Goal: Transaction & Acquisition: Purchase product/service

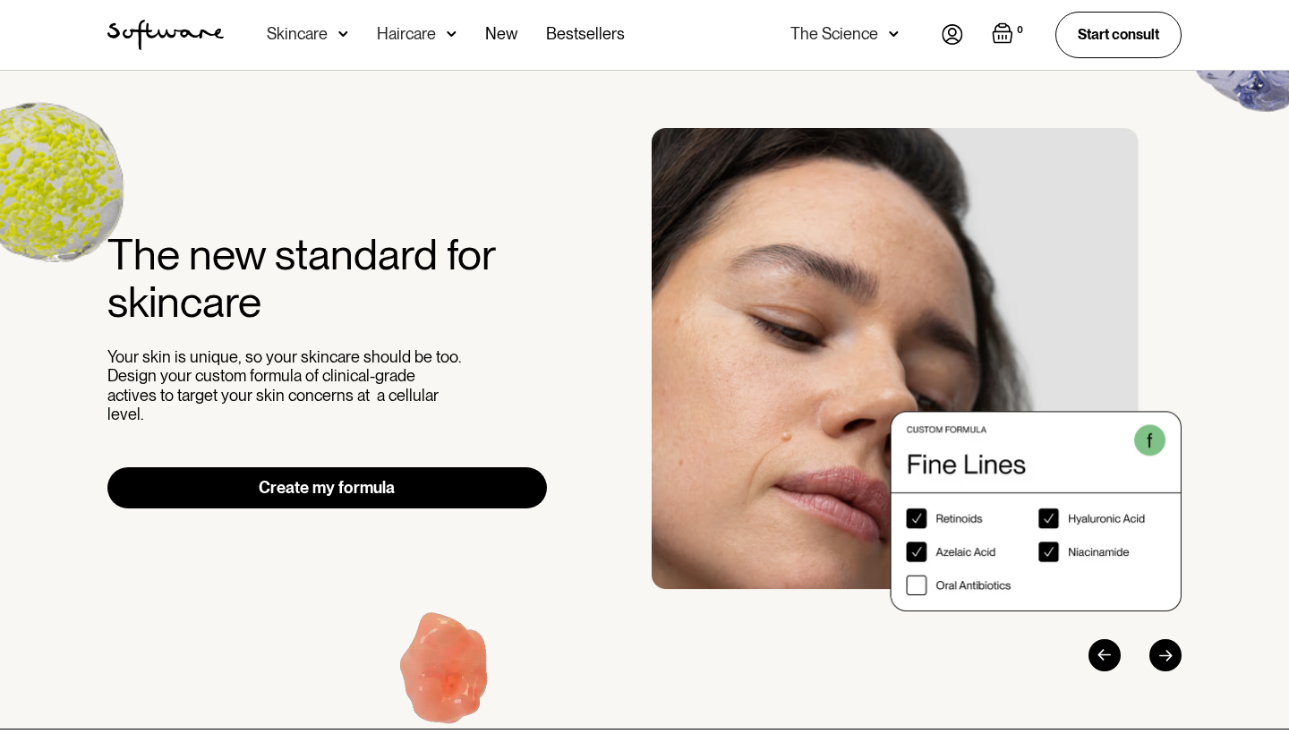
click at [377, 478] on link "Create my formula" at bounding box center [326, 487] width 439 height 41
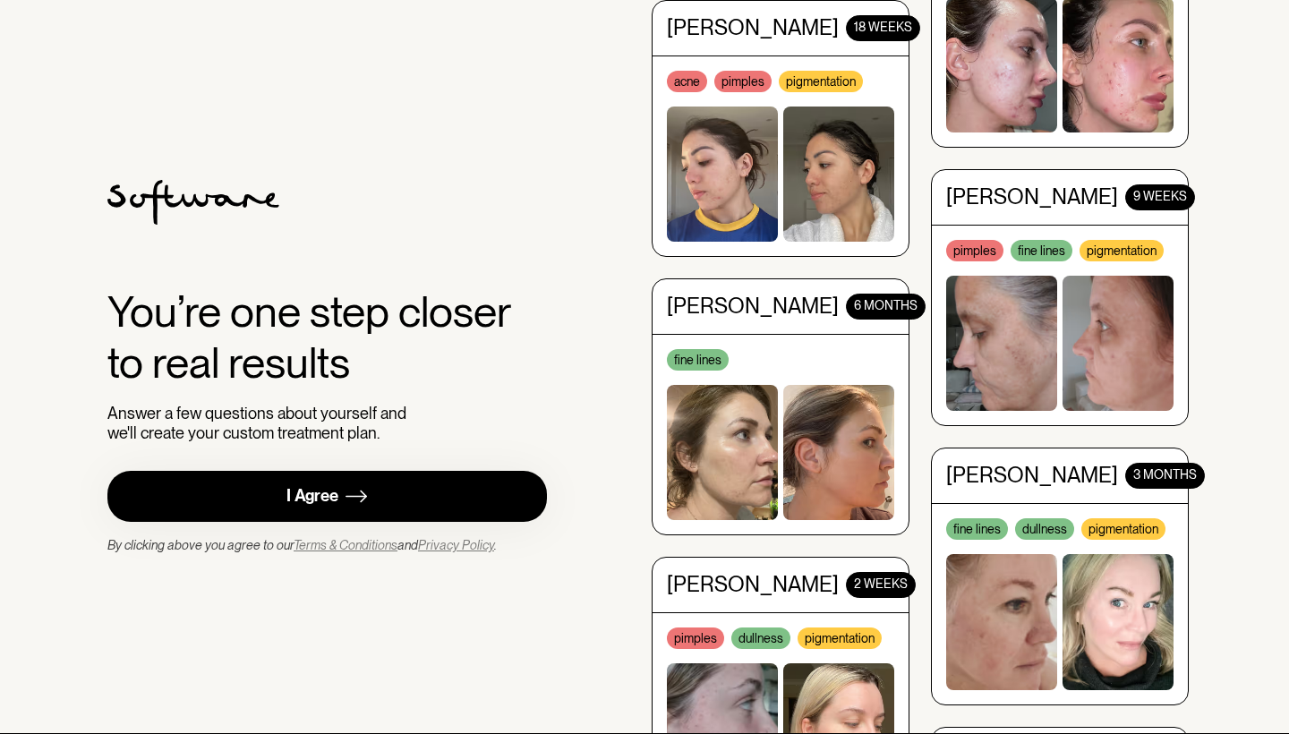
click at [303, 518] on link "I Agree" at bounding box center [326, 496] width 439 height 51
click at [334, 500] on div "I Agree" at bounding box center [312, 496] width 52 height 21
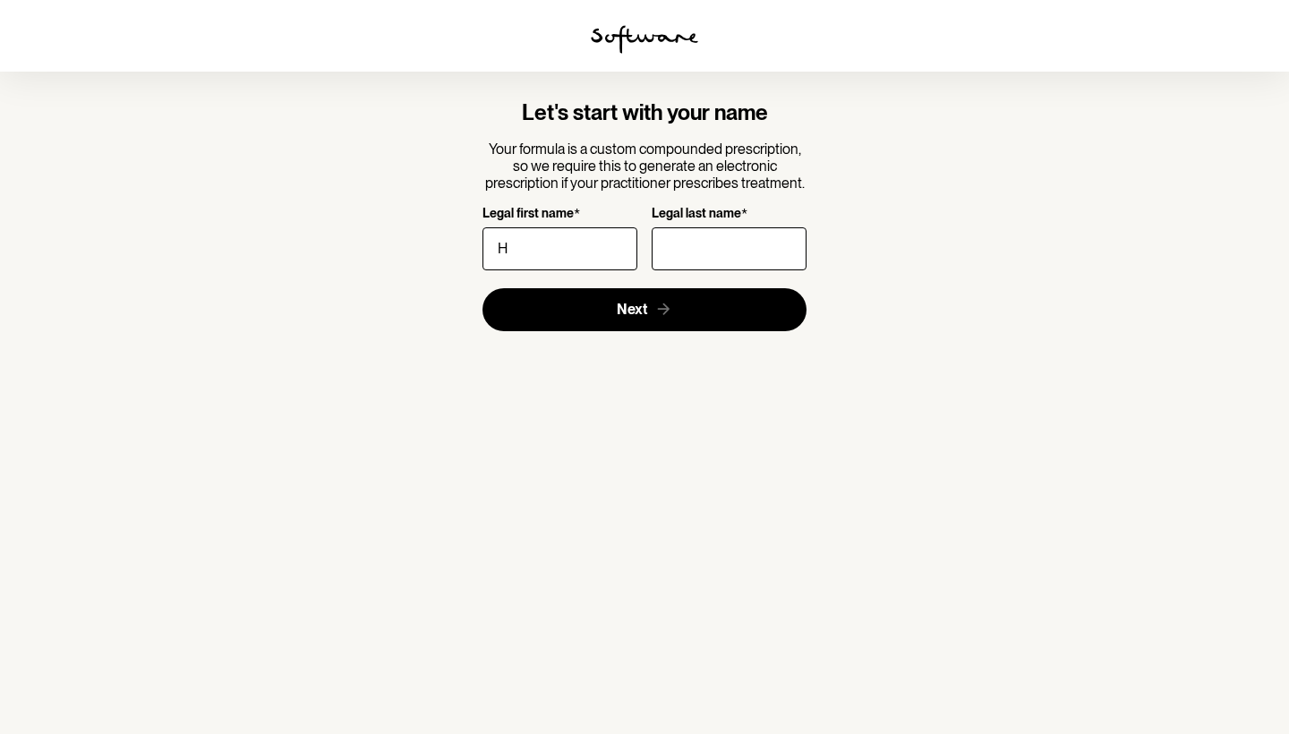
type input "H"
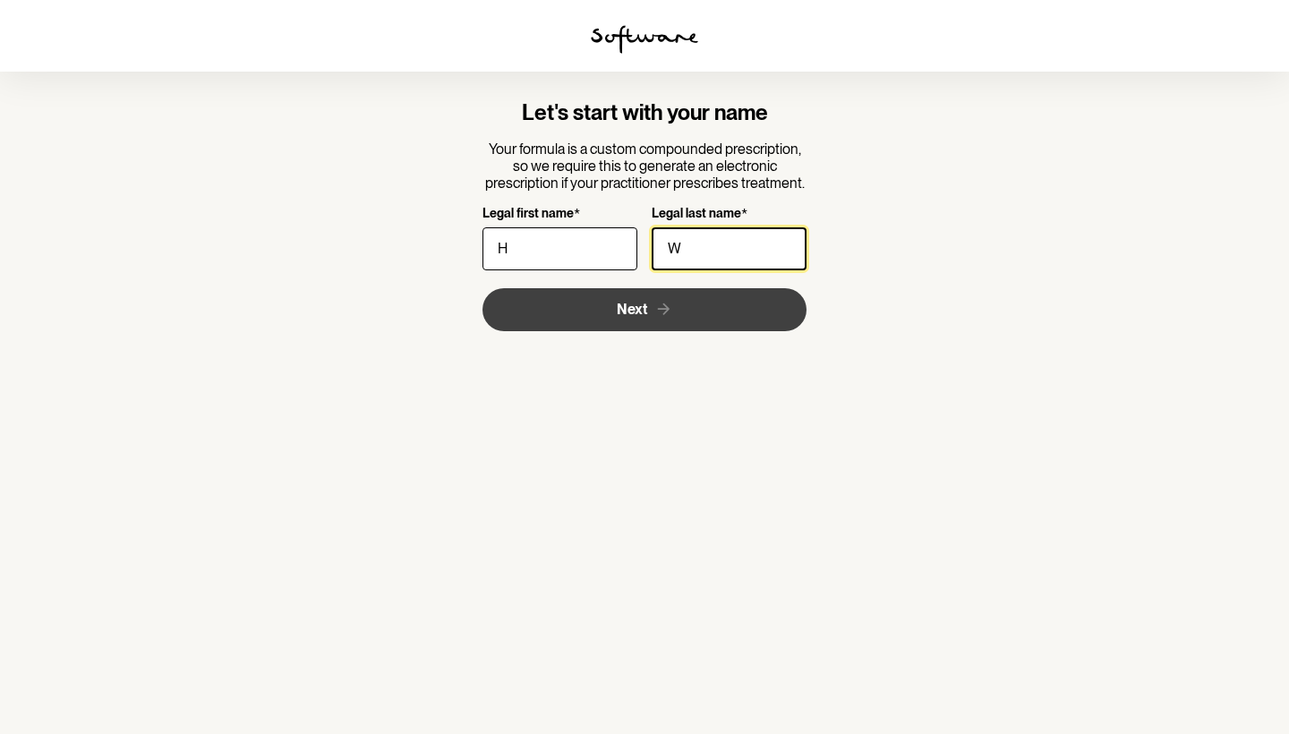
type input "W"
click at [615, 313] on button "Next" at bounding box center [644, 309] width 325 height 43
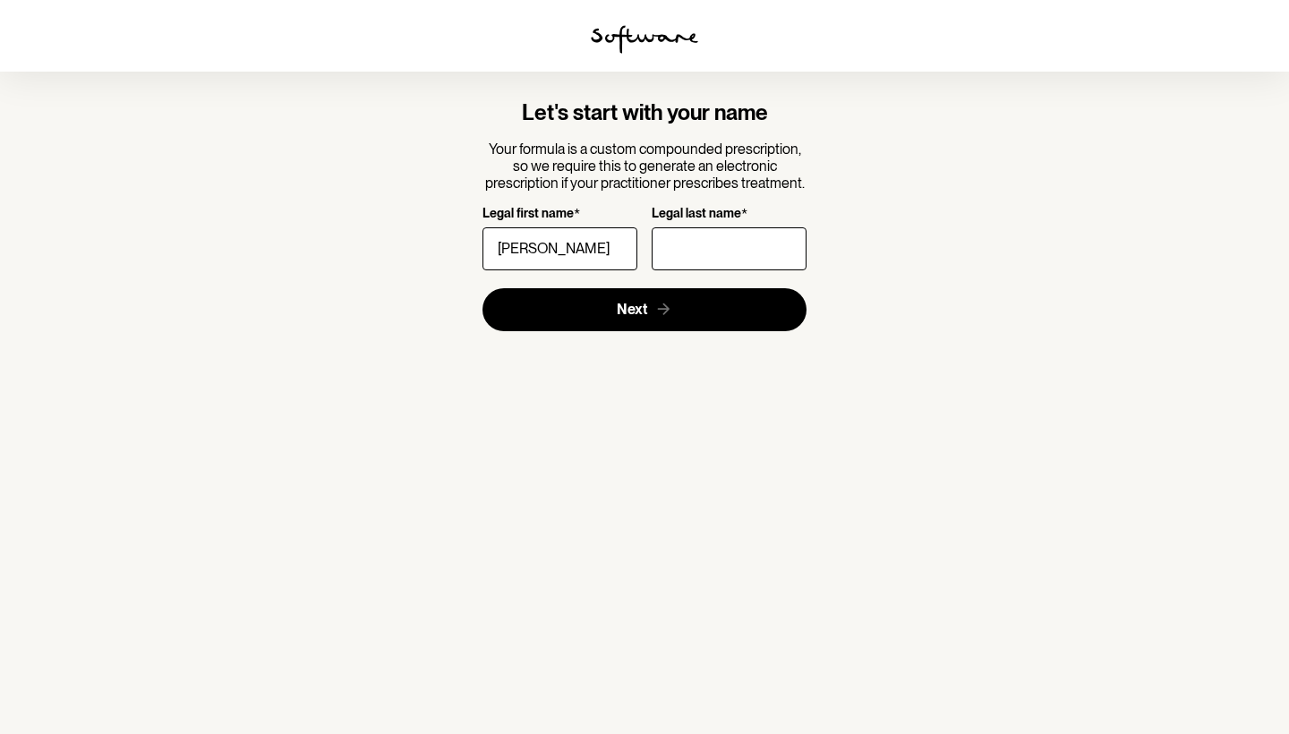
type input "[PERSON_NAME]"
click at [644, 308] on button "Next" at bounding box center [644, 309] width 325 height 43
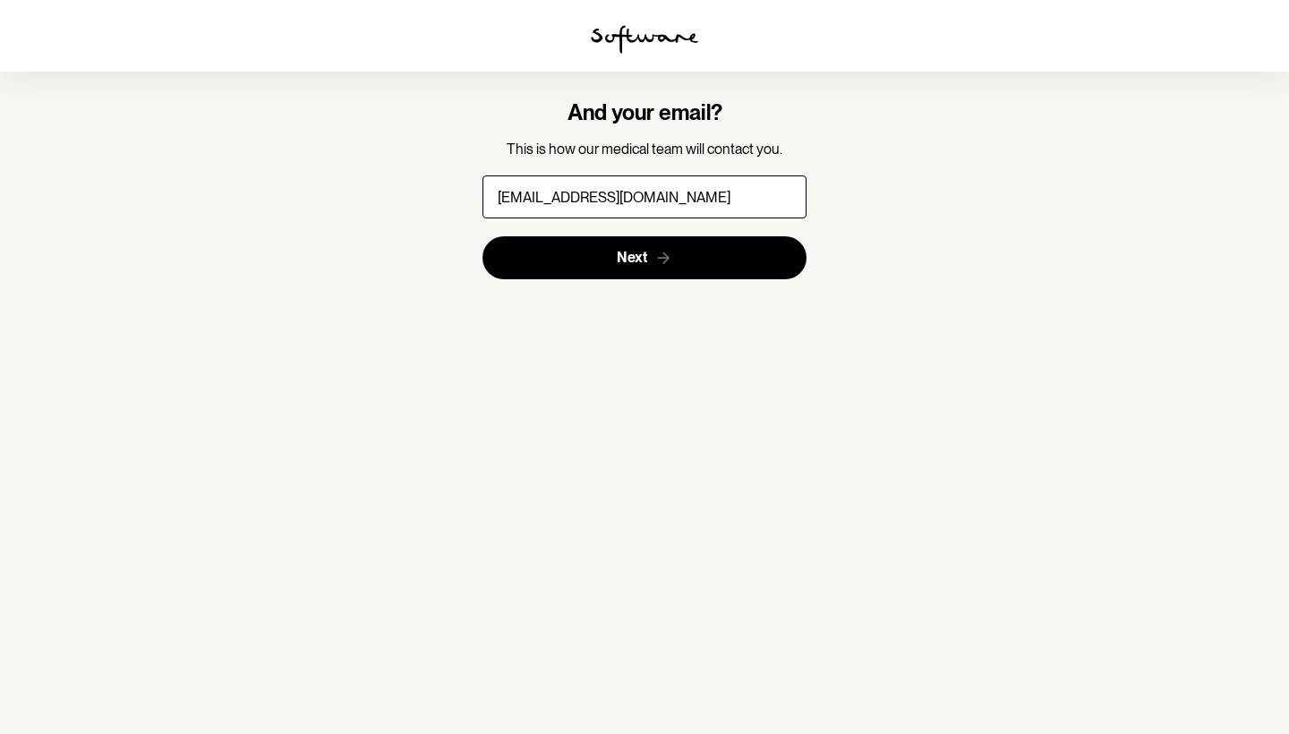
type input "[EMAIL_ADDRESS][DOMAIN_NAME]"
click at [644, 257] on button "Next" at bounding box center [644, 257] width 325 height 43
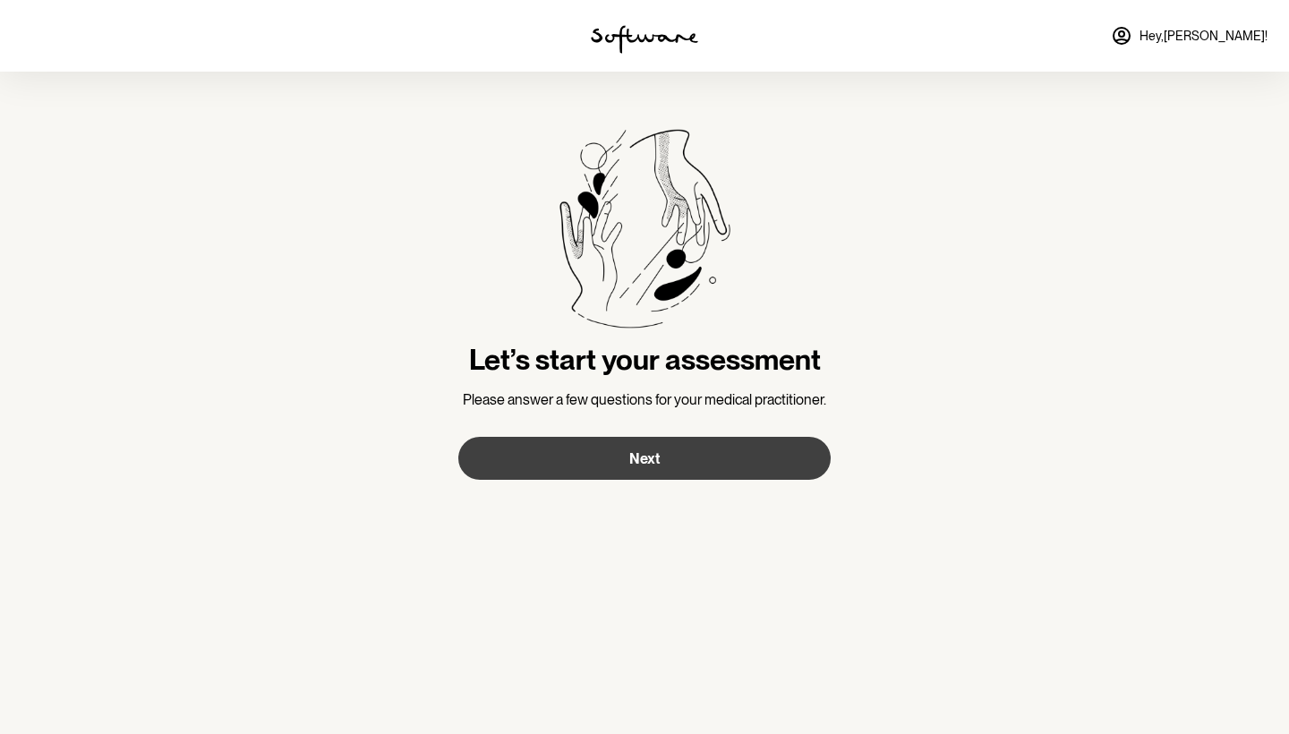
click at [612, 478] on button "Next" at bounding box center [644, 458] width 372 height 43
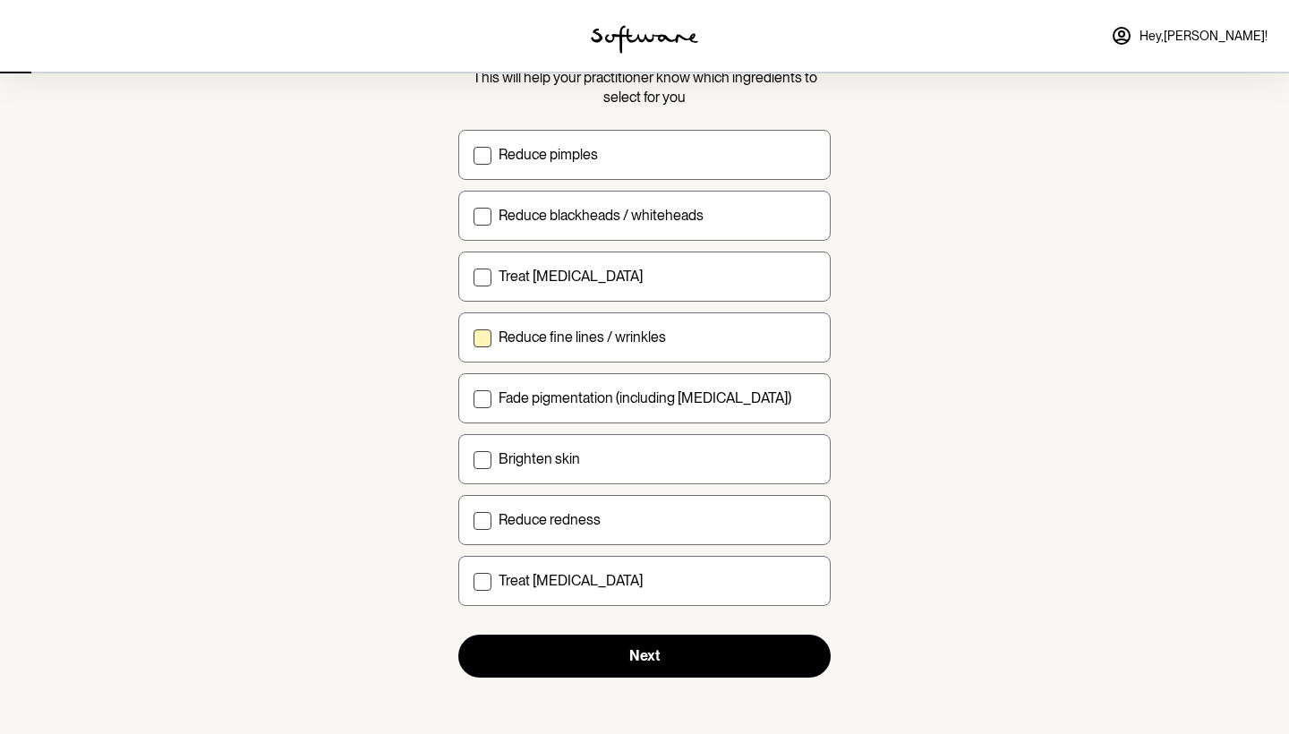
scroll to position [143, 0]
click at [480, 223] on span at bounding box center [482, 217] width 18 height 18
click at [473, 217] on input "Reduce blackheads / whiteheads" at bounding box center [472, 216] width 1 height 1
checkbox input "true"
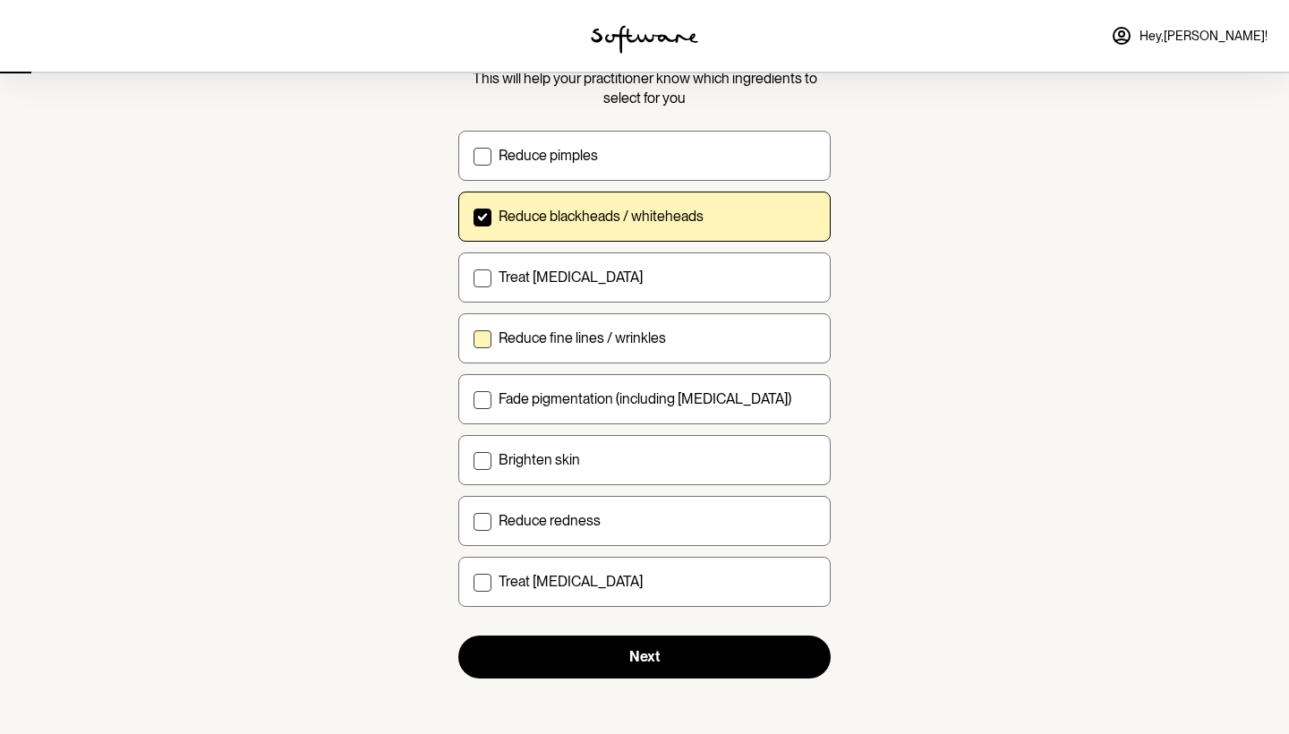
click at [487, 336] on span at bounding box center [482, 339] width 18 height 18
click at [473, 337] on input "Reduce fine lines / wrinkles" at bounding box center [472, 337] width 1 height 1
checkbox input "true"
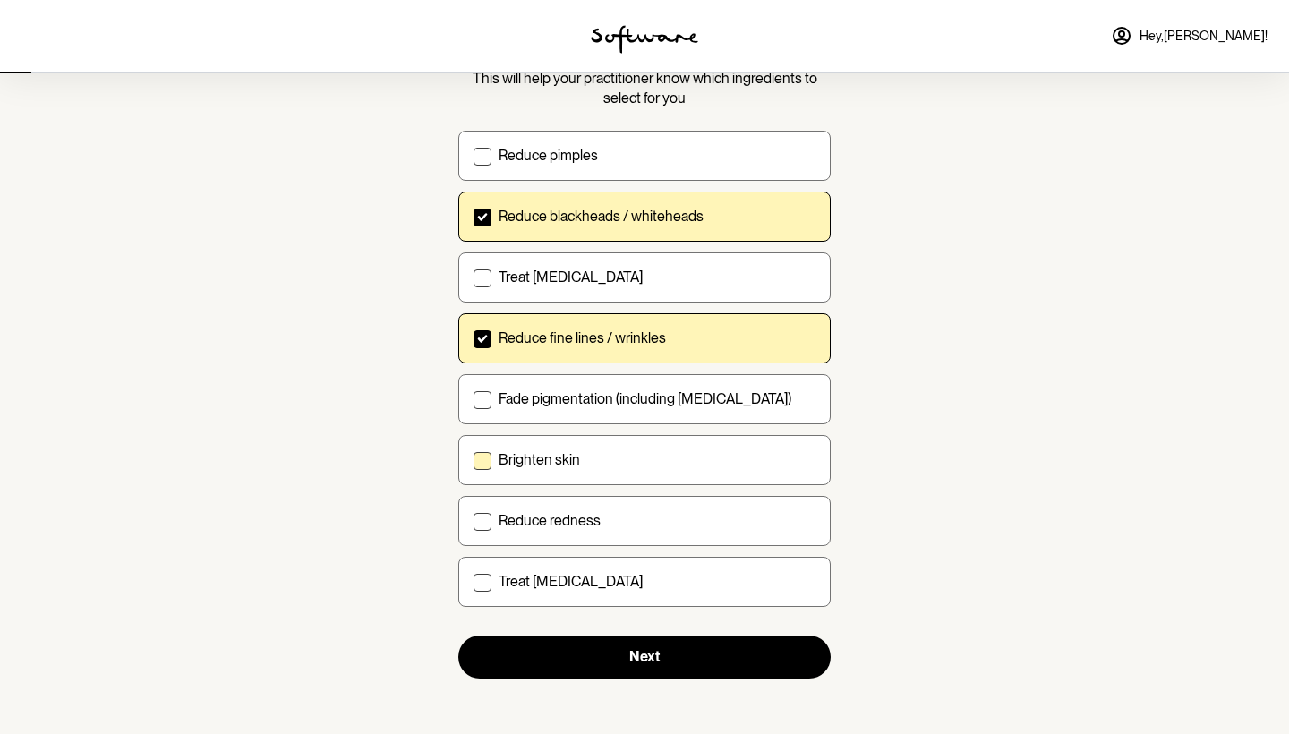
click at [481, 454] on span at bounding box center [482, 461] width 18 height 18
click at [473, 459] on input "Brighten skin" at bounding box center [472, 459] width 1 height 1
checkbox input "true"
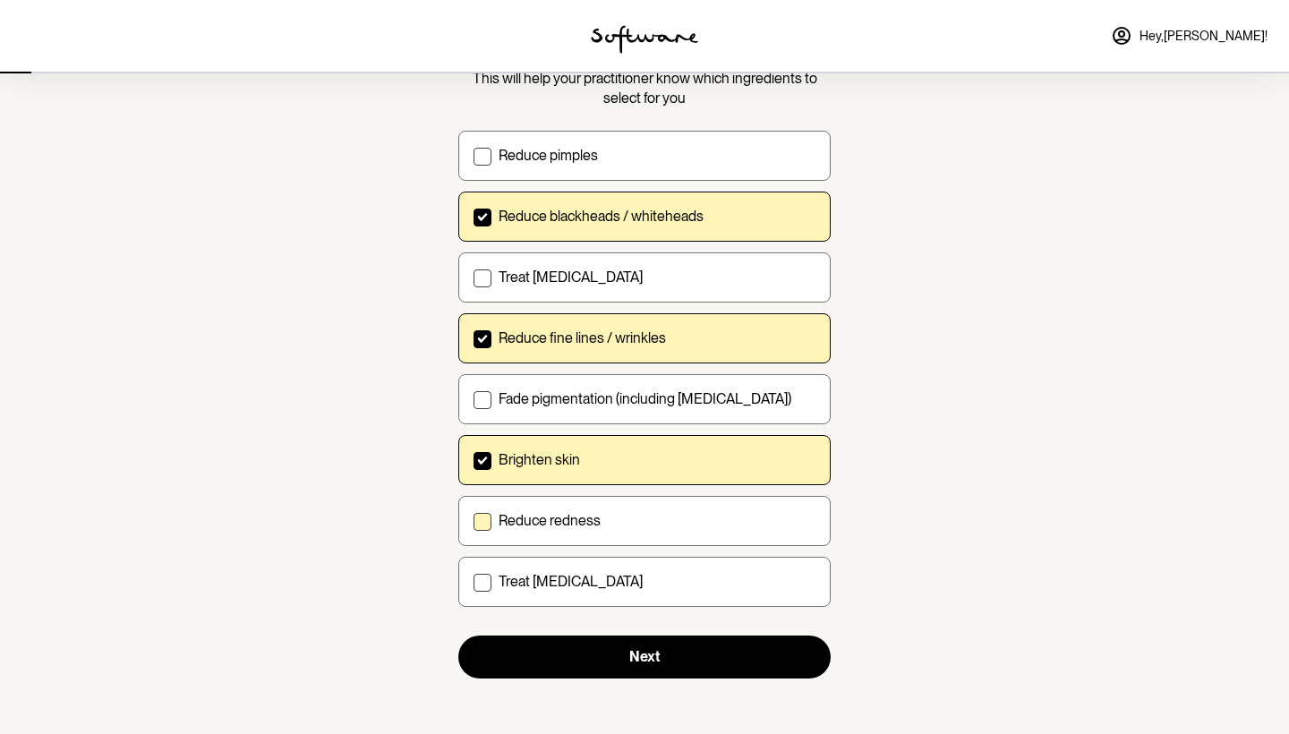
click at [479, 524] on span at bounding box center [482, 522] width 18 height 18
click at [473, 521] on input "Reduce redness" at bounding box center [472, 520] width 1 height 1
checkbox input "true"
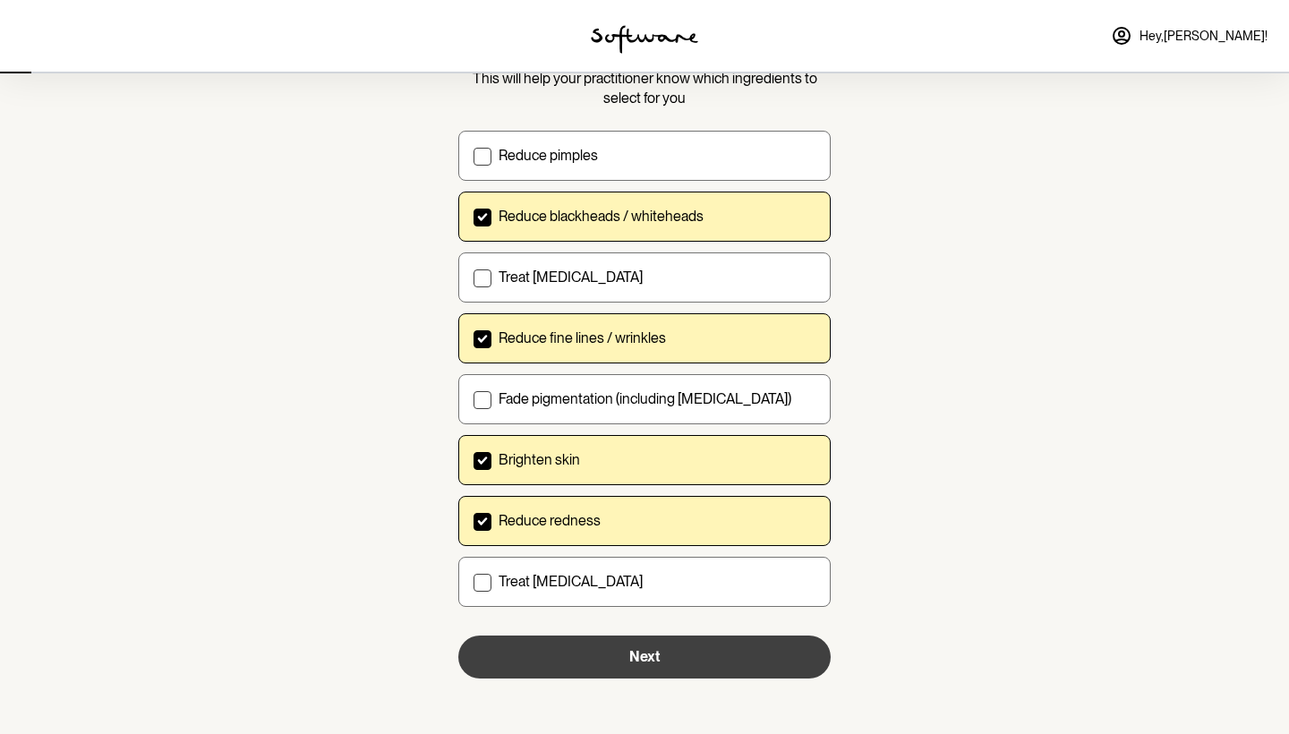
click at [580, 658] on button "Next" at bounding box center [644, 656] width 372 height 43
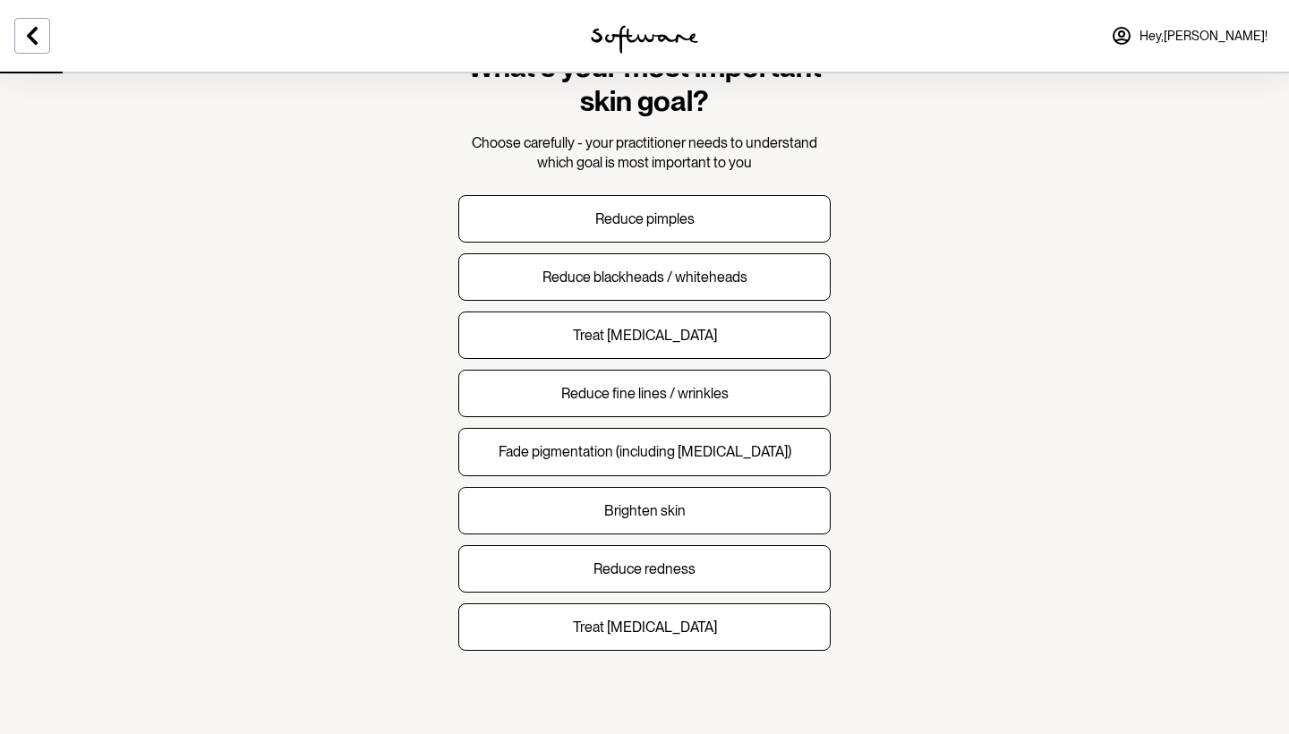
scroll to position [79, 0]
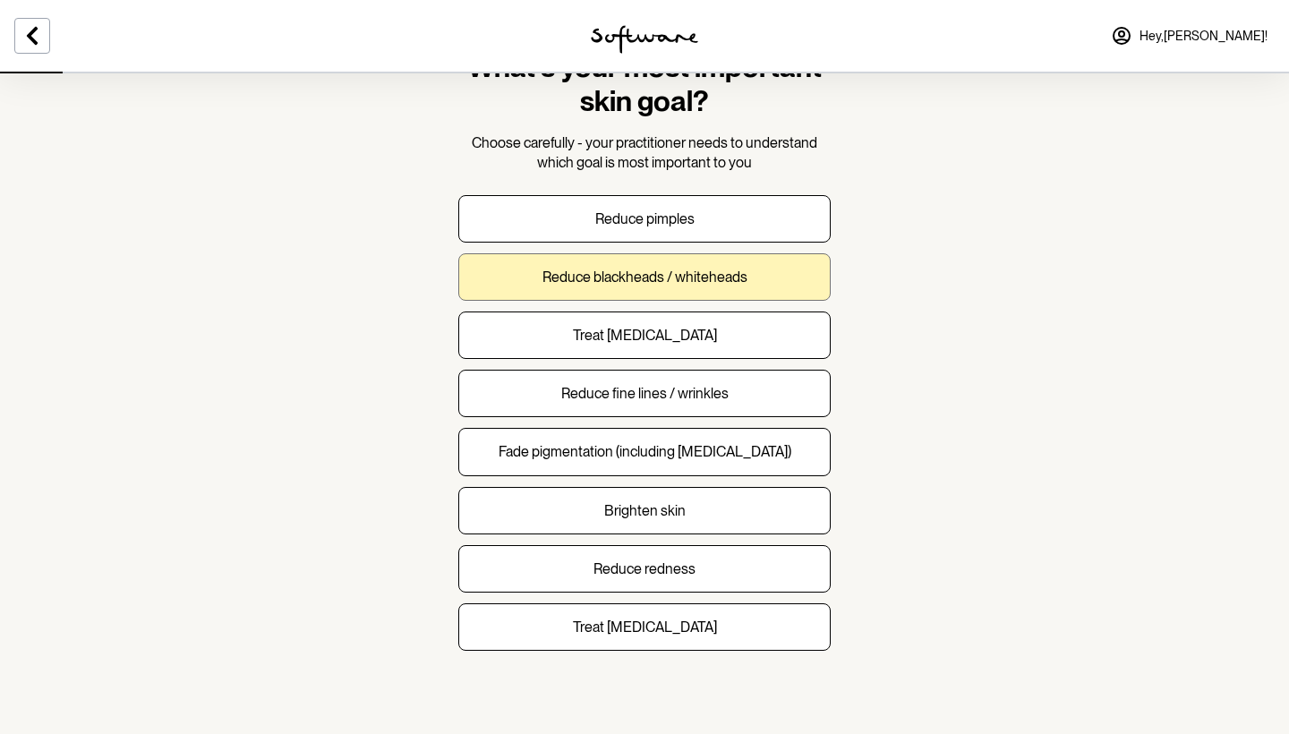
click at [786, 269] on button "Reduce blackheads / whiteheads" at bounding box center [644, 276] width 372 height 47
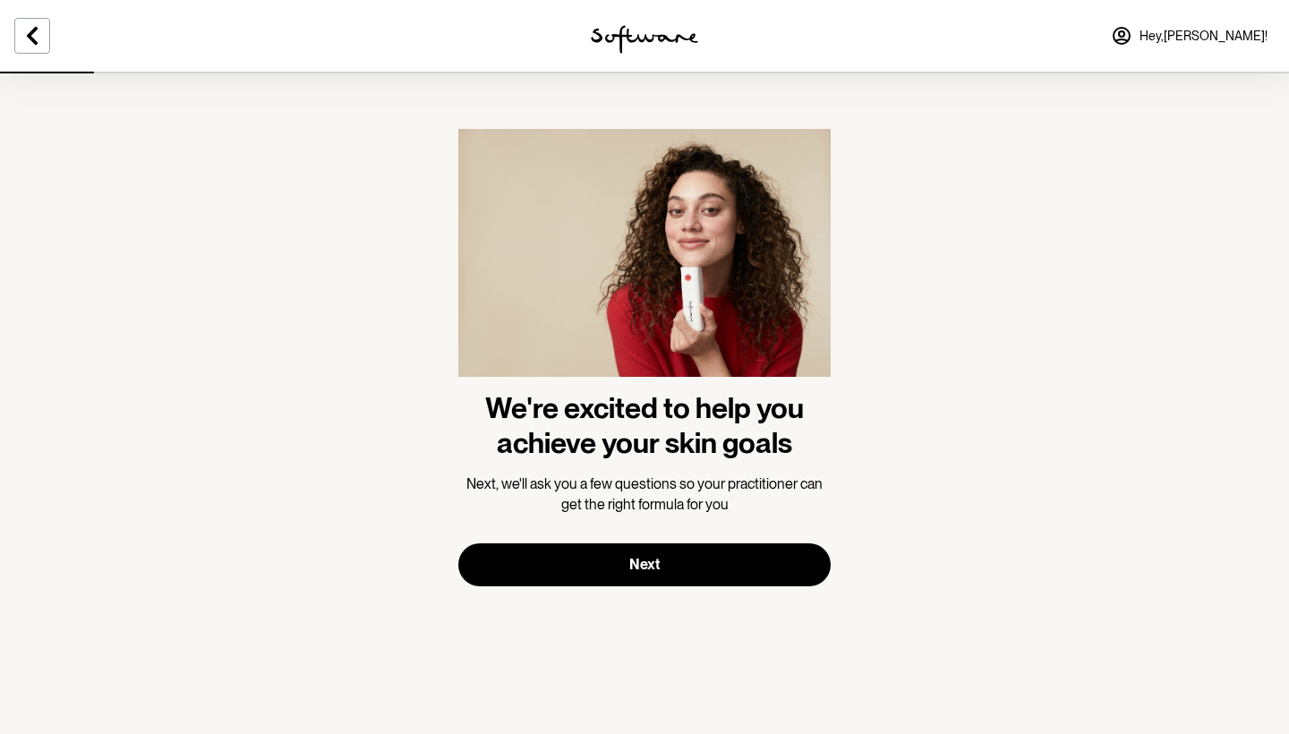
click at [751, 315] on img at bounding box center [644, 260] width 372 height 262
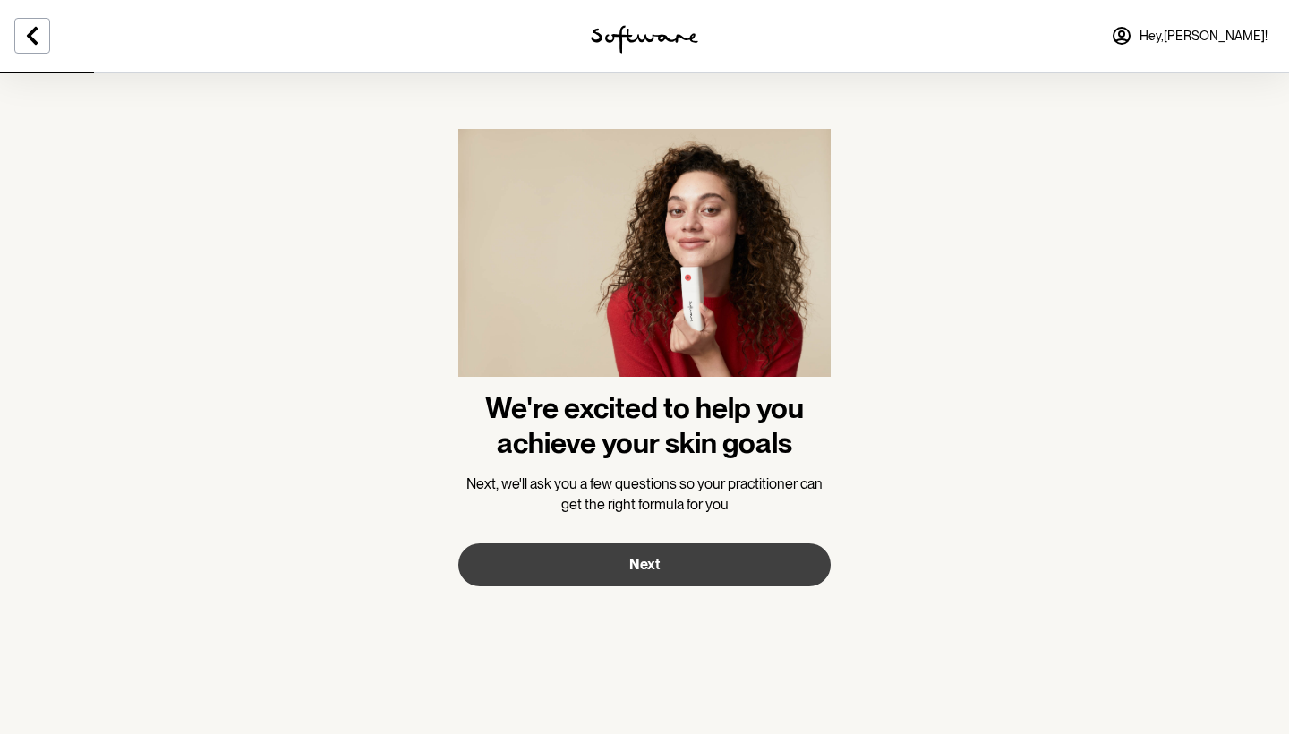
click at [659, 570] on button "Next" at bounding box center [644, 564] width 372 height 43
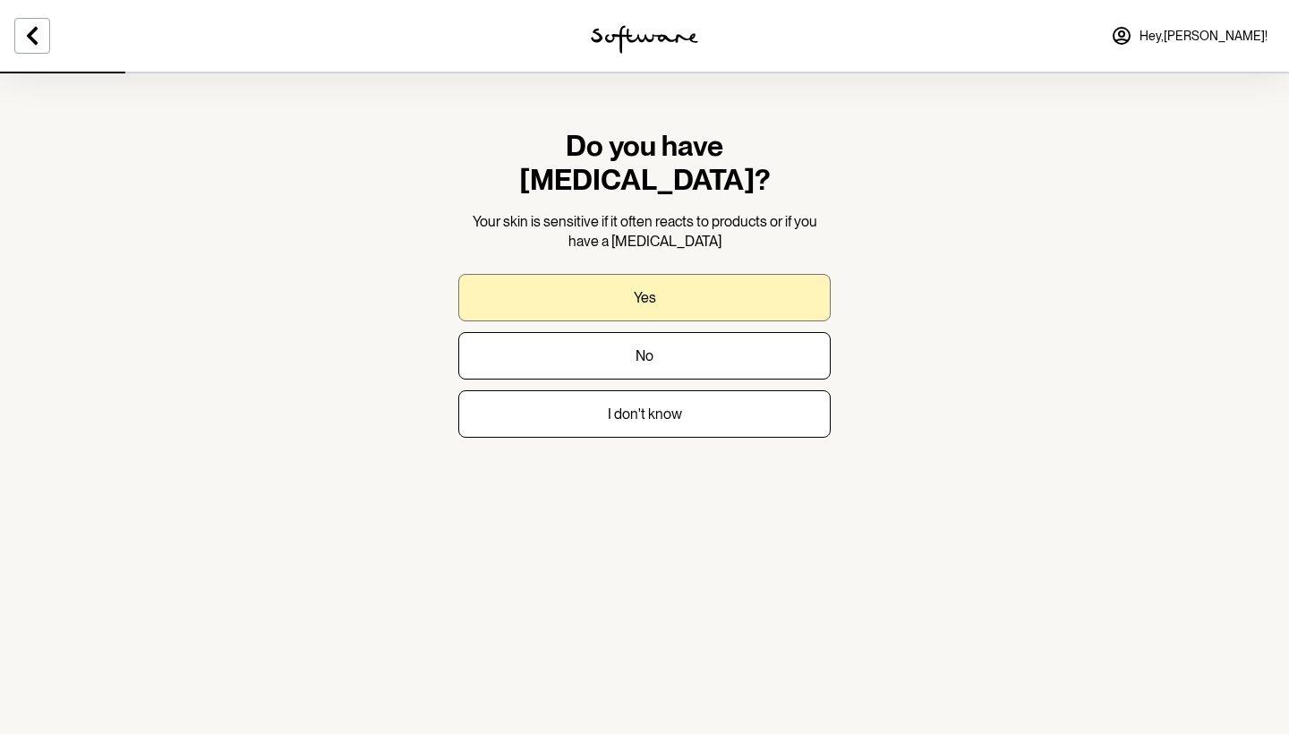
click at [767, 274] on button "Yes" at bounding box center [644, 297] width 372 height 47
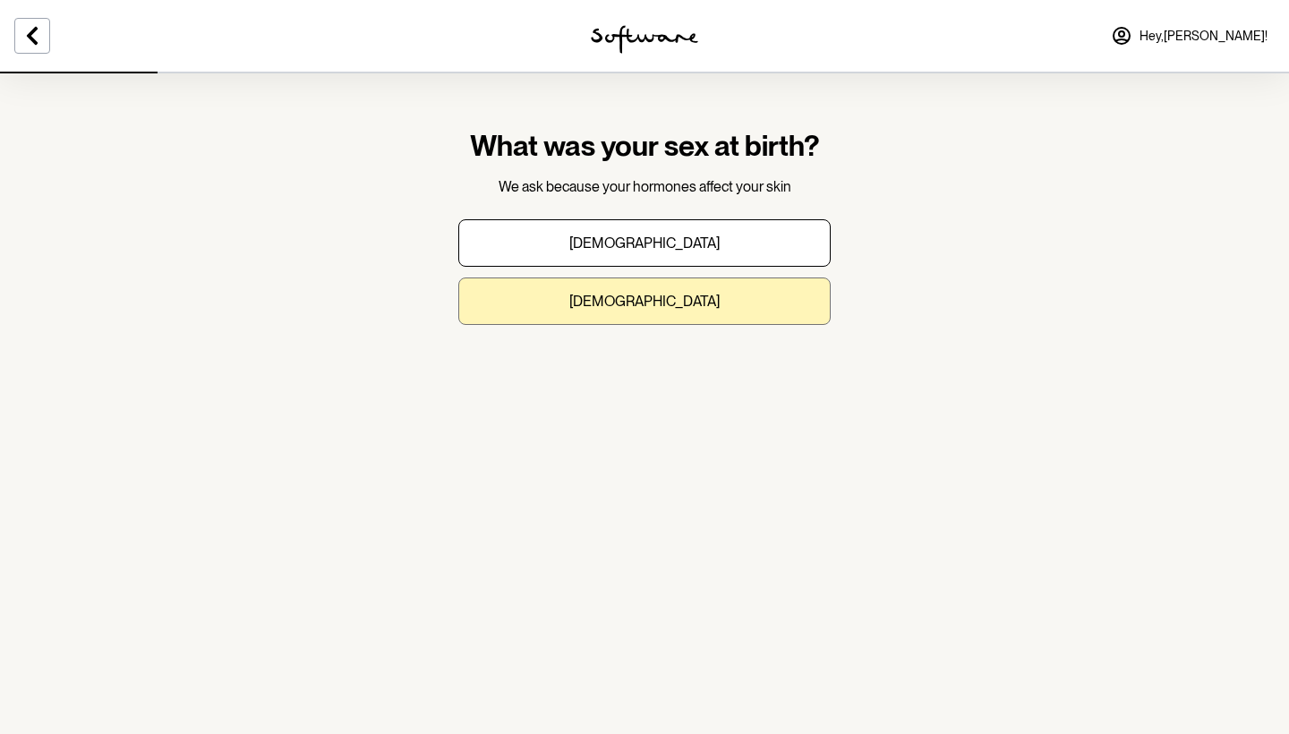
click at [643, 310] on button "[DEMOGRAPHIC_DATA]" at bounding box center [644, 300] width 372 height 47
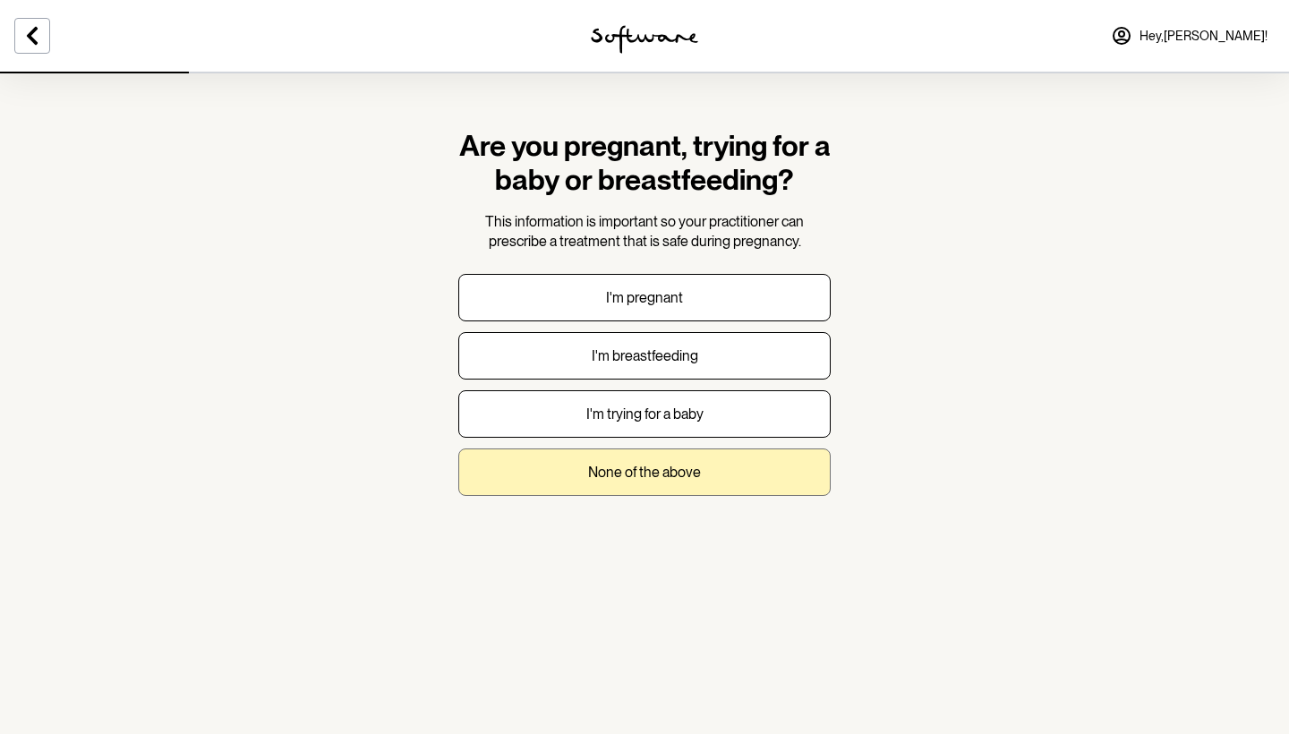
click at [705, 470] on button "None of the above" at bounding box center [644, 471] width 372 height 47
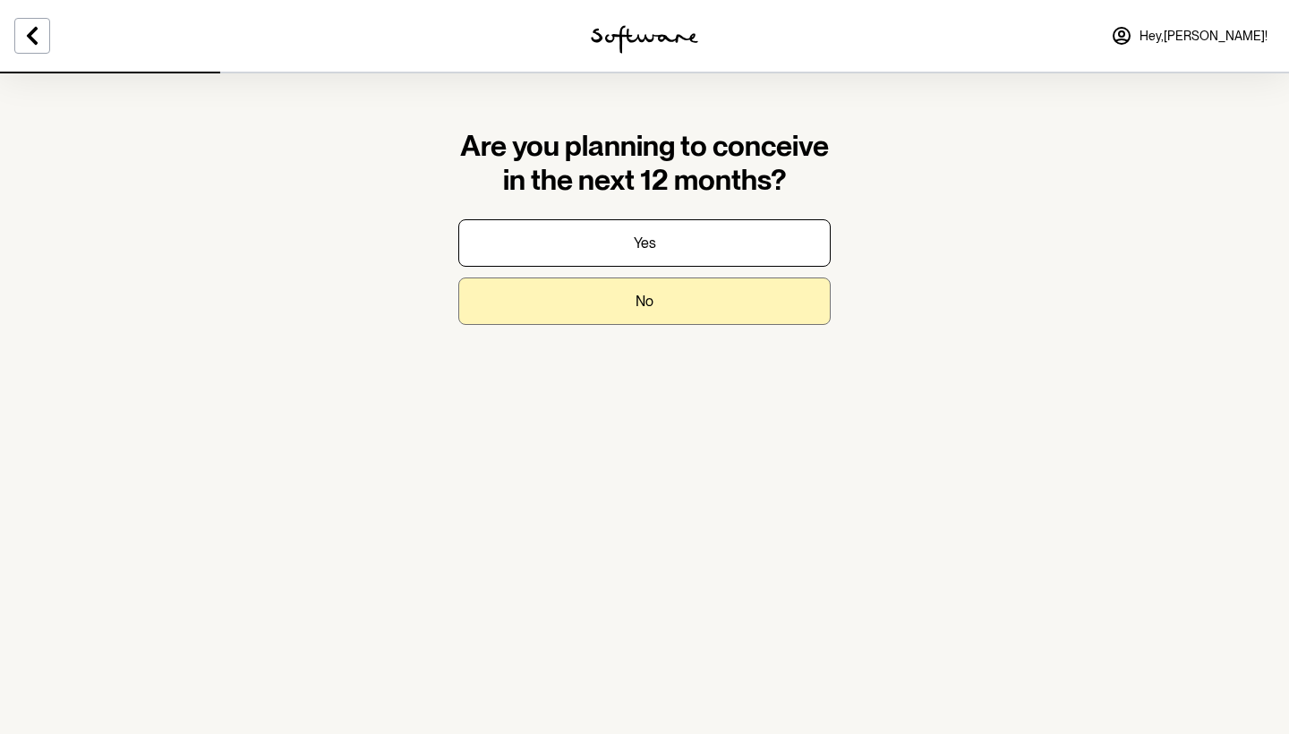
click at [770, 290] on button "No" at bounding box center [644, 300] width 372 height 47
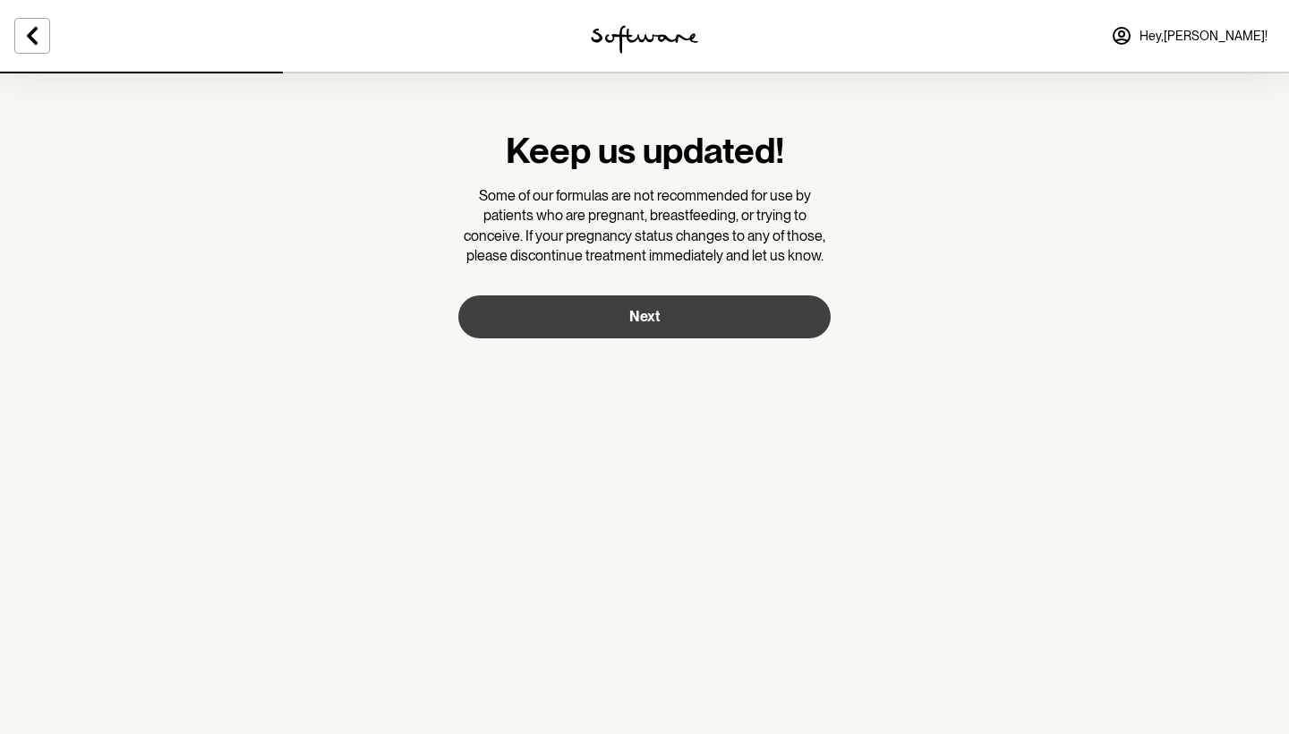
click at [774, 314] on button "Next" at bounding box center [644, 316] width 372 height 43
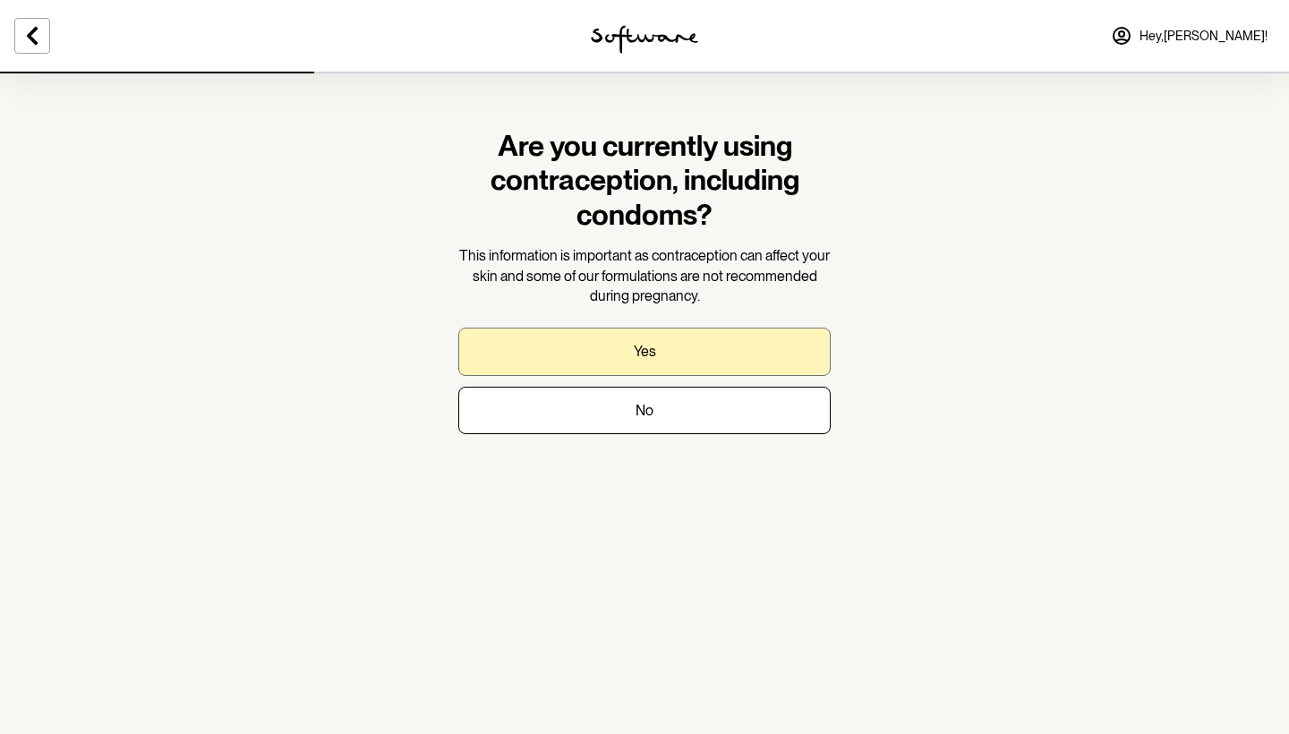
click at [658, 332] on button "Yes" at bounding box center [644, 351] width 372 height 47
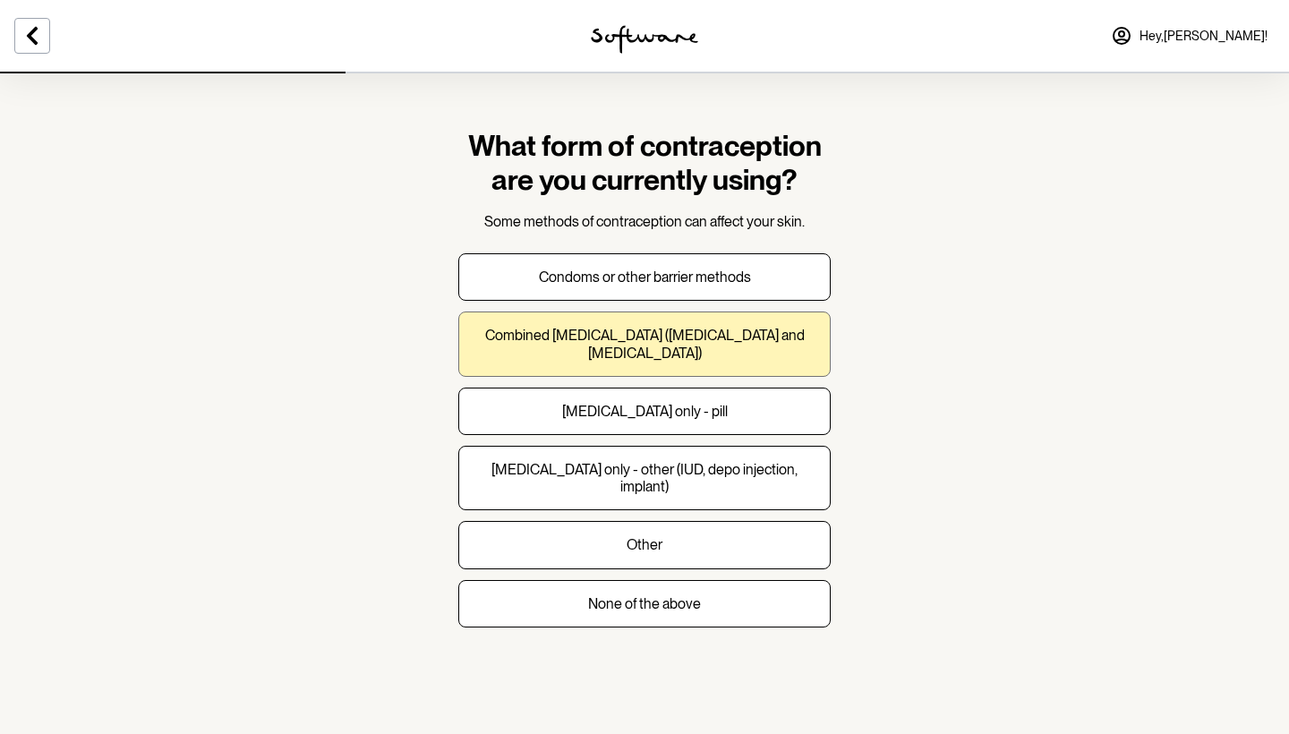
click at [783, 339] on p "Combined [MEDICAL_DATA] ([MEDICAL_DATA] and [MEDICAL_DATA])" at bounding box center [644, 344] width 342 height 34
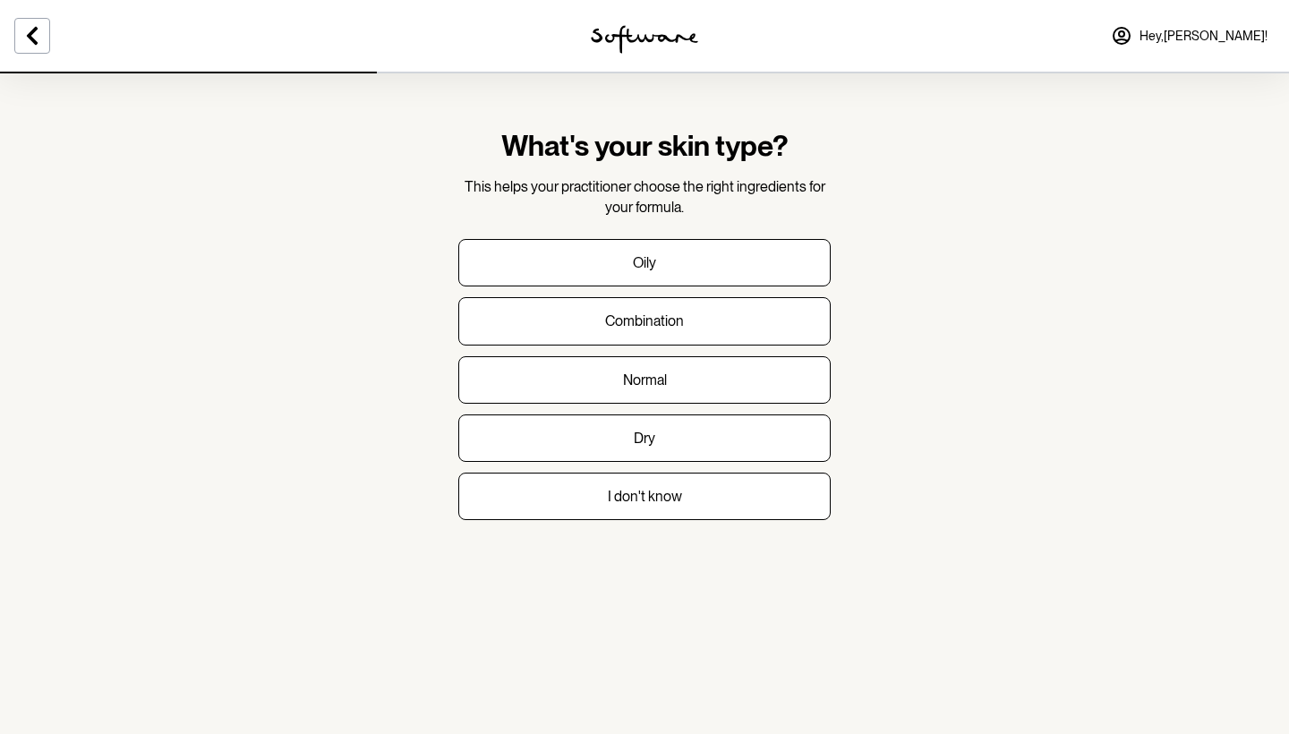
click at [757, 352] on div "Oily Combination Normal Dry I don't know" at bounding box center [644, 379] width 372 height 281
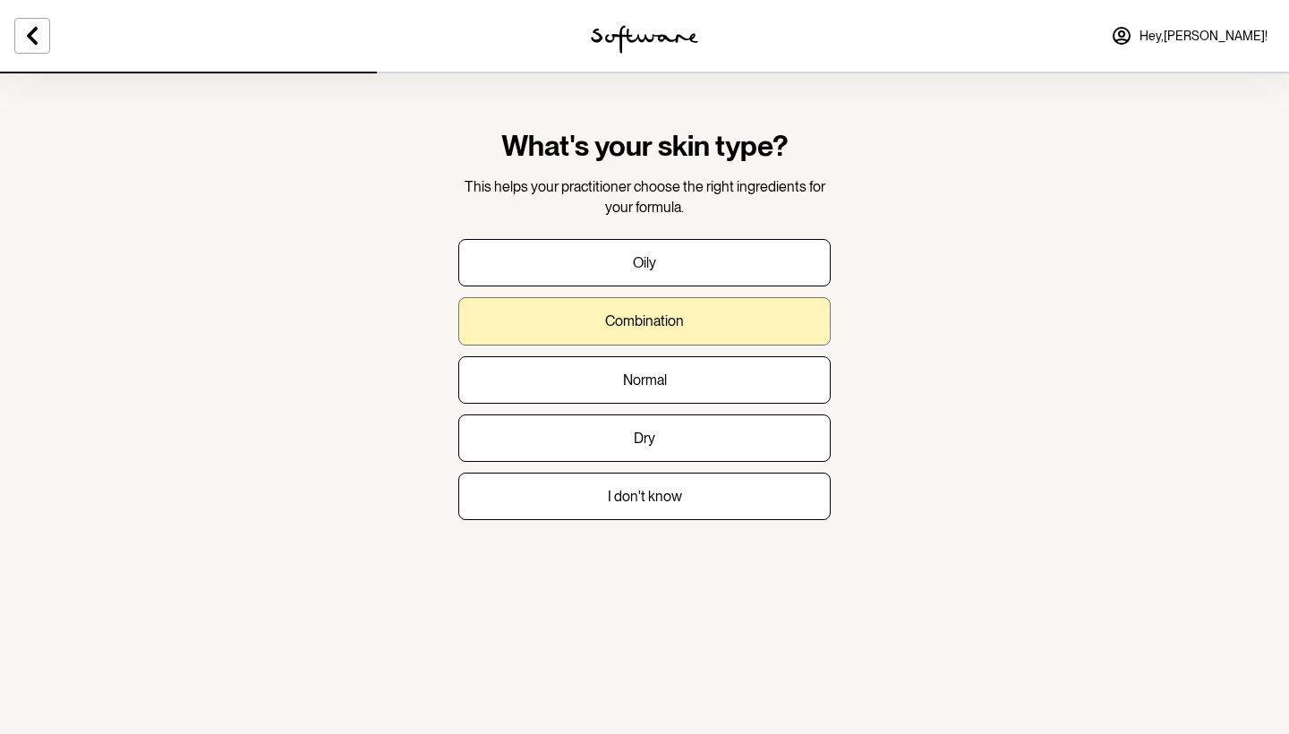
click at [751, 332] on button "Combination" at bounding box center [644, 320] width 372 height 47
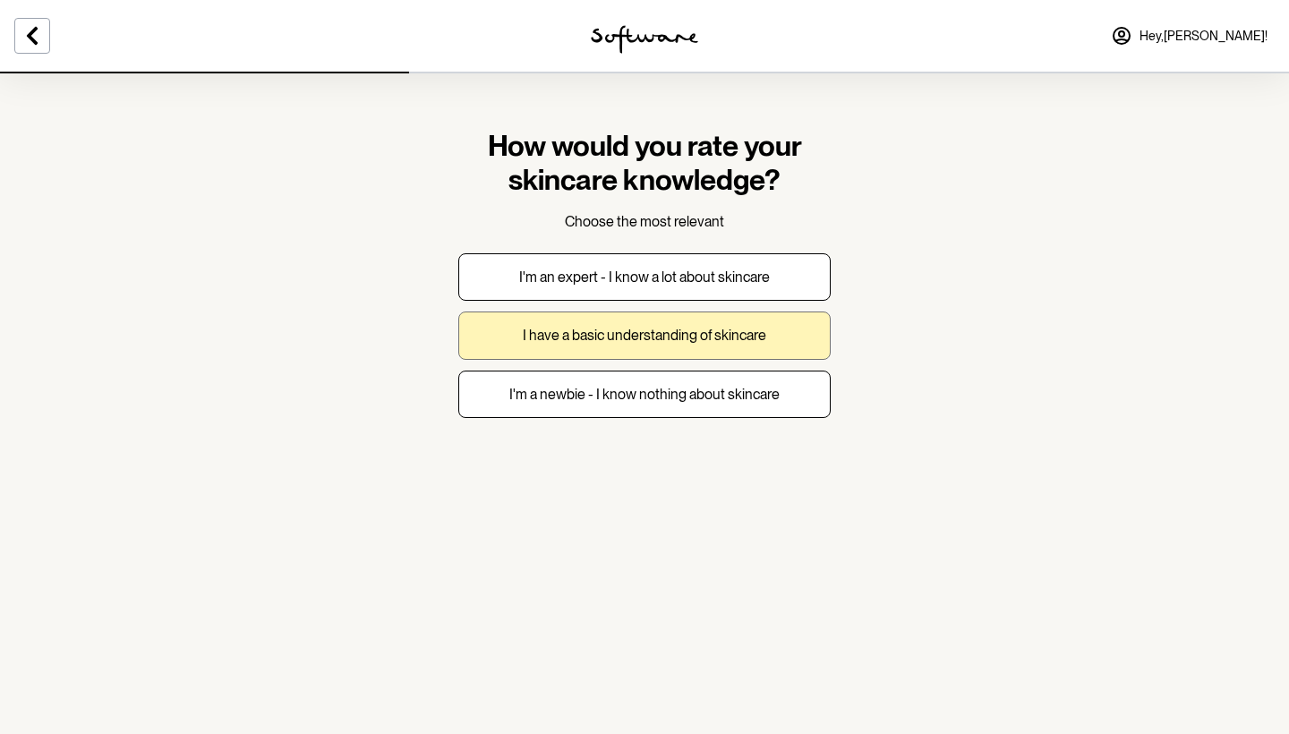
click at [787, 341] on button "I have a basic understanding of skincare" at bounding box center [644, 334] width 372 height 47
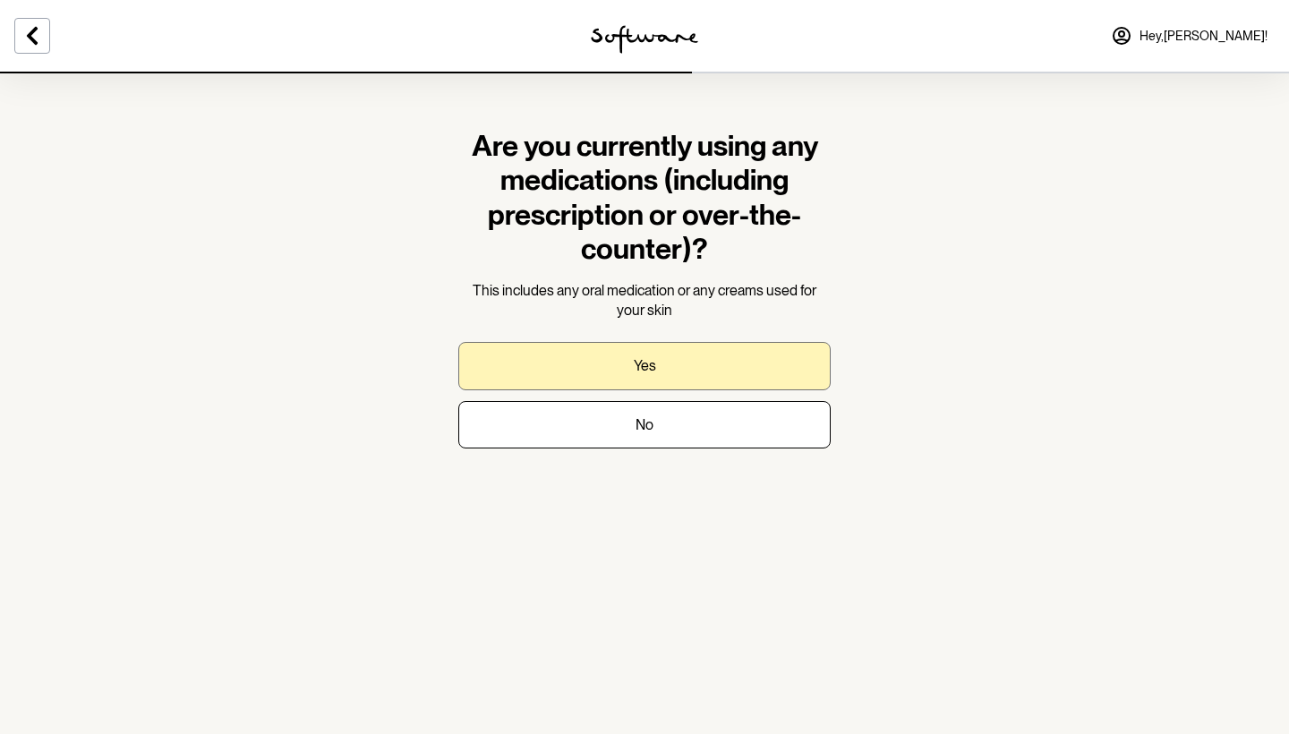
click at [774, 366] on button "Yes" at bounding box center [644, 365] width 372 height 47
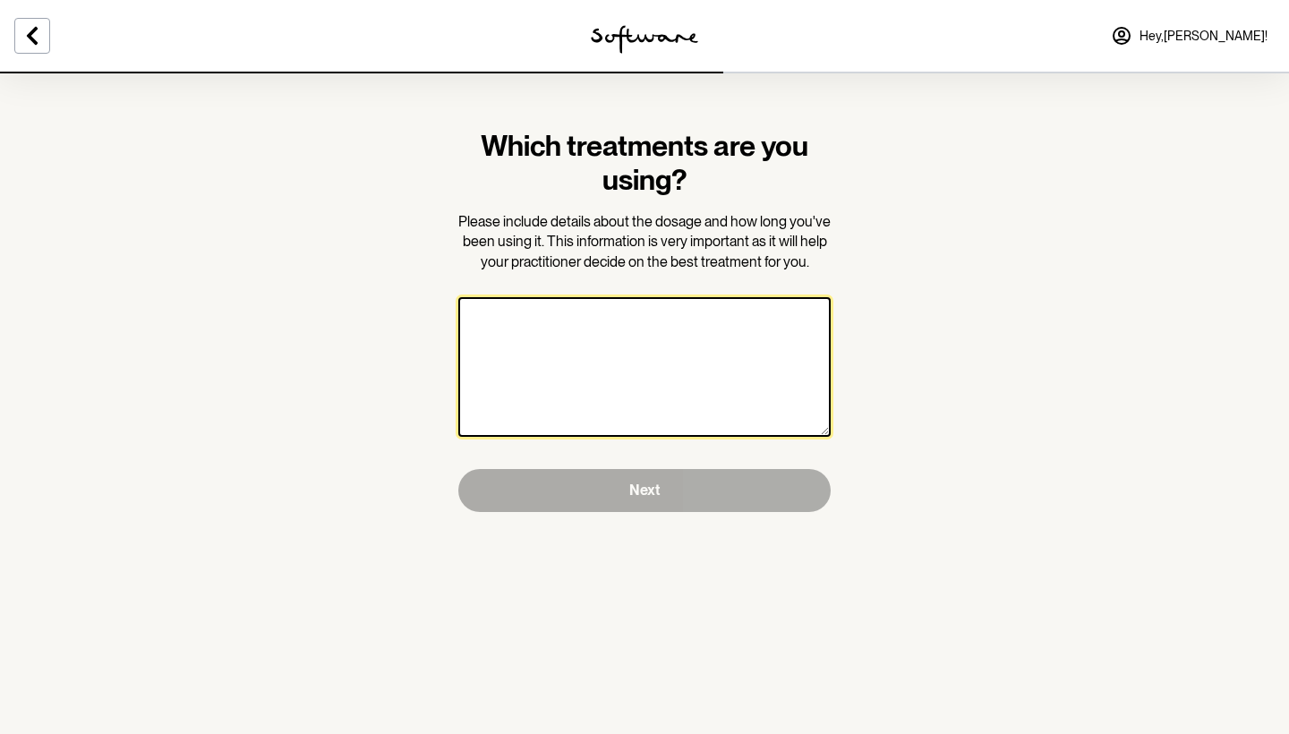
click at [643, 379] on textarea at bounding box center [644, 367] width 372 height 140
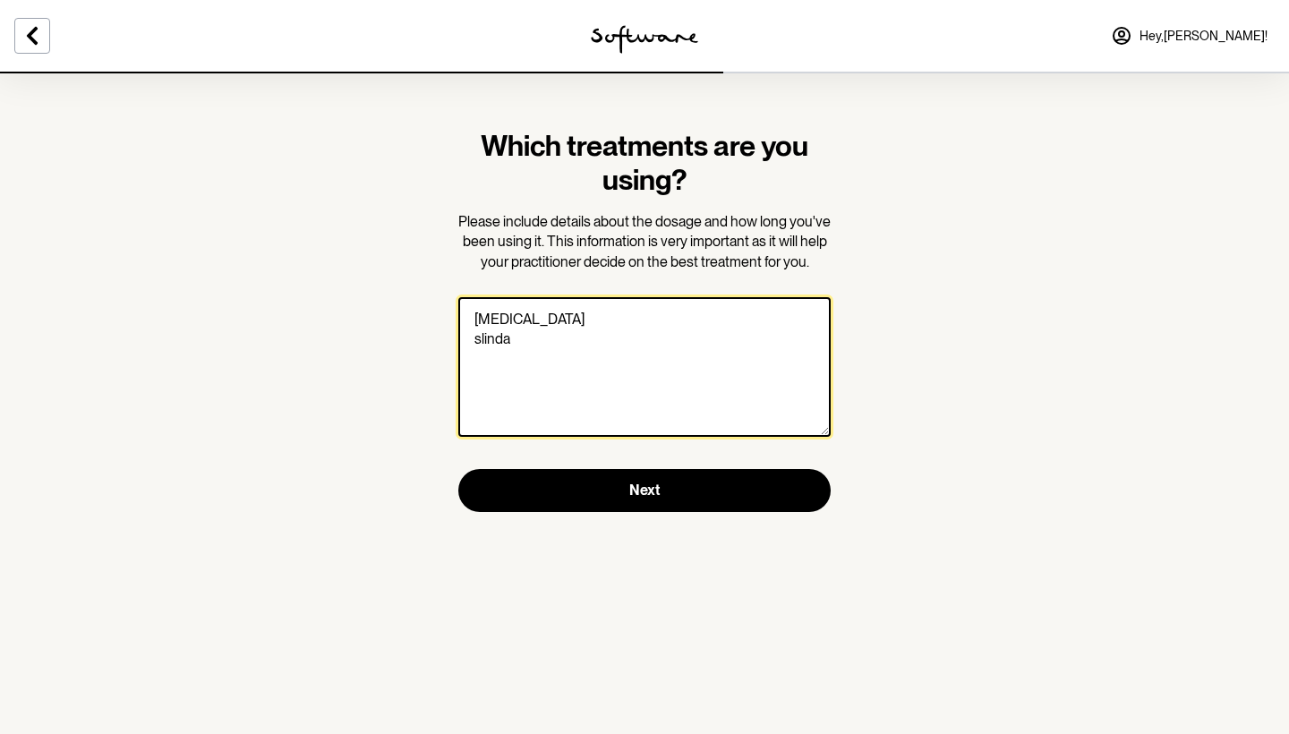
type textarea "[MEDICAL_DATA] slinda"
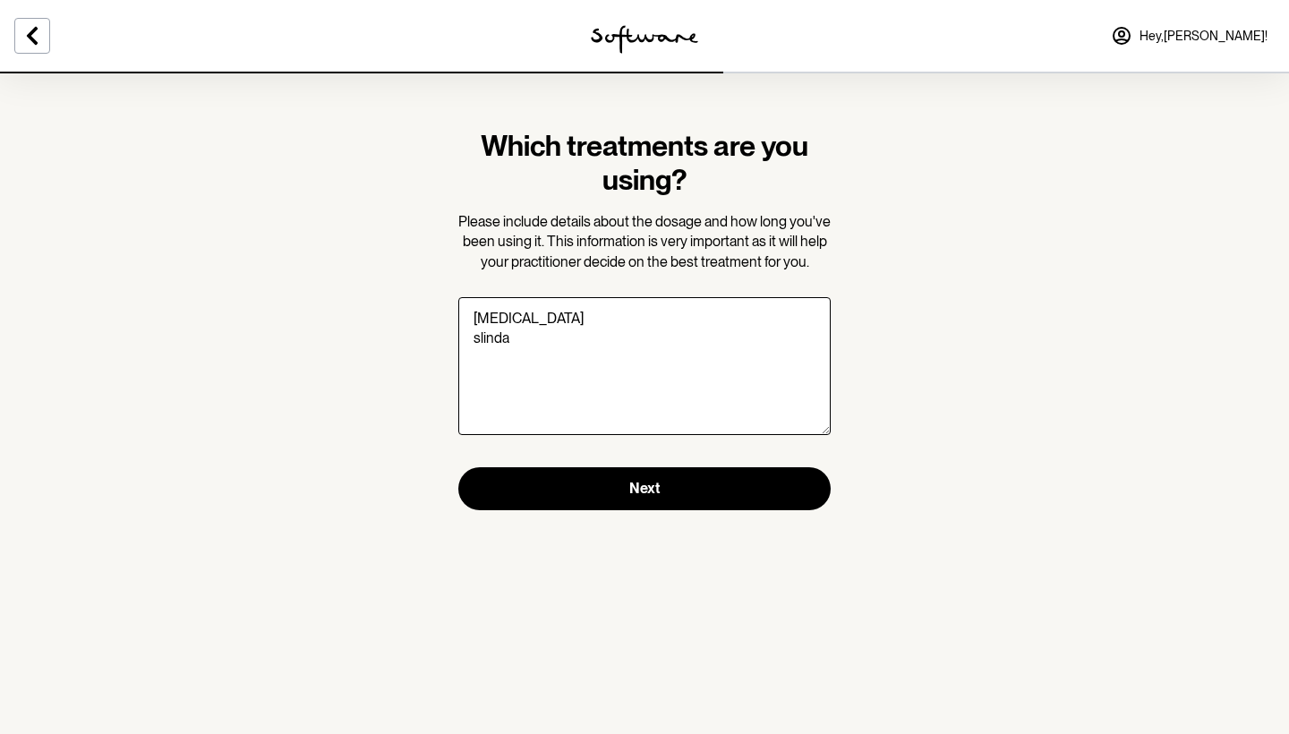
click at [707, 532] on section "Which treatments are you using? Please include details about the dosage and how…" at bounding box center [644, 320] width 401 height 496
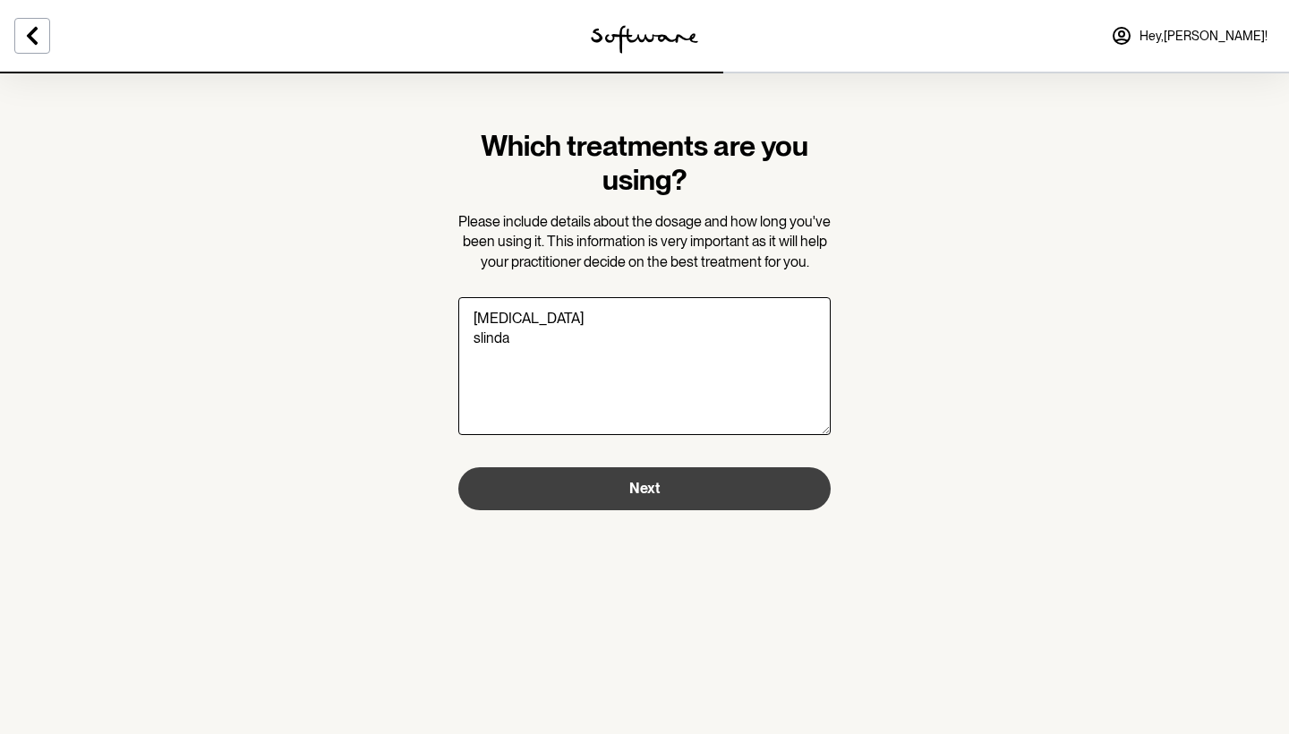
click at [707, 492] on button "Next" at bounding box center [644, 488] width 372 height 43
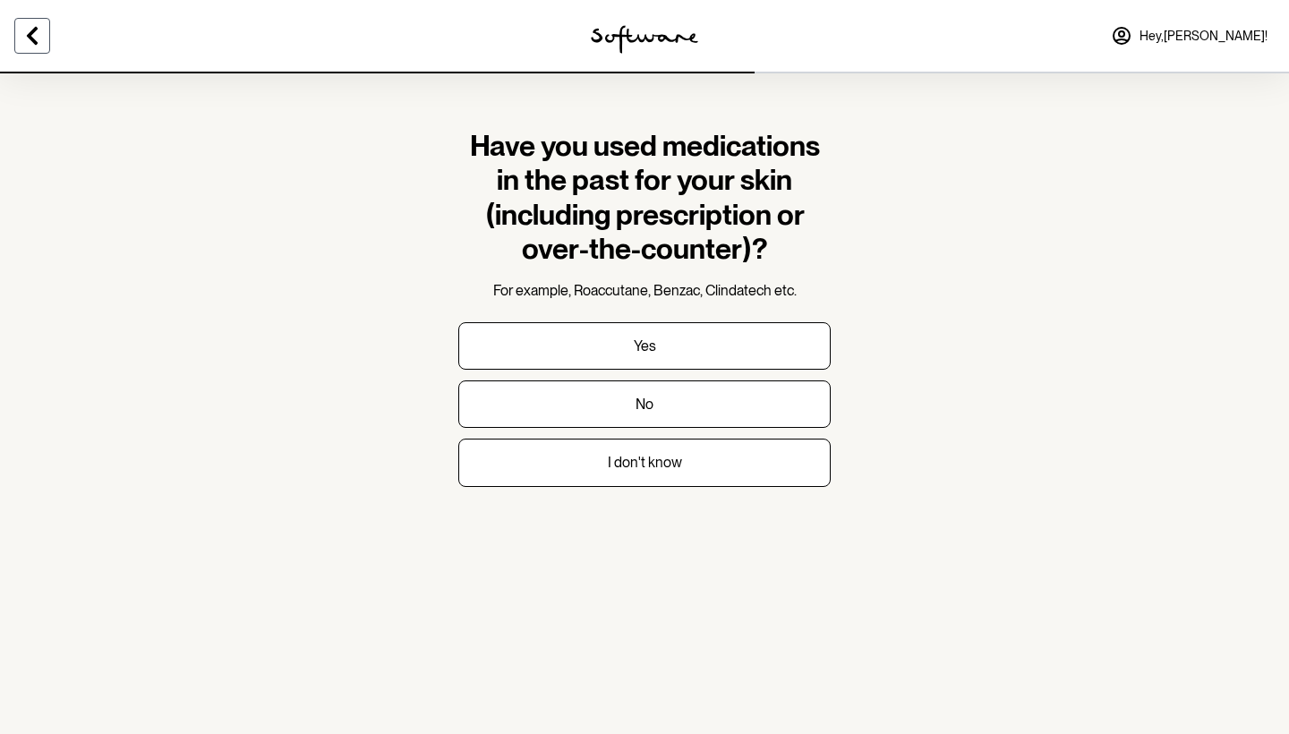
click at [39, 38] on icon at bounding box center [31, 35] width 21 height 21
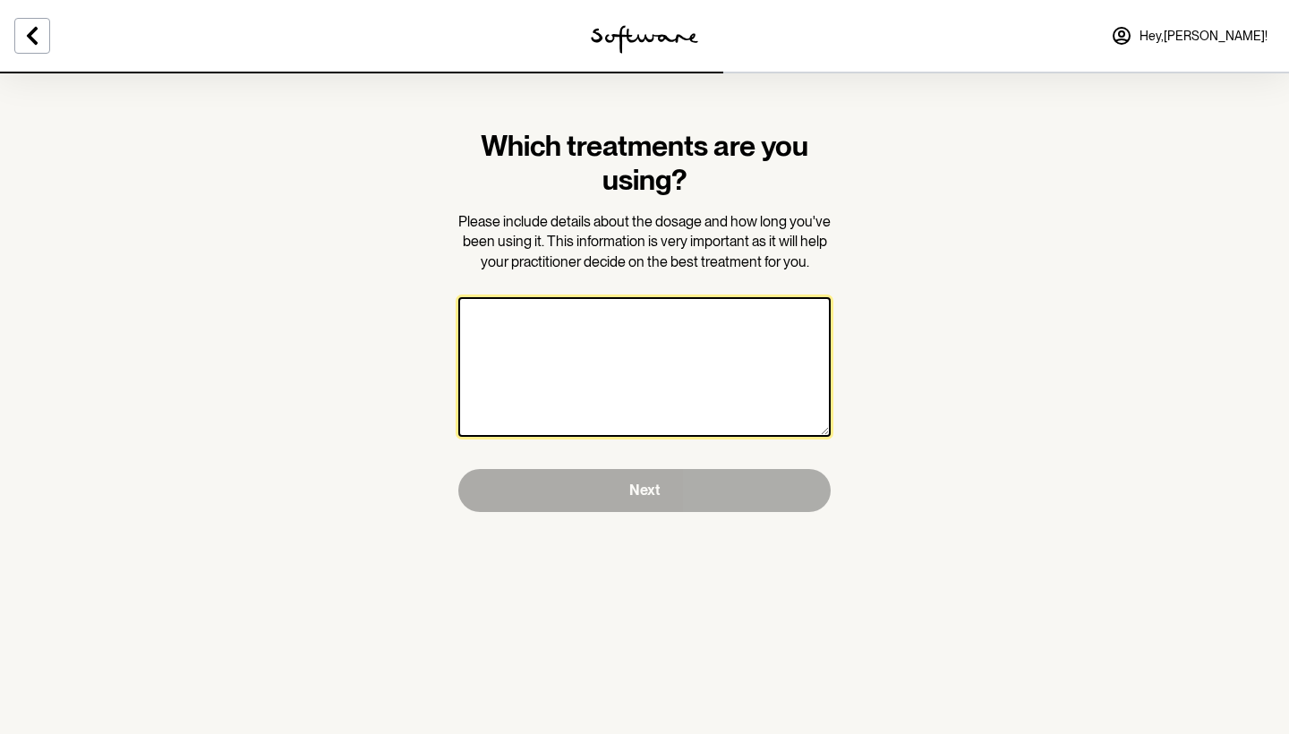
click at [591, 309] on textarea at bounding box center [644, 367] width 372 height 140
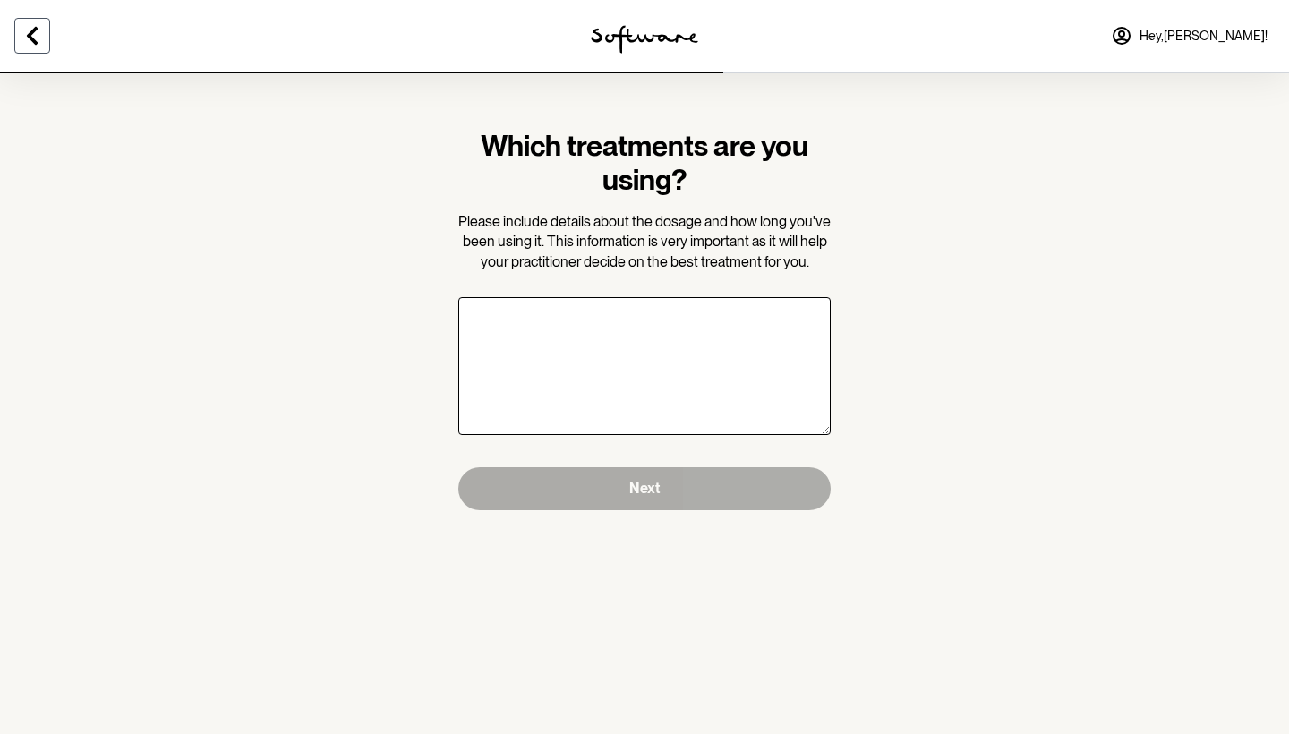
click at [30, 42] on icon at bounding box center [31, 35] width 21 height 21
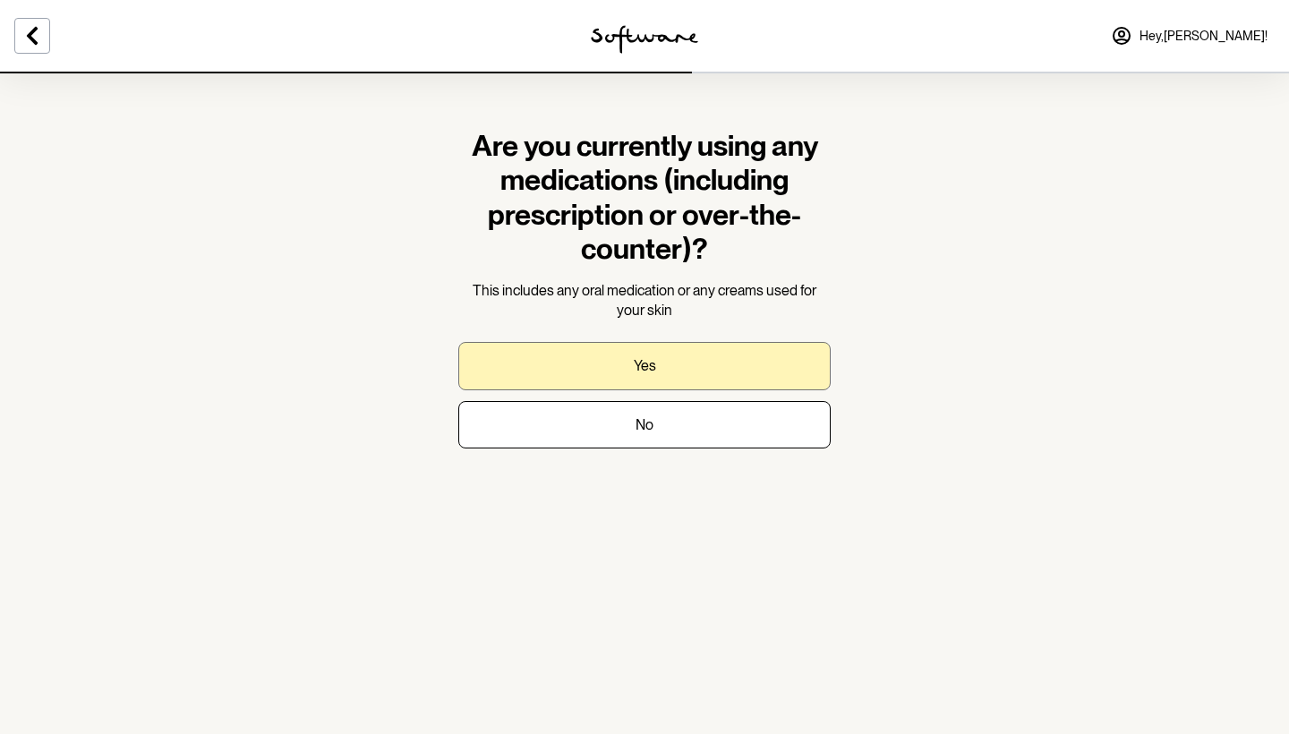
click at [691, 366] on button "Yes" at bounding box center [644, 365] width 372 height 47
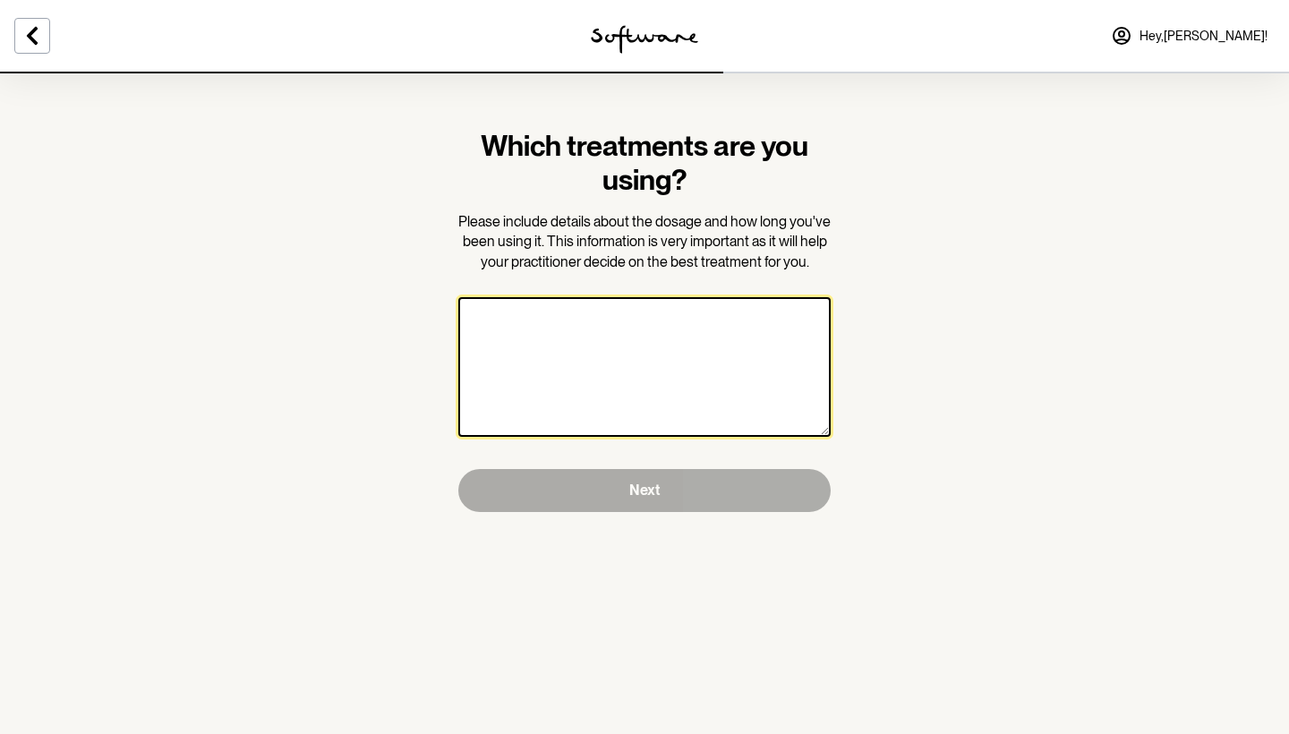
click at [615, 337] on textarea at bounding box center [644, 367] width 372 height 140
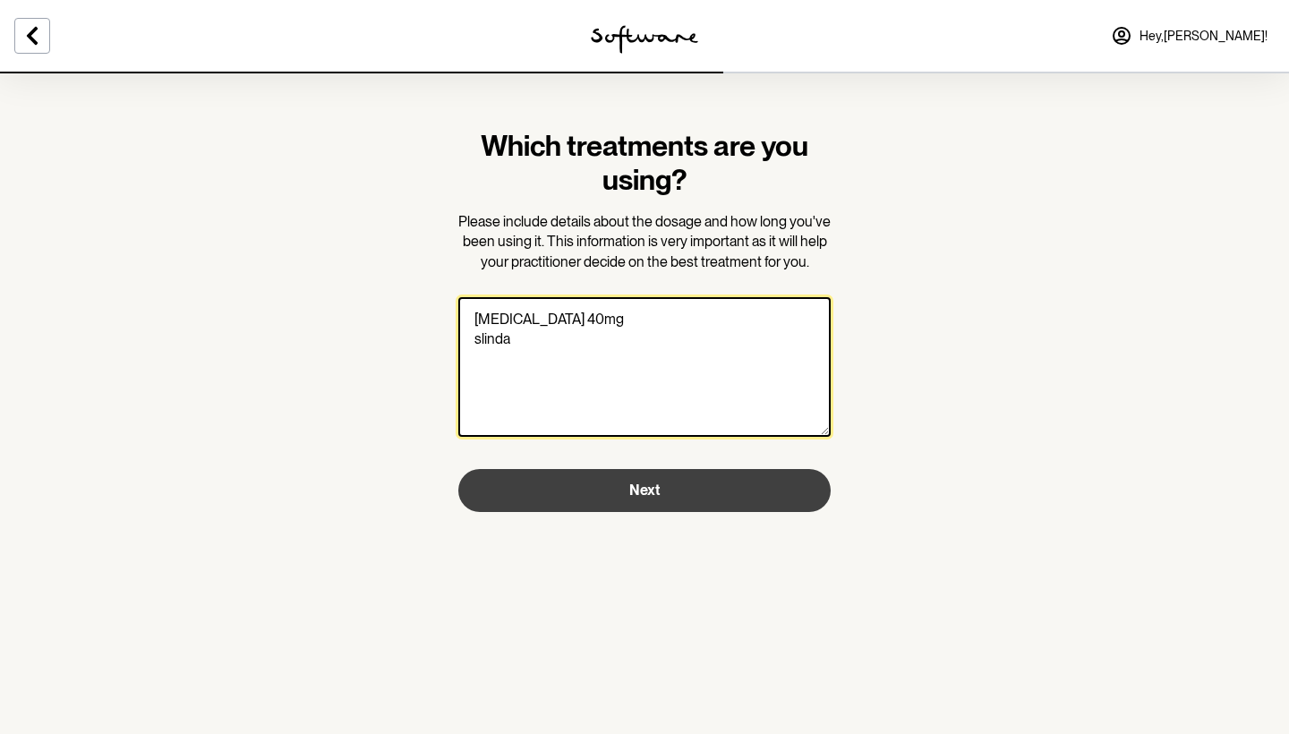
type textarea "[MEDICAL_DATA] 40mg slinda"
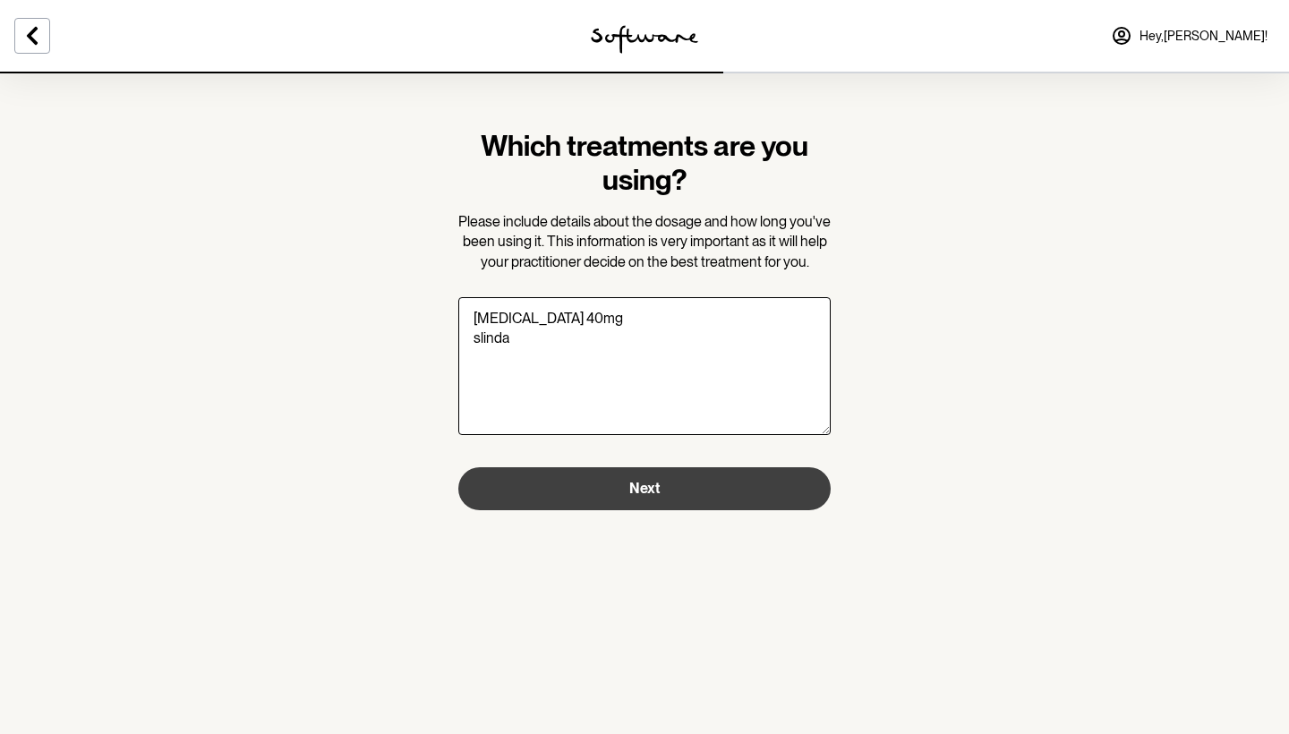
click at [669, 501] on button "Next" at bounding box center [644, 488] width 372 height 43
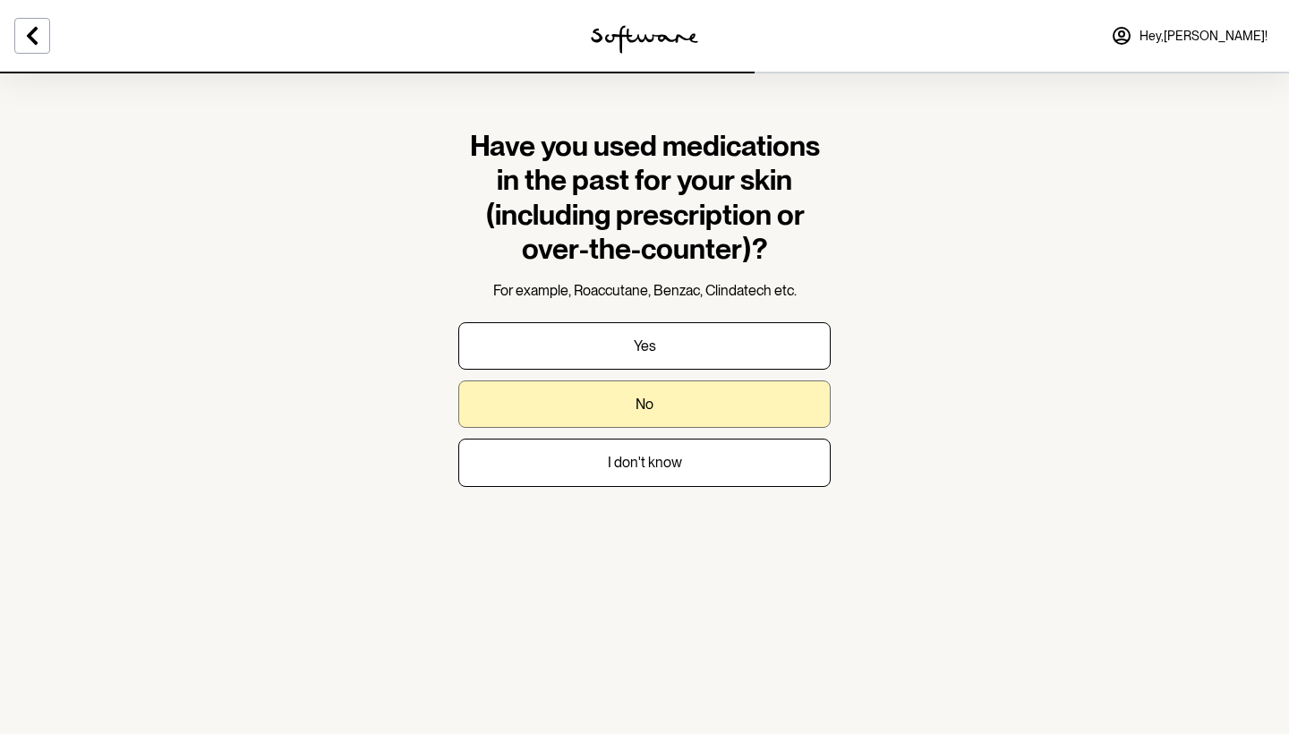
click at [639, 404] on p "No" at bounding box center [644, 404] width 18 height 17
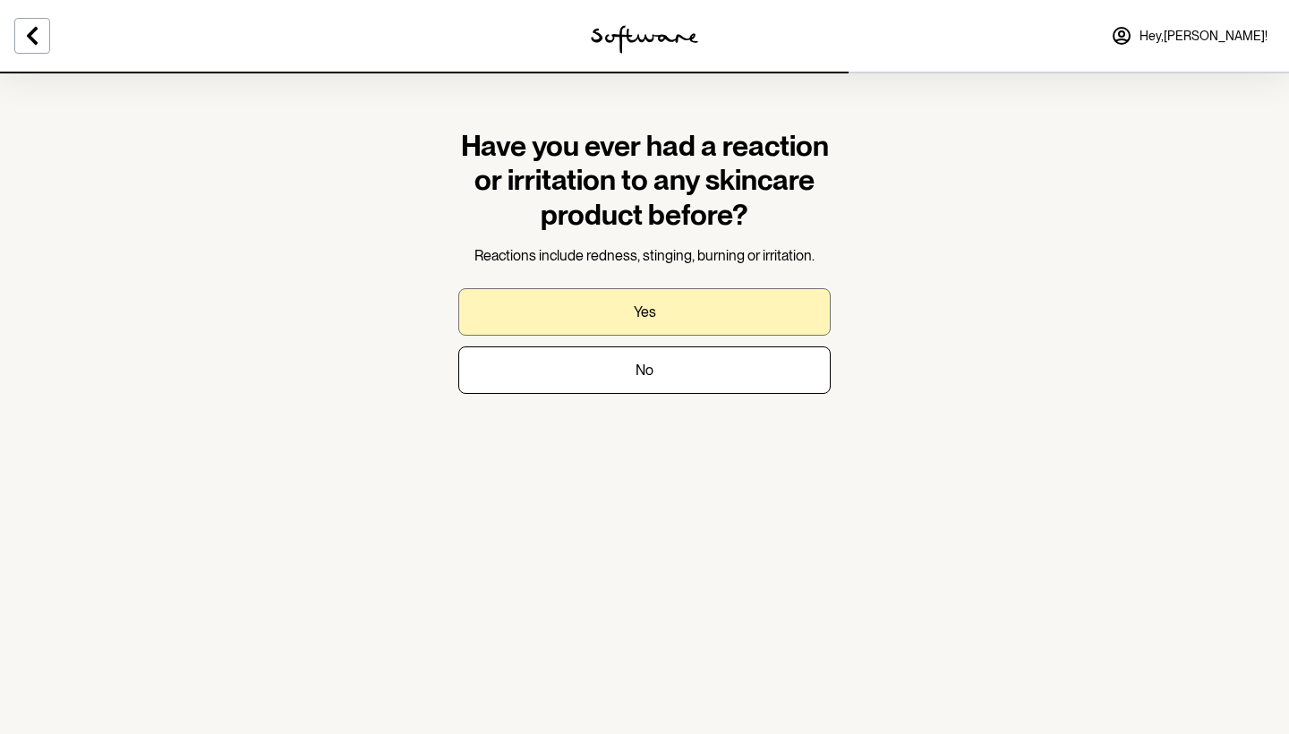
click at [657, 312] on button "Yes" at bounding box center [644, 311] width 372 height 47
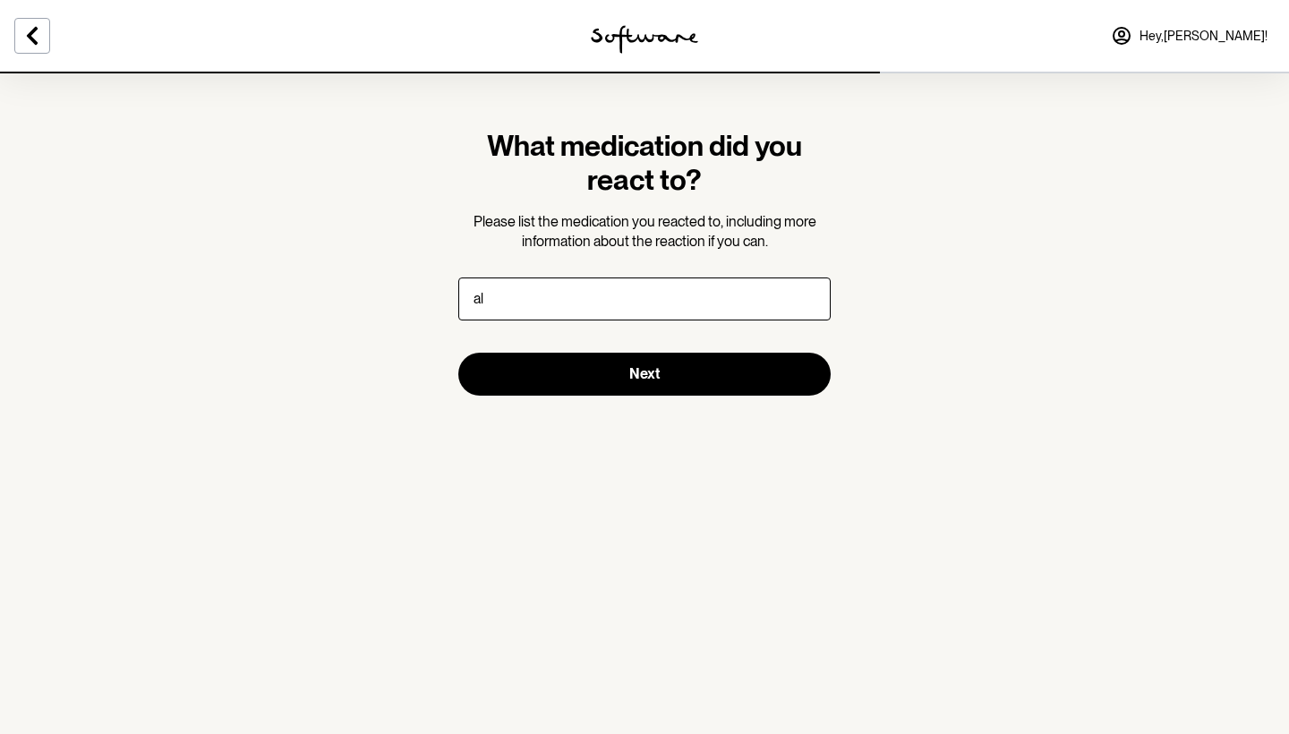
type input "a"
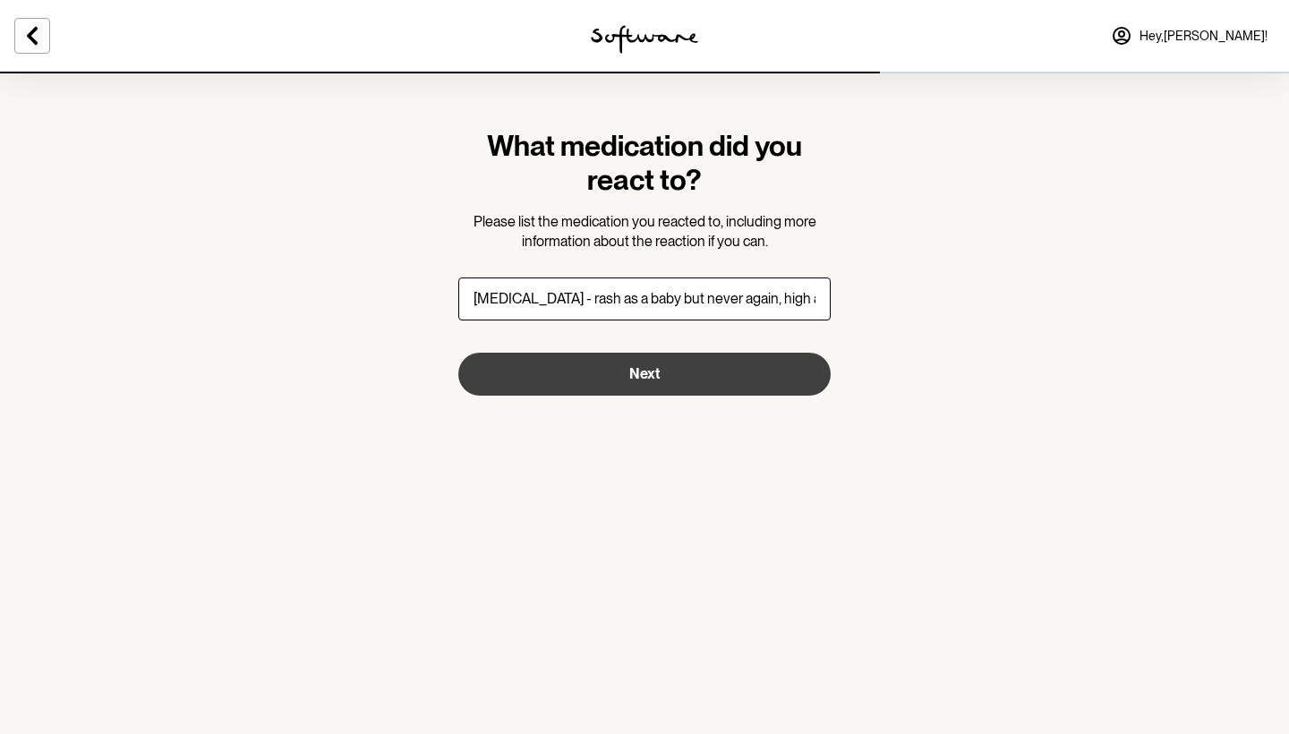
type input "[MEDICAL_DATA] - rash as a baby but never again, high alcohol content in aeroso…"
click at [634, 360] on button "Next" at bounding box center [644, 374] width 372 height 43
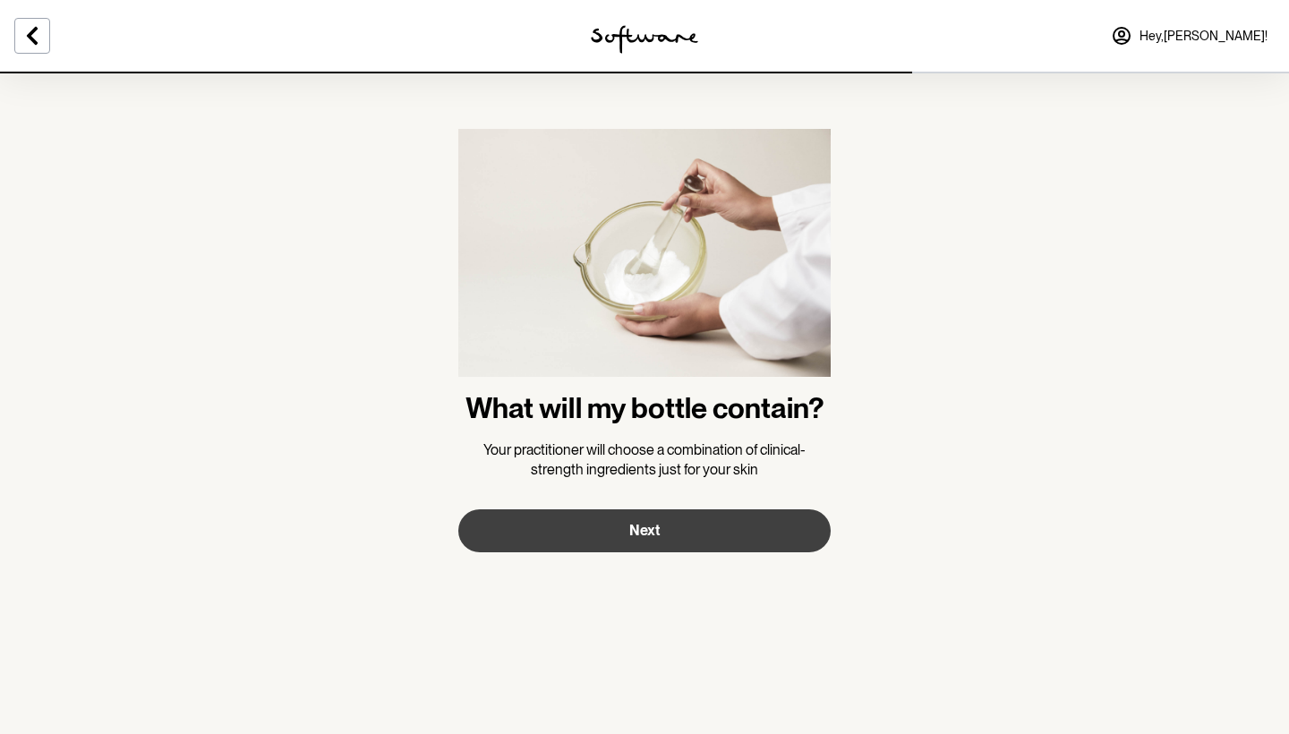
click at [689, 528] on button "Next" at bounding box center [644, 530] width 372 height 43
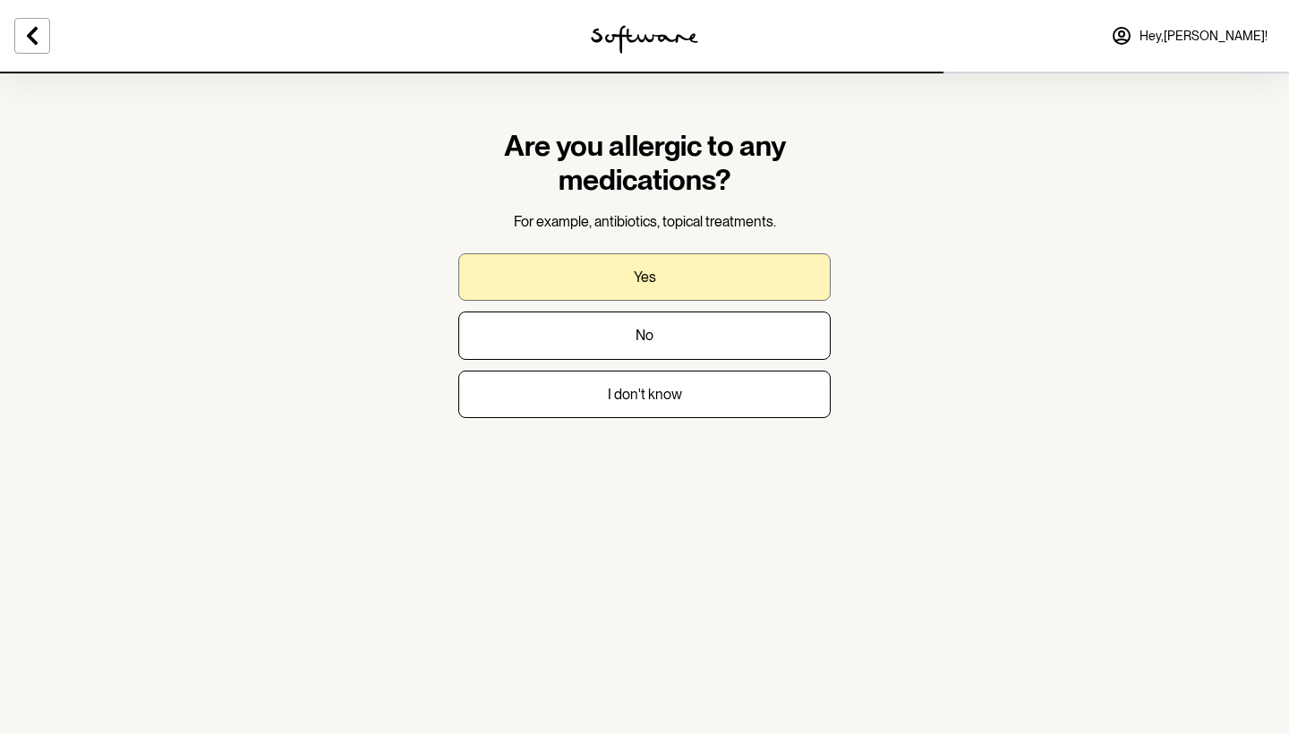
click at [677, 276] on button "Yes" at bounding box center [644, 276] width 372 height 47
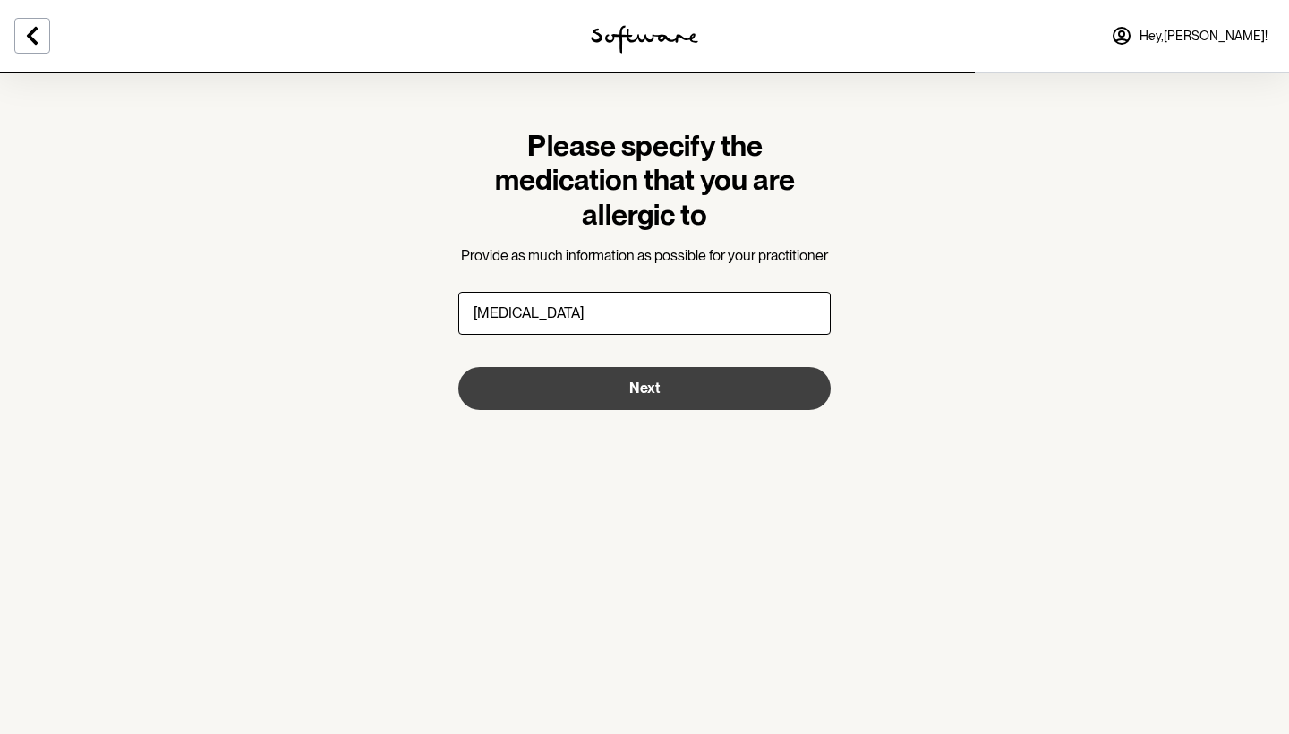
type input "[MEDICAL_DATA]"
click at [602, 393] on button "Next" at bounding box center [644, 388] width 372 height 43
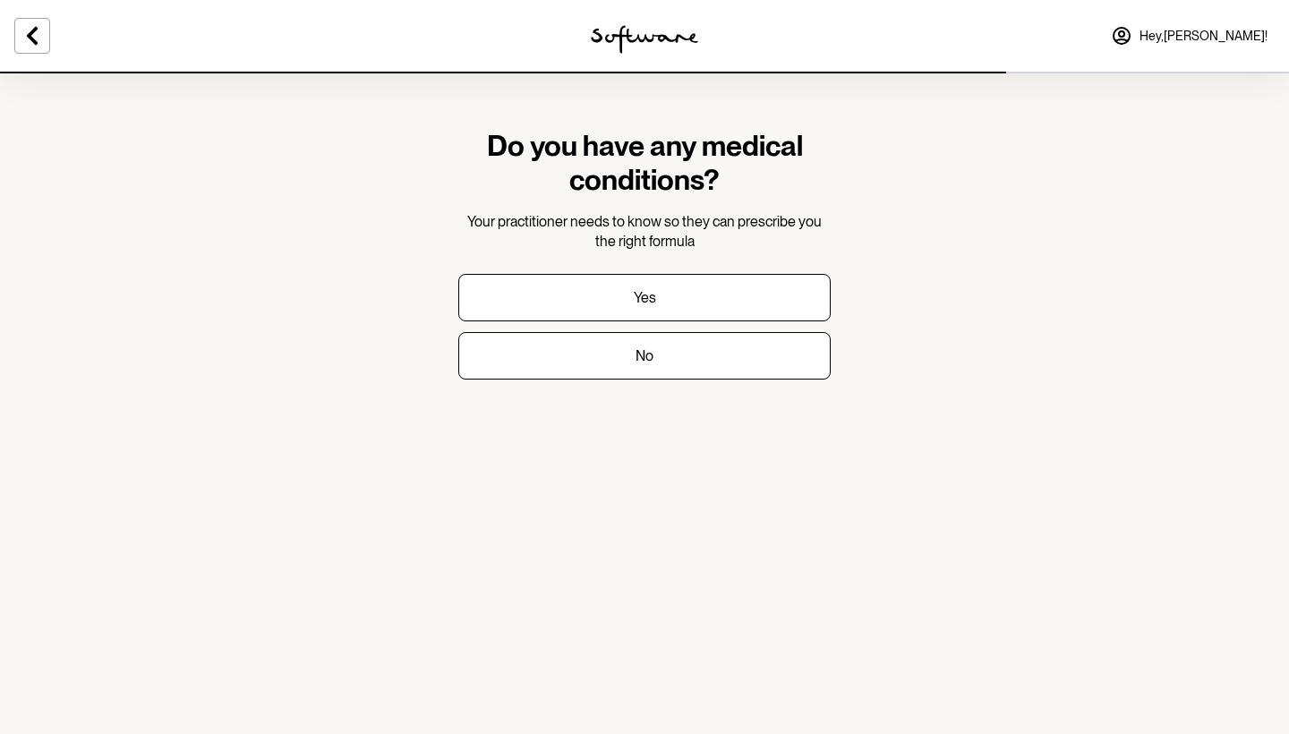
click at [627, 379] on section "Do you have any medical conditions? Your practitioner needs to know so they can…" at bounding box center [644, 269] width 401 height 394
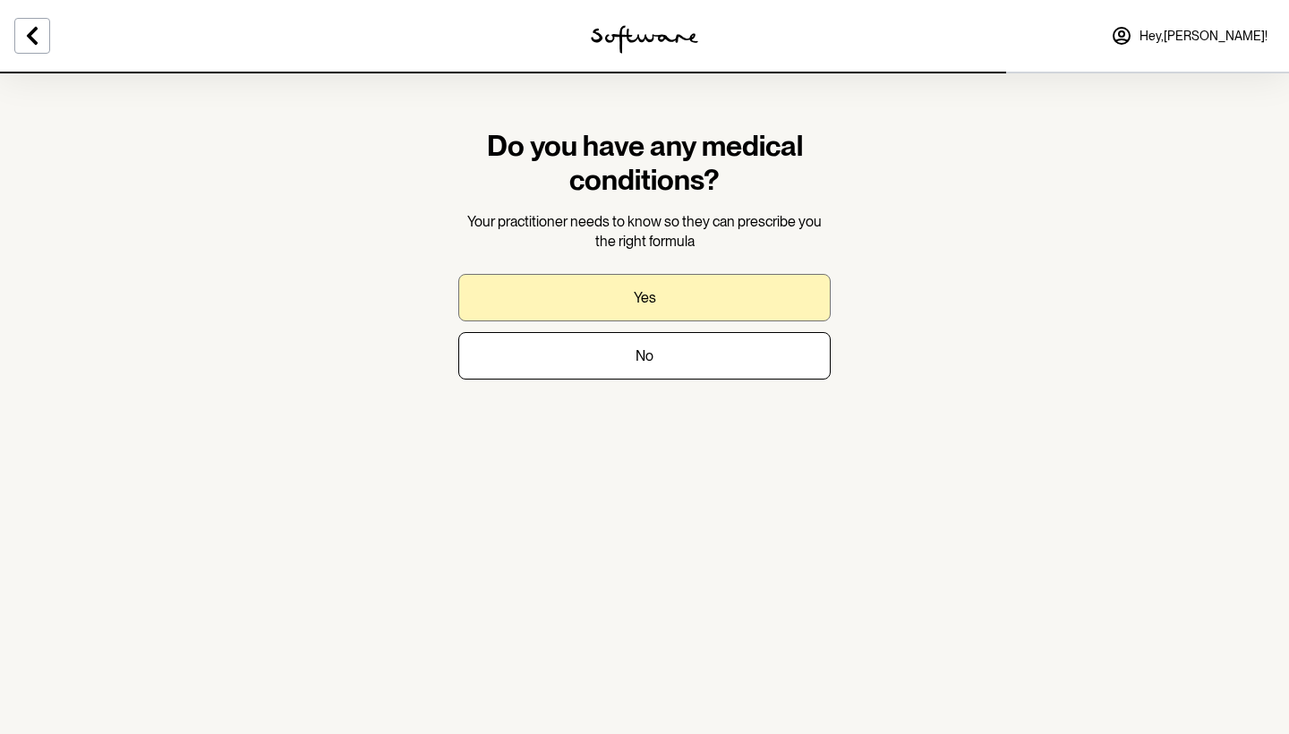
click at [620, 311] on button "Yes" at bounding box center [644, 297] width 372 height 47
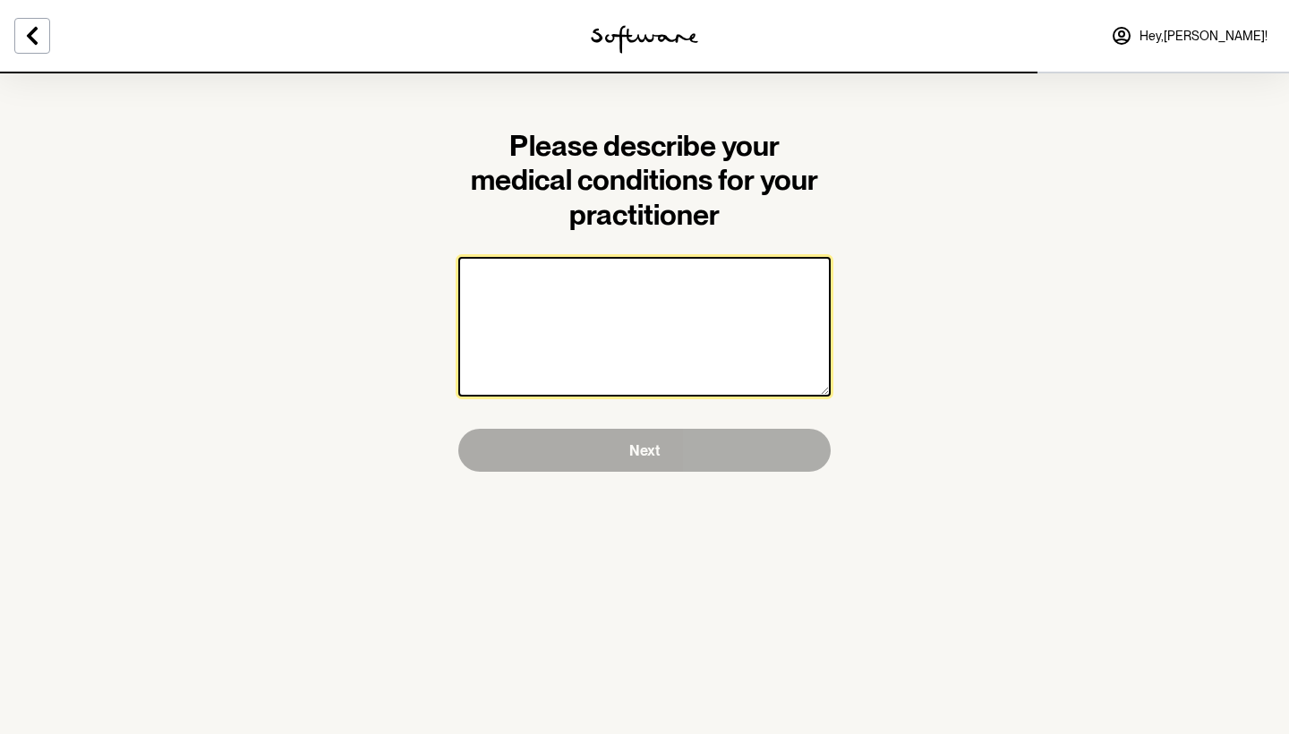
click at [630, 332] on textarea at bounding box center [644, 327] width 372 height 140
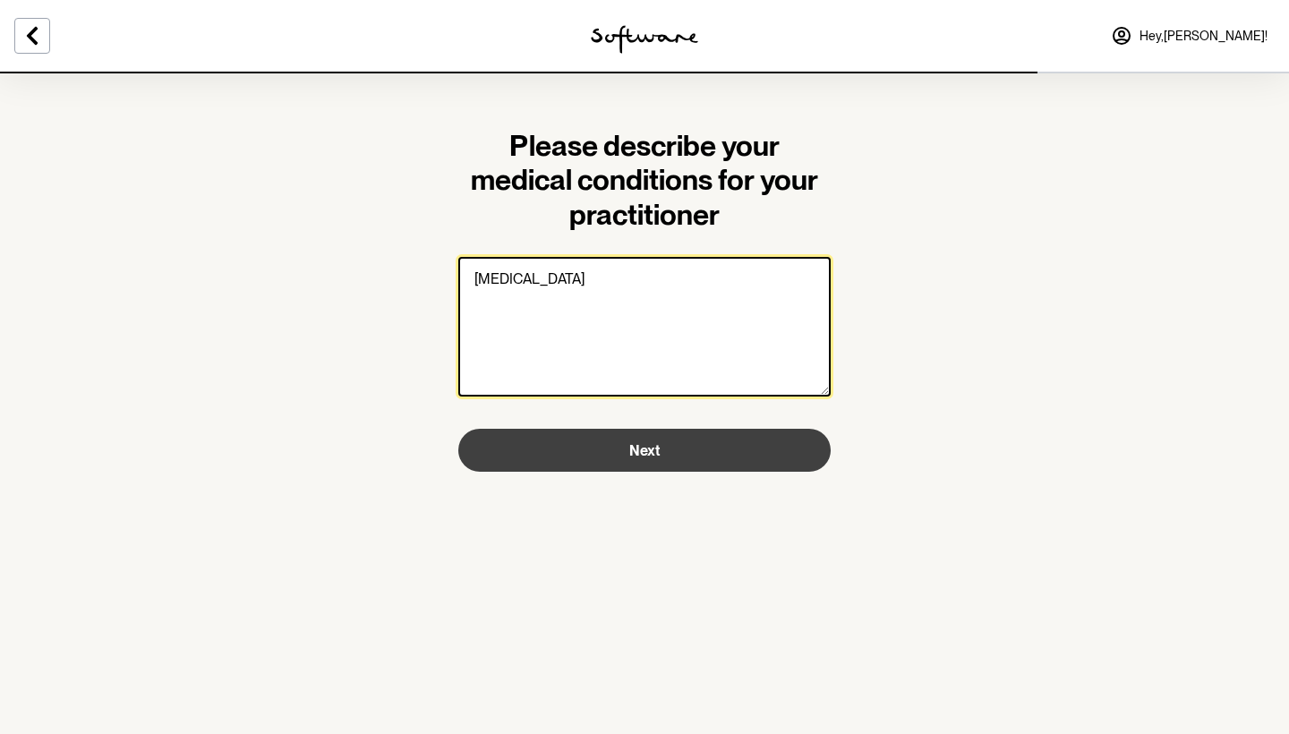
type textarea "[MEDICAL_DATA]"
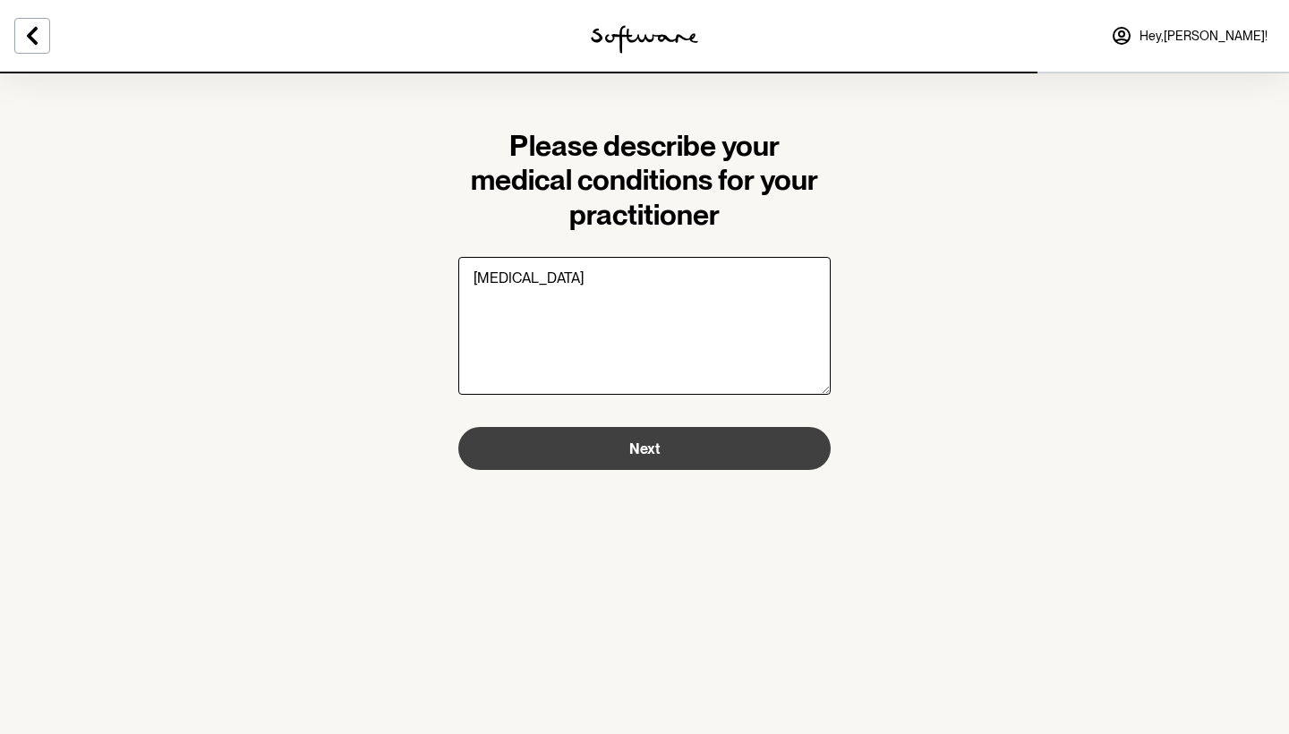
click at [656, 453] on span "Next" at bounding box center [644, 448] width 30 height 17
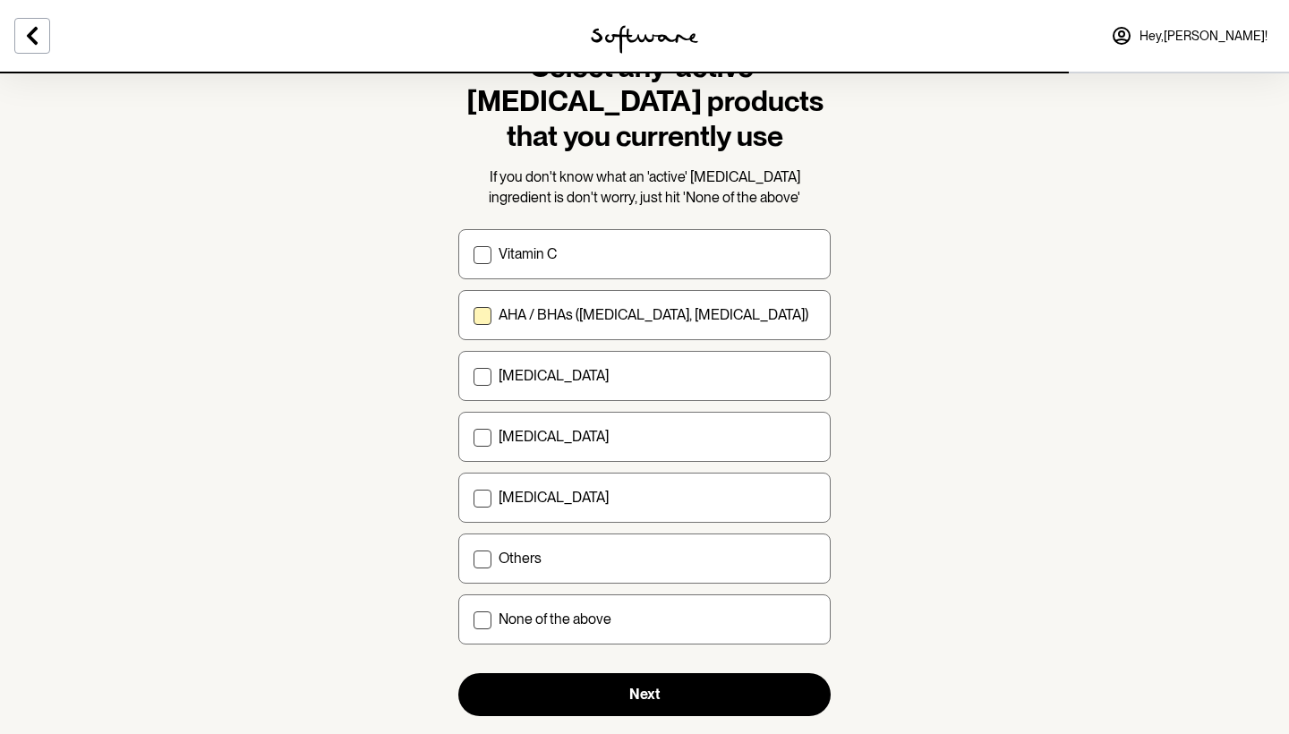
scroll to position [77, 0]
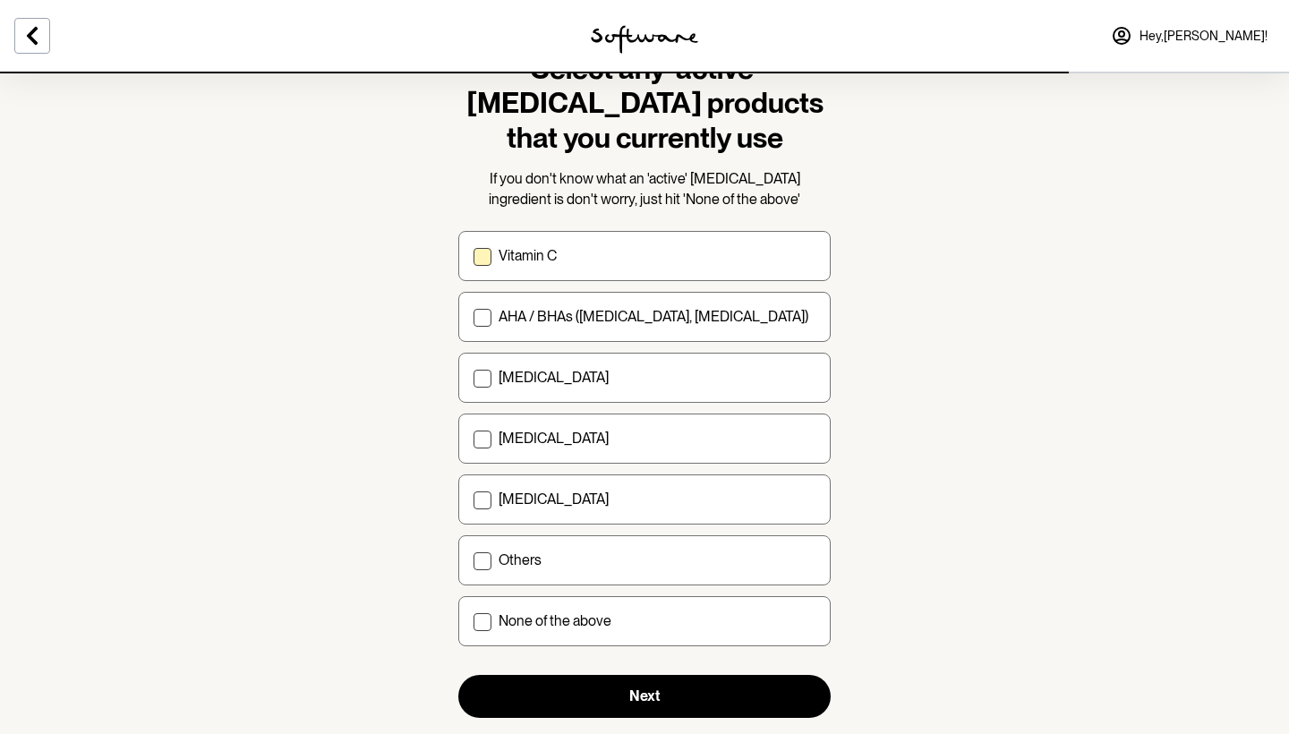
click at [675, 273] on label "Vitamin C" at bounding box center [644, 256] width 372 height 50
click at [473, 257] on input "Vitamin C" at bounding box center [472, 256] width 1 height 1
checkbox input "true"
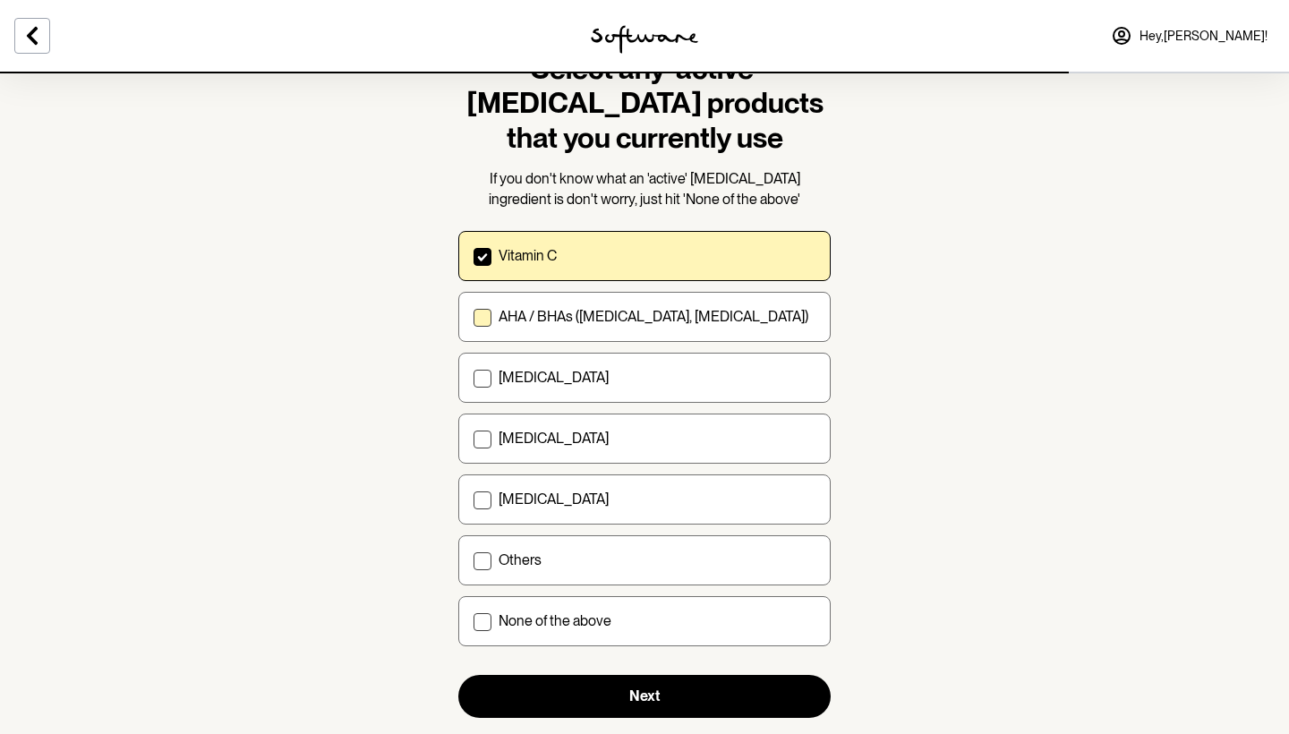
click at [667, 332] on label "AHA / BHAs ([MEDICAL_DATA], [MEDICAL_DATA])" at bounding box center [644, 317] width 372 height 50
click at [473, 318] on input "AHA / BHAs ([MEDICAL_DATA], [MEDICAL_DATA])" at bounding box center [472, 317] width 1 height 1
checkbox input "true"
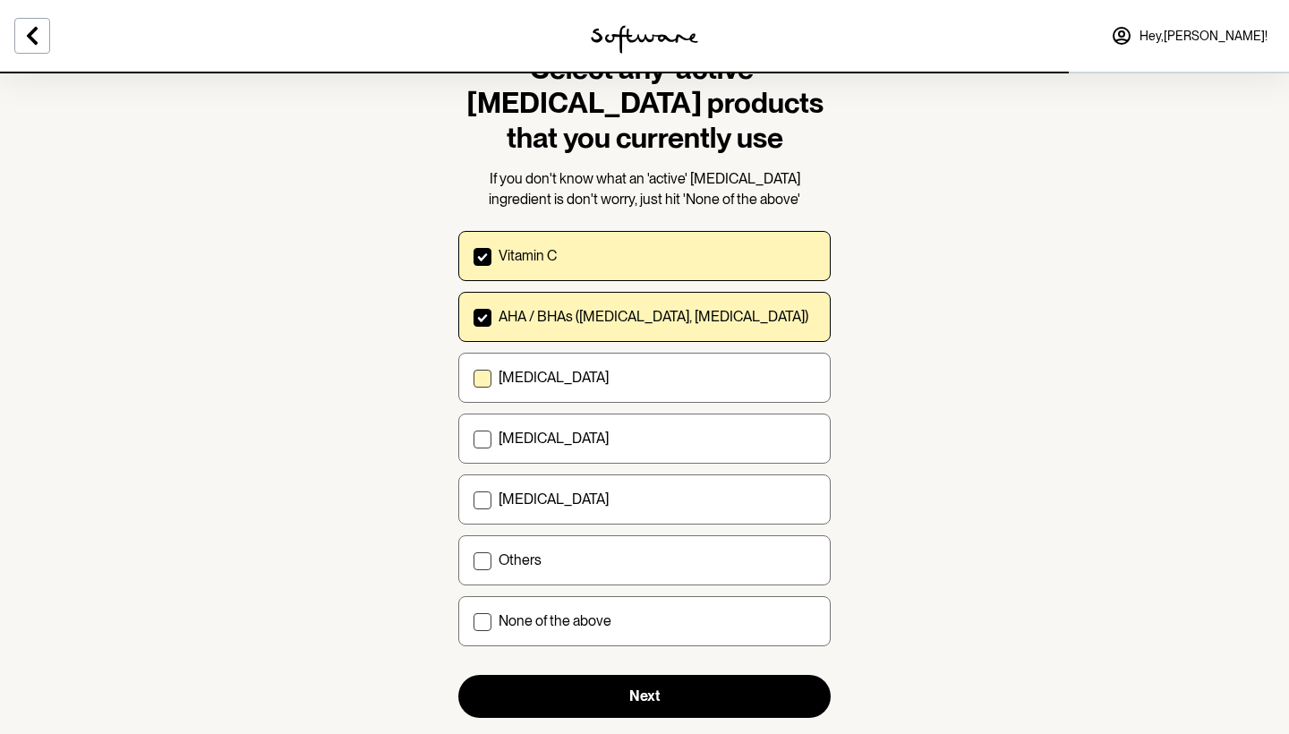
click at [661, 387] on label "[MEDICAL_DATA]" at bounding box center [644, 378] width 372 height 50
click at [473, 379] on input "[MEDICAL_DATA]" at bounding box center [472, 378] width 1 height 1
checkbox input "true"
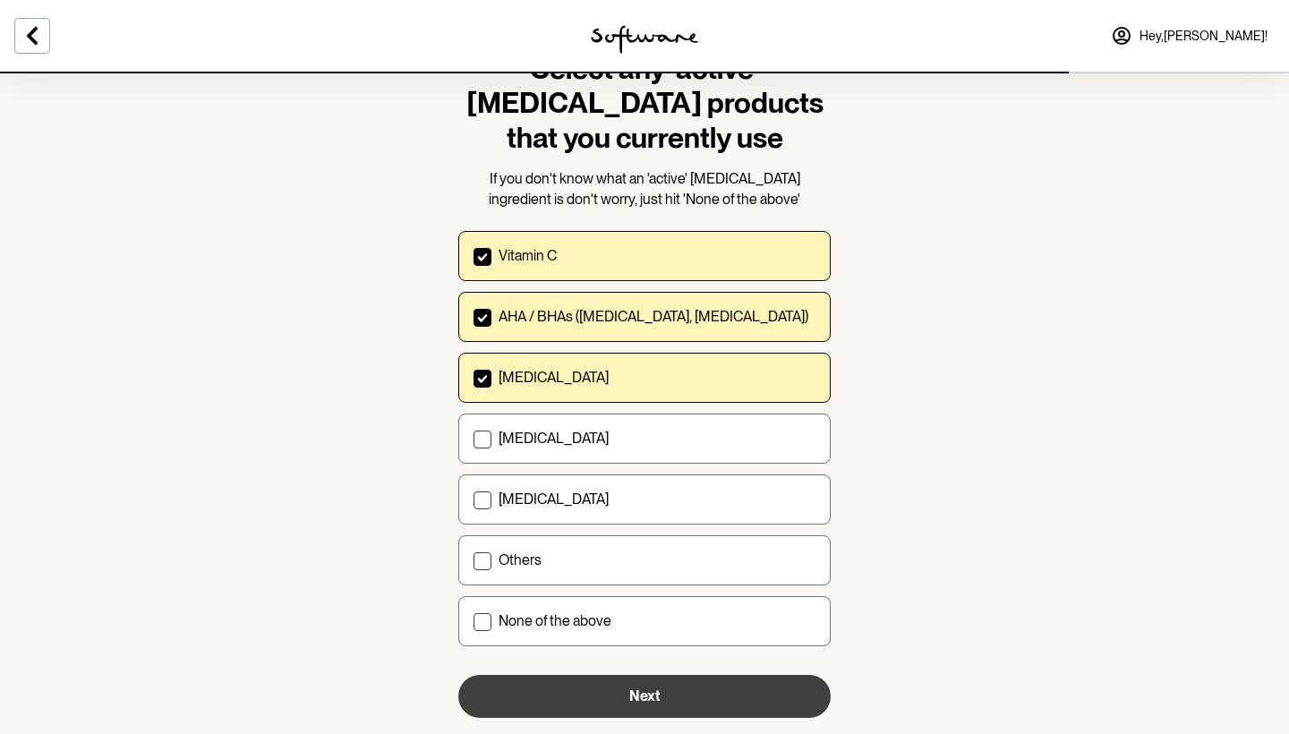
click at [702, 675] on button "Next" at bounding box center [644, 696] width 372 height 43
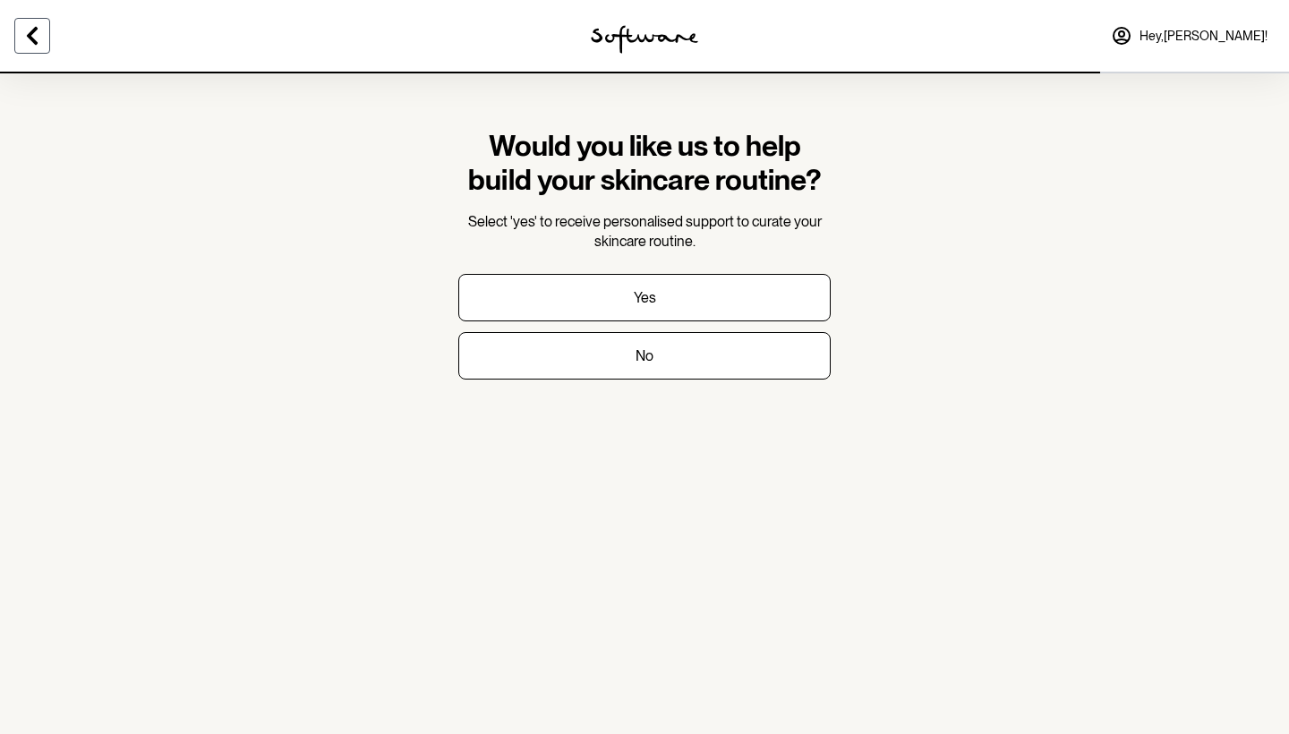
click at [34, 42] on icon at bounding box center [32, 36] width 11 height 18
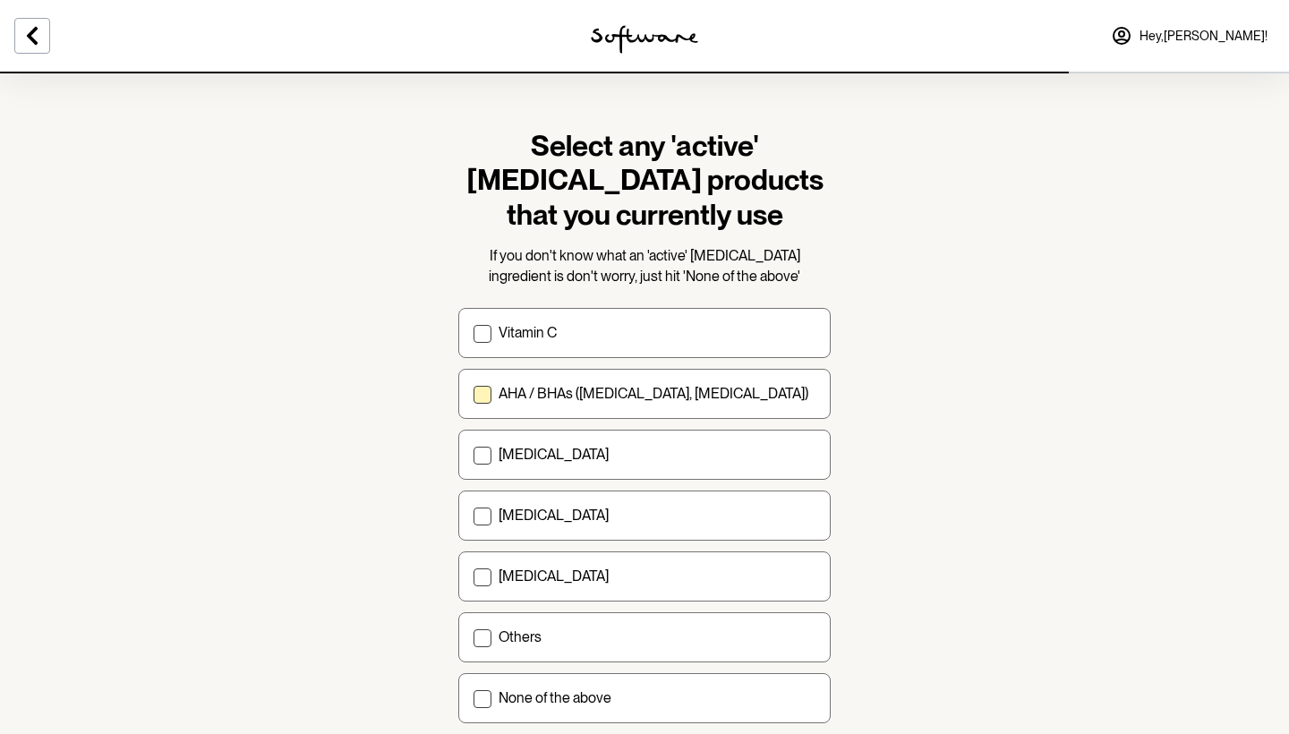
click at [478, 393] on span at bounding box center [482, 395] width 18 height 18
click at [473, 394] on input "AHA / BHAs ([MEDICAL_DATA], [MEDICAL_DATA])" at bounding box center [472, 394] width 1 height 1
checkbox input "true"
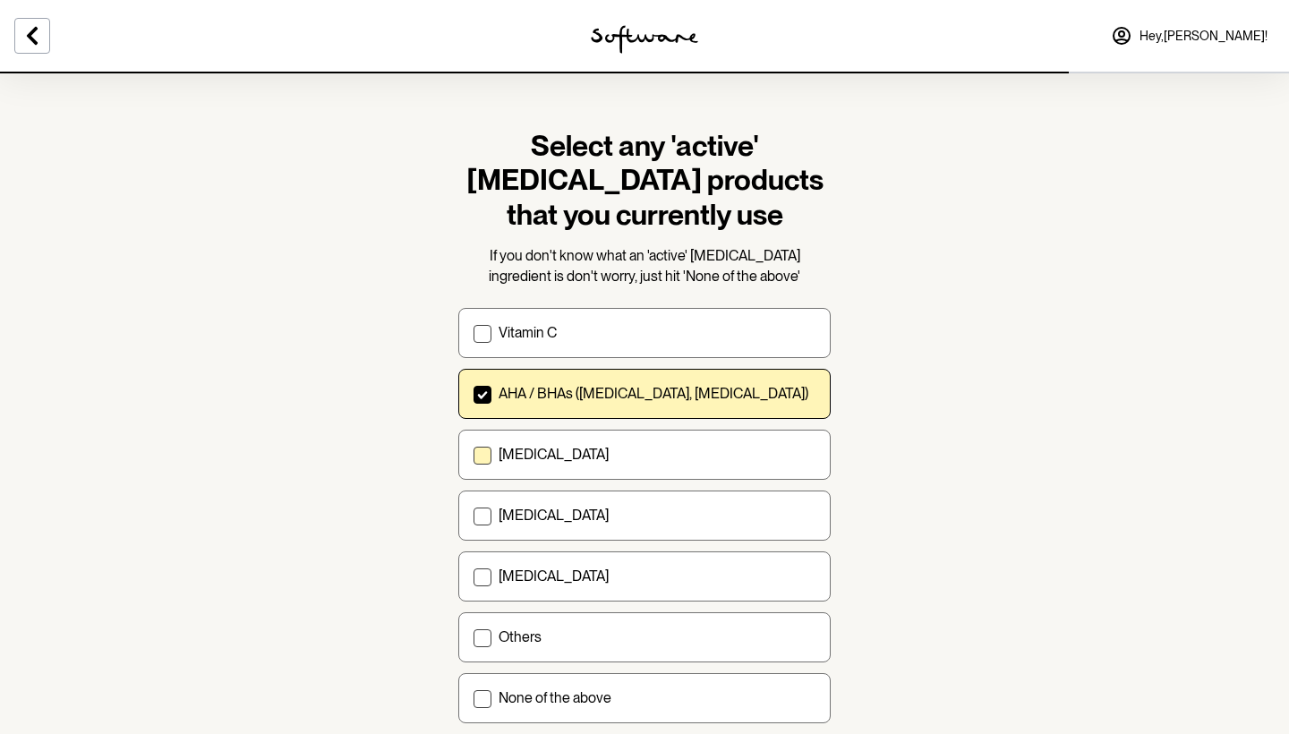
click at [492, 460] on label "[MEDICAL_DATA]" at bounding box center [644, 455] width 372 height 50
click at [473, 455] on input "[MEDICAL_DATA]" at bounding box center [472, 455] width 1 height 1
checkbox input "true"
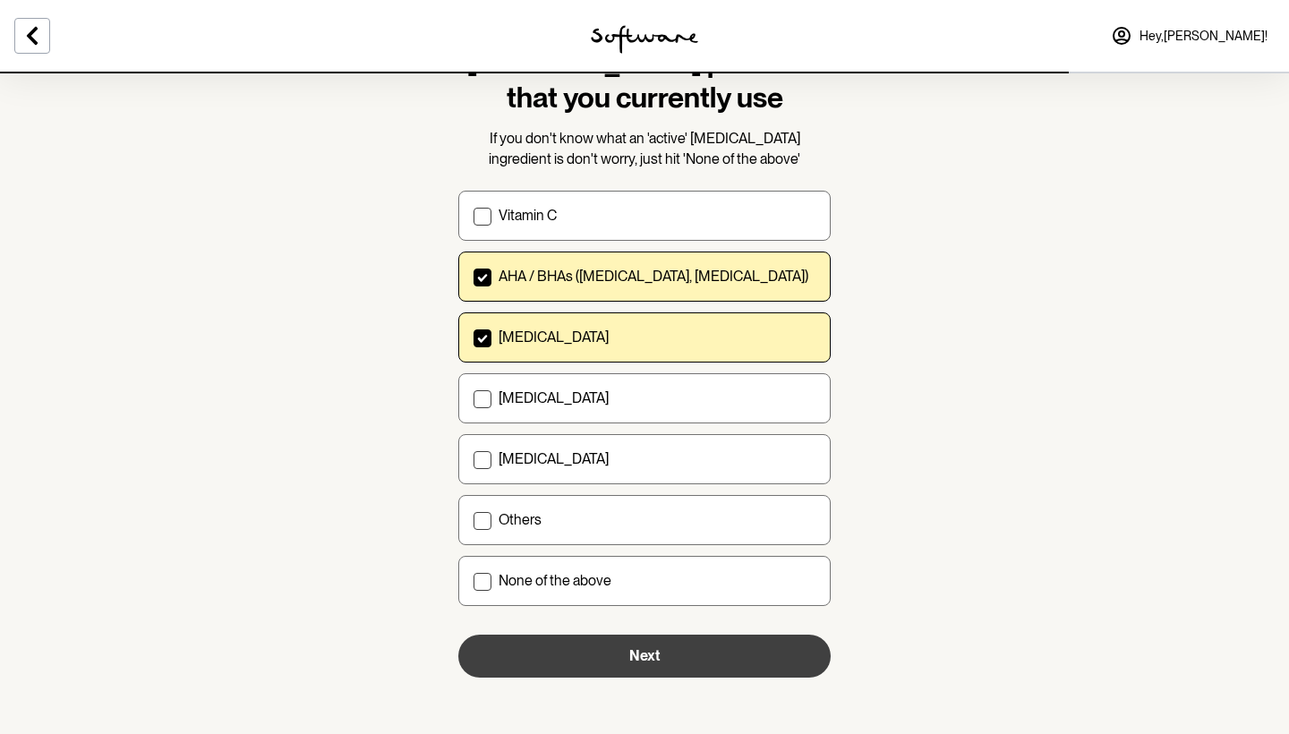
scroll to position [116, 0]
click at [715, 671] on button "Next" at bounding box center [644, 656] width 372 height 43
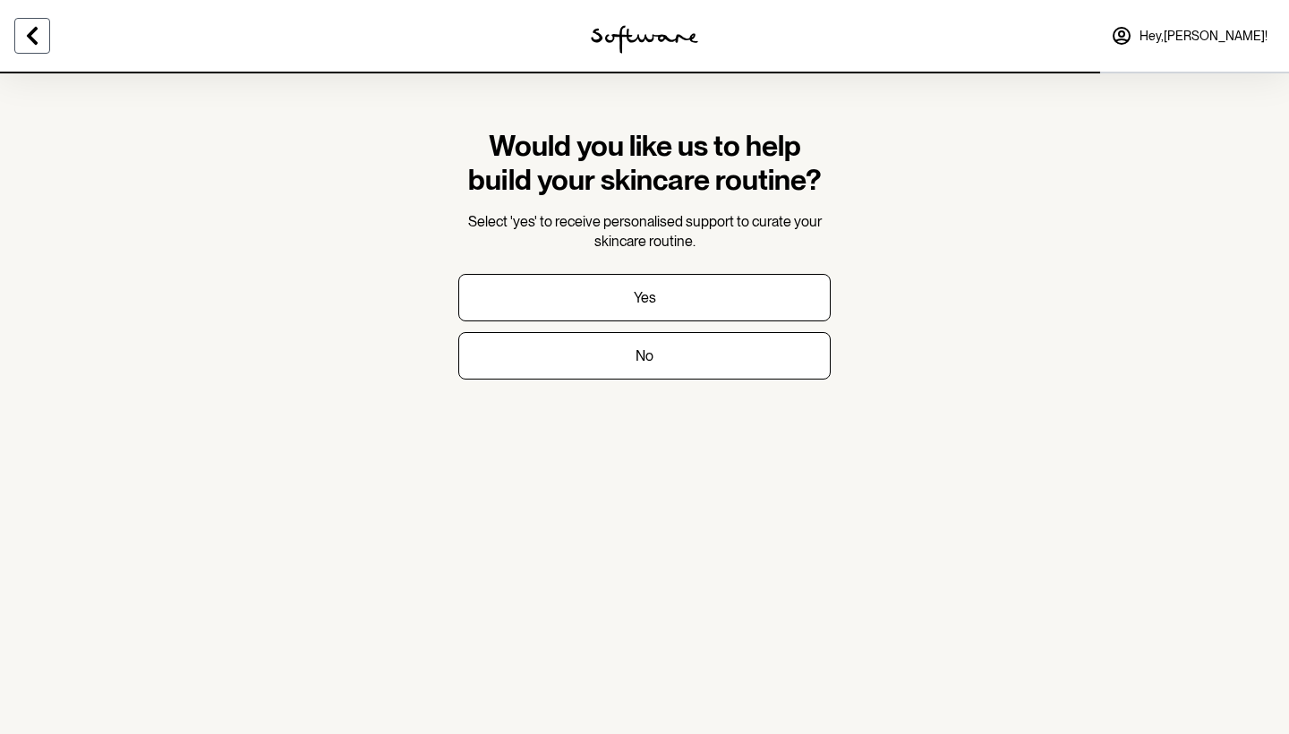
click at [24, 45] on icon at bounding box center [31, 35] width 21 height 21
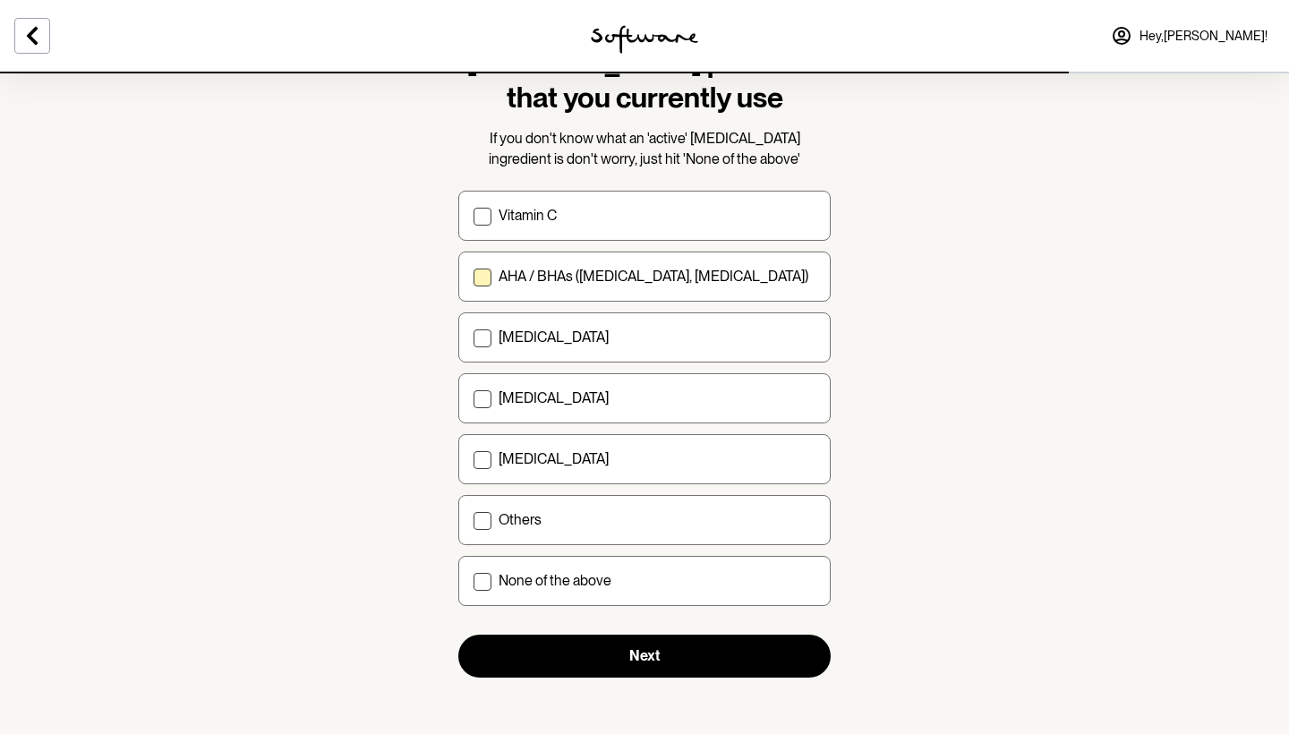
scroll to position [116, 0]
click at [714, 301] on div "Vitamin C AHA / BHAs ([MEDICAL_DATA], [MEDICAL_DATA]) [MEDICAL_DATA] [MEDICAL_D…" at bounding box center [644, 398] width 372 height 415
click at [714, 279] on p "AHA / BHAs ([MEDICAL_DATA], [MEDICAL_DATA])" at bounding box center [653, 276] width 310 height 17
click at [473, 278] on input "AHA / BHAs ([MEDICAL_DATA], [MEDICAL_DATA])" at bounding box center [472, 277] width 1 height 1
checkbox input "true"
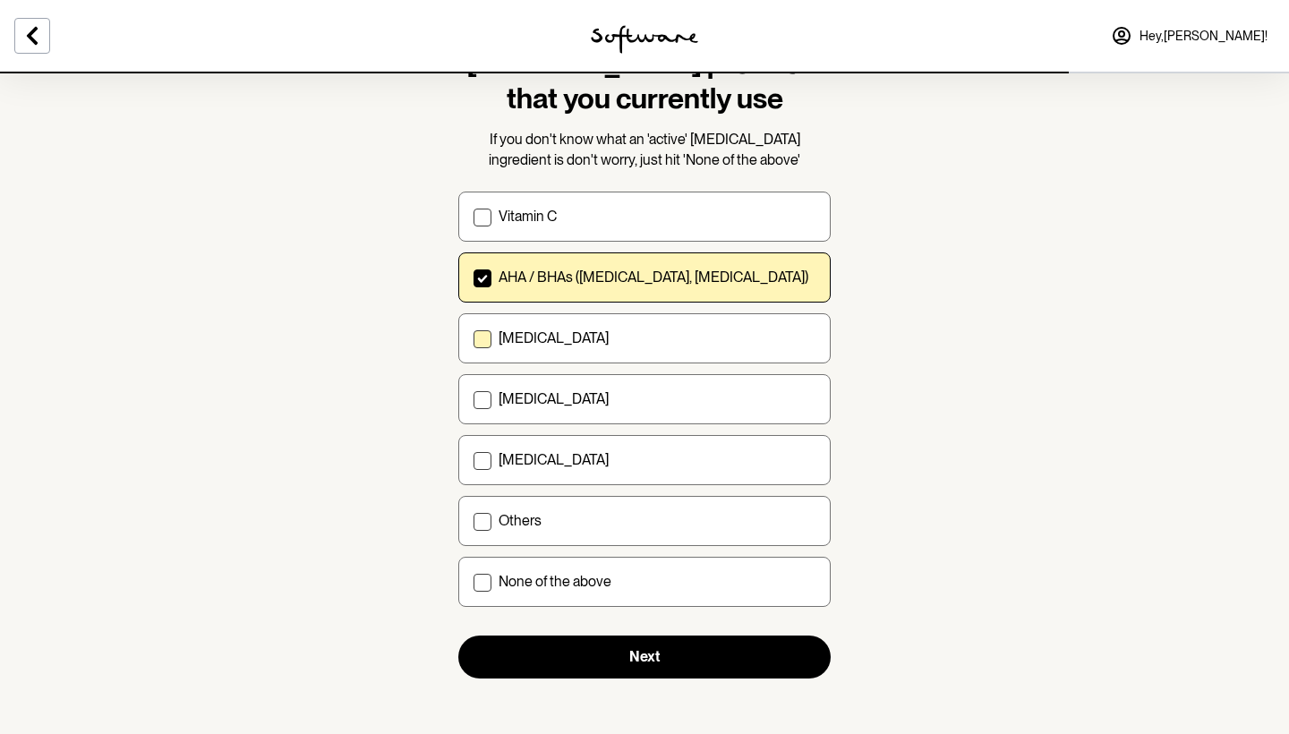
click at [692, 345] on label "[MEDICAL_DATA]" at bounding box center [644, 338] width 372 height 50
click at [473, 339] on input "[MEDICAL_DATA]" at bounding box center [472, 338] width 1 height 1
checkbox input "true"
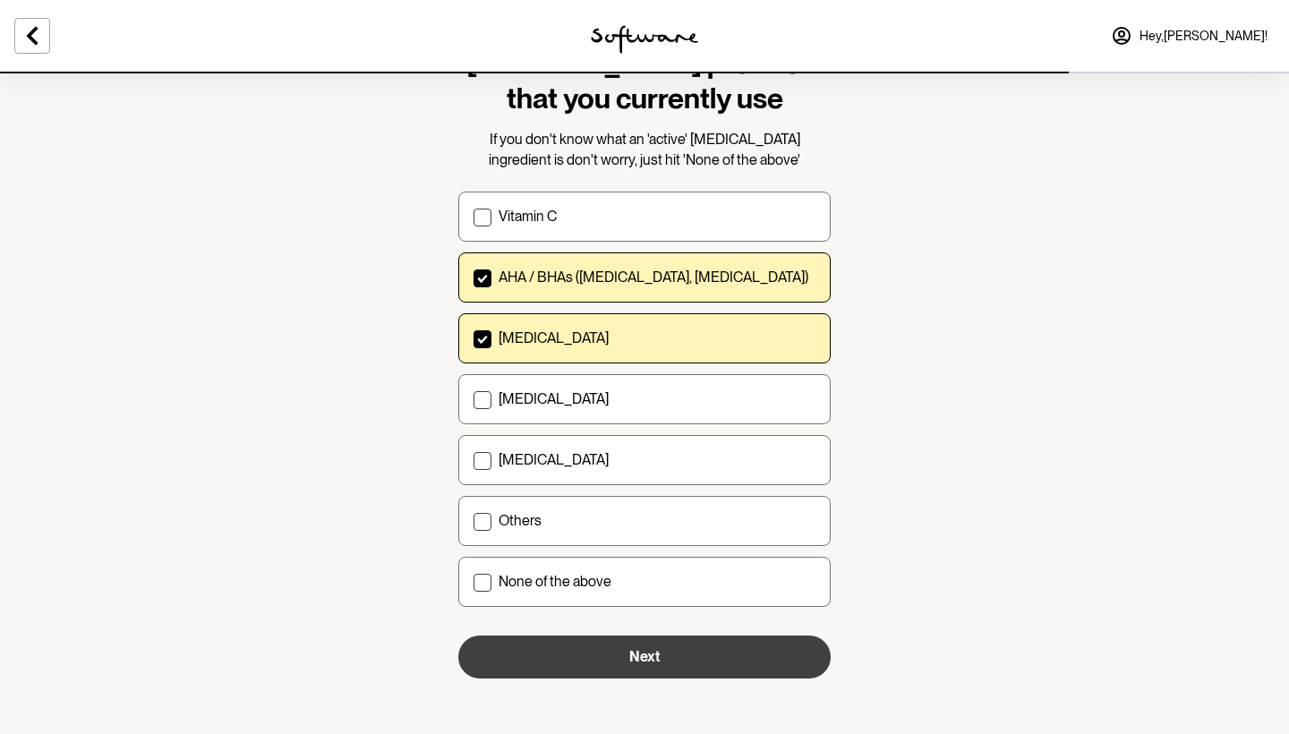
click at [719, 664] on button "Next" at bounding box center [644, 656] width 372 height 43
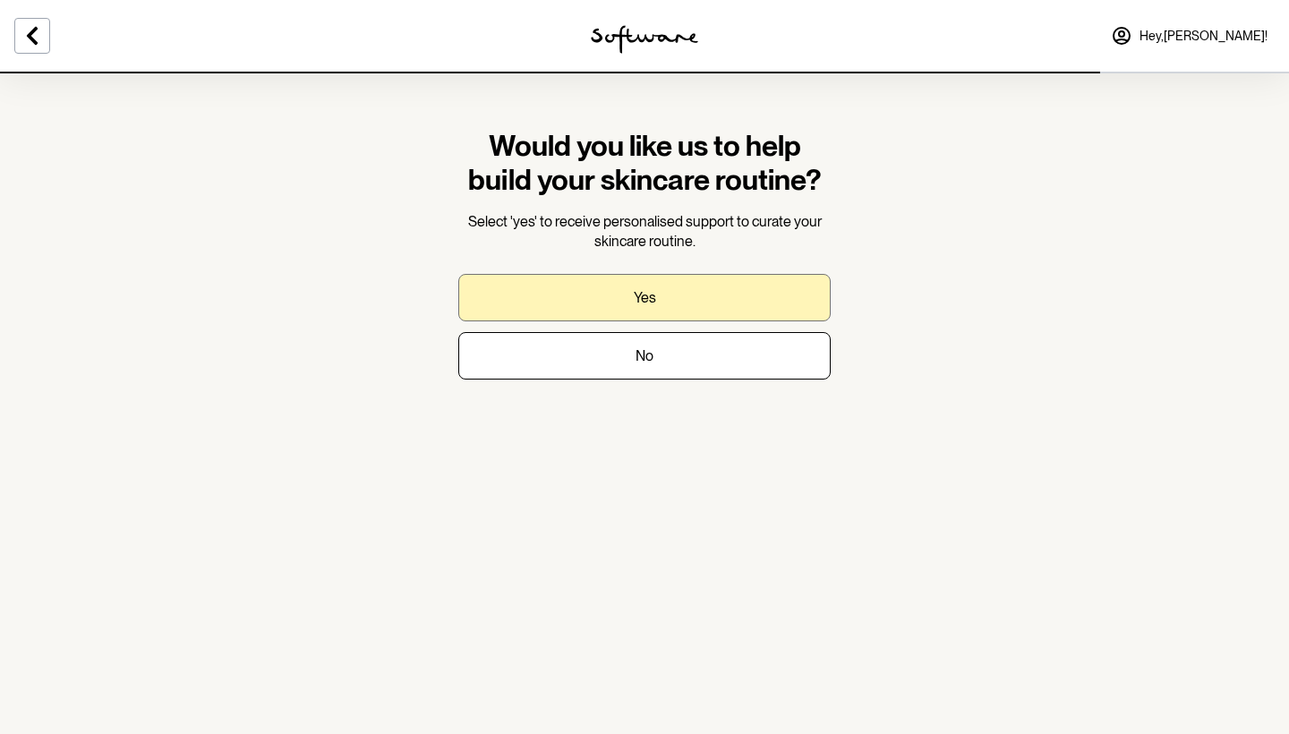
click at [698, 302] on button "Yes" at bounding box center [644, 297] width 372 height 47
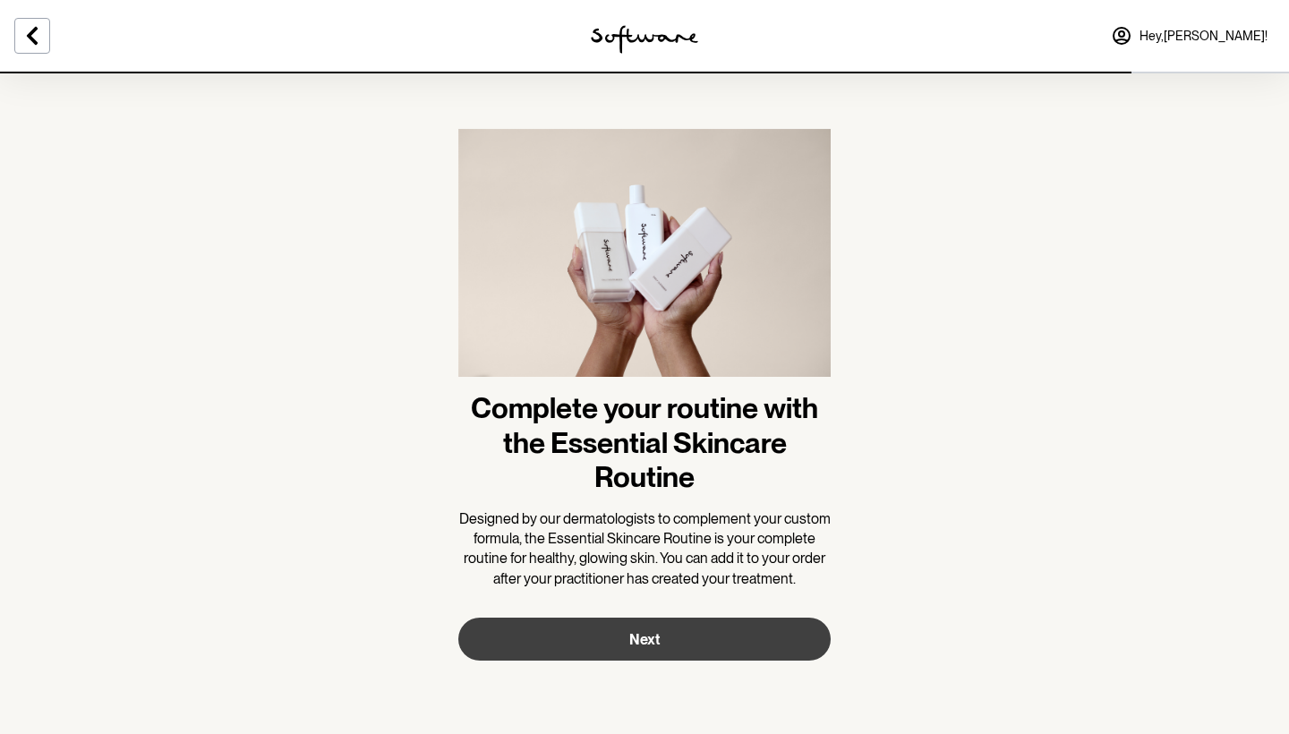
click at [716, 623] on button "Next" at bounding box center [644, 638] width 372 height 43
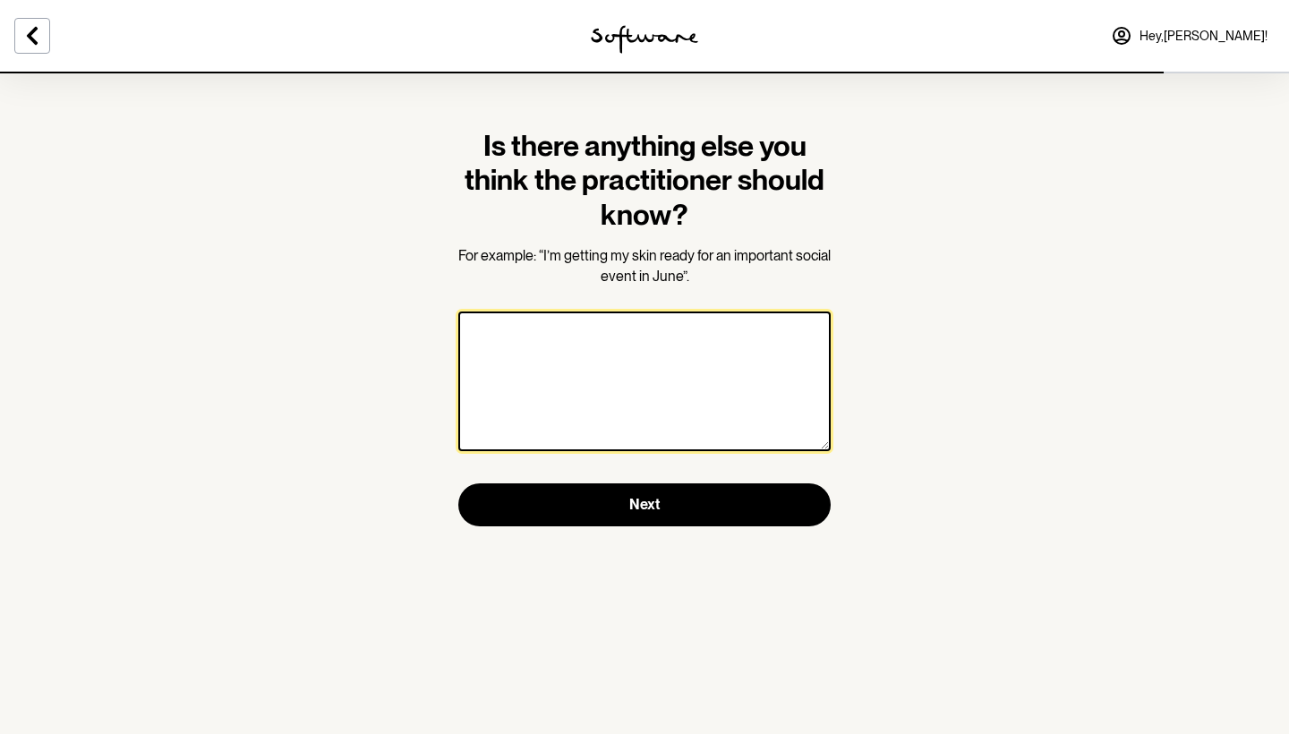
click at [694, 350] on textarea at bounding box center [644, 381] width 372 height 140
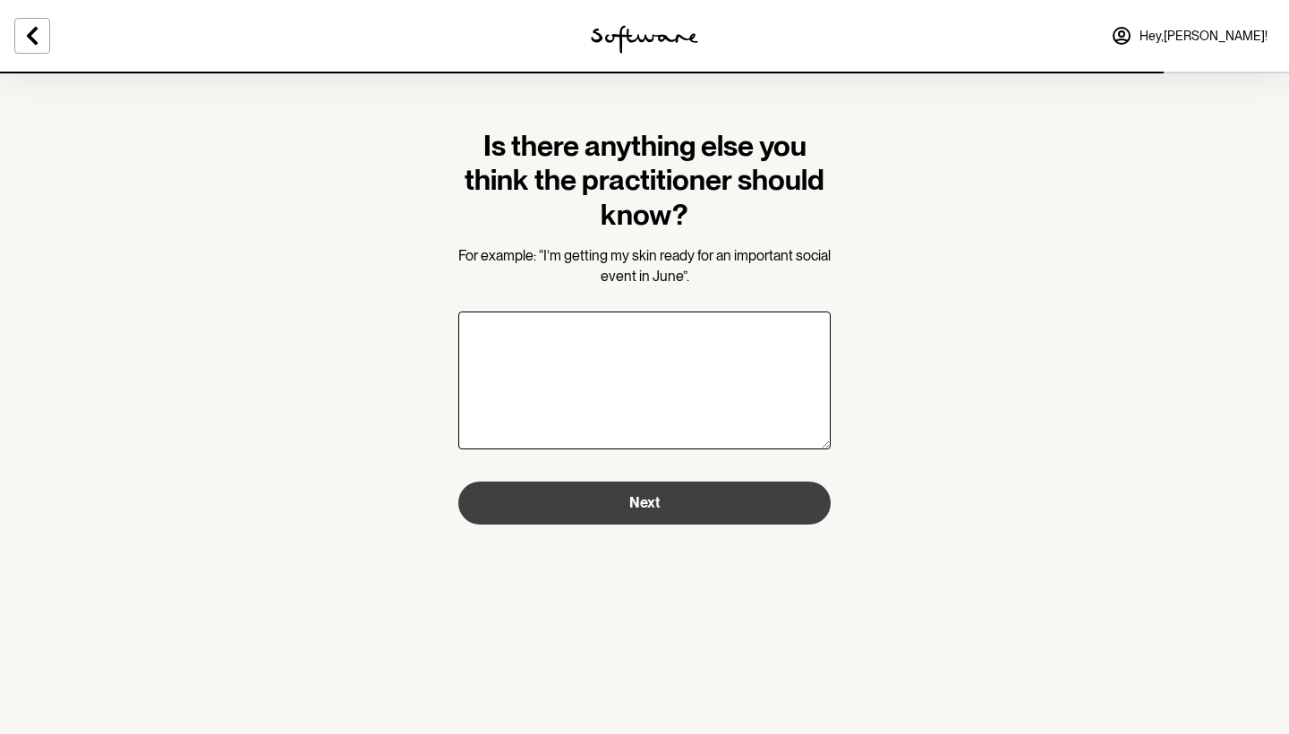
click at [724, 503] on button "Next" at bounding box center [644, 502] width 372 height 43
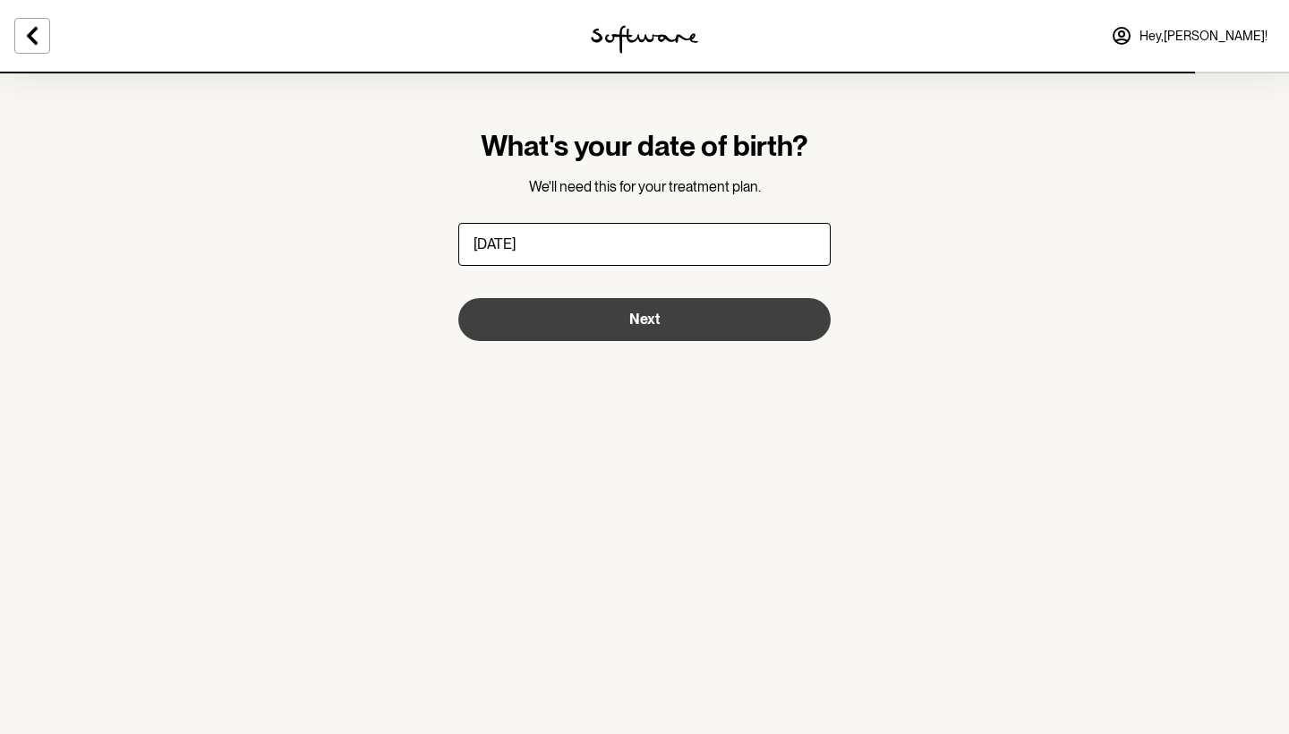
type input "[DATE]"
click at [735, 325] on button "Next" at bounding box center [644, 319] width 372 height 43
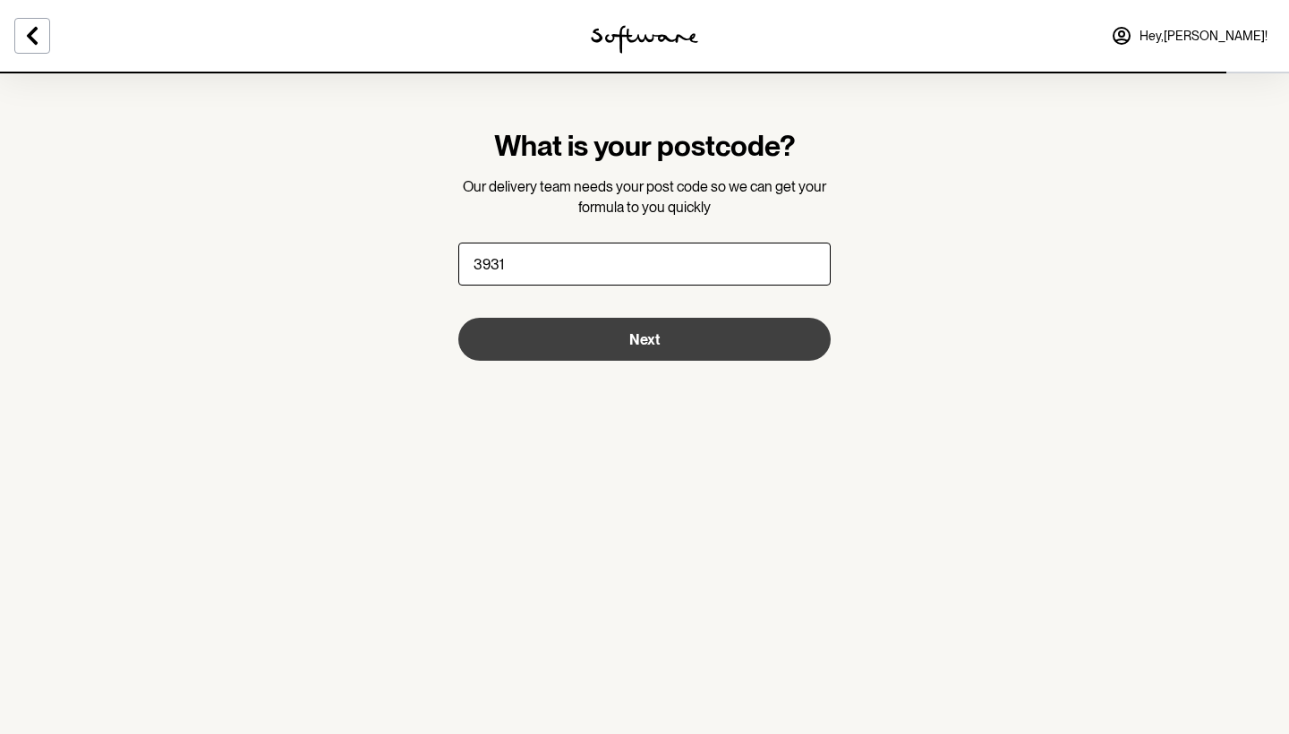
type input "3931"
click at [583, 354] on button "Next" at bounding box center [644, 339] width 372 height 43
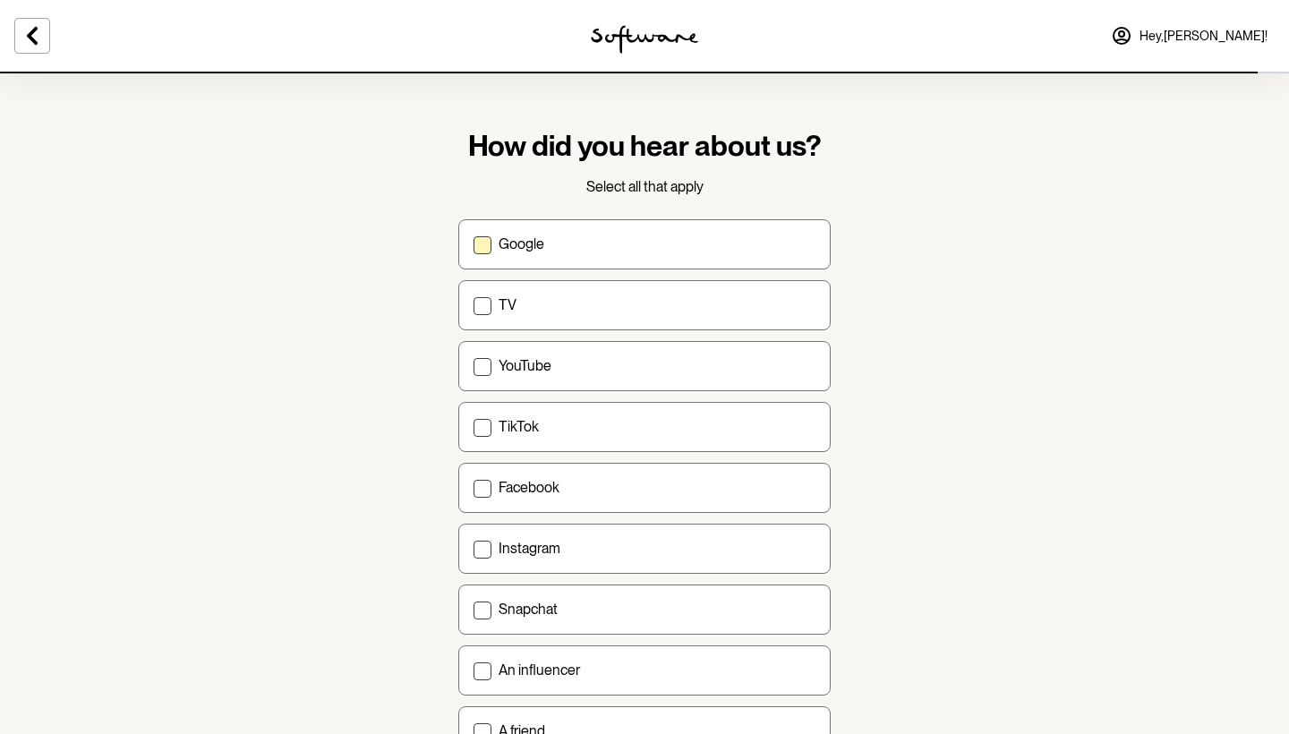
click at [615, 219] on label "Google" at bounding box center [644, 244] width 372 height 50
click at [473, 243] on input "Google" at bounding box center [472, 243] width 1 height 1
checkbox input "true"
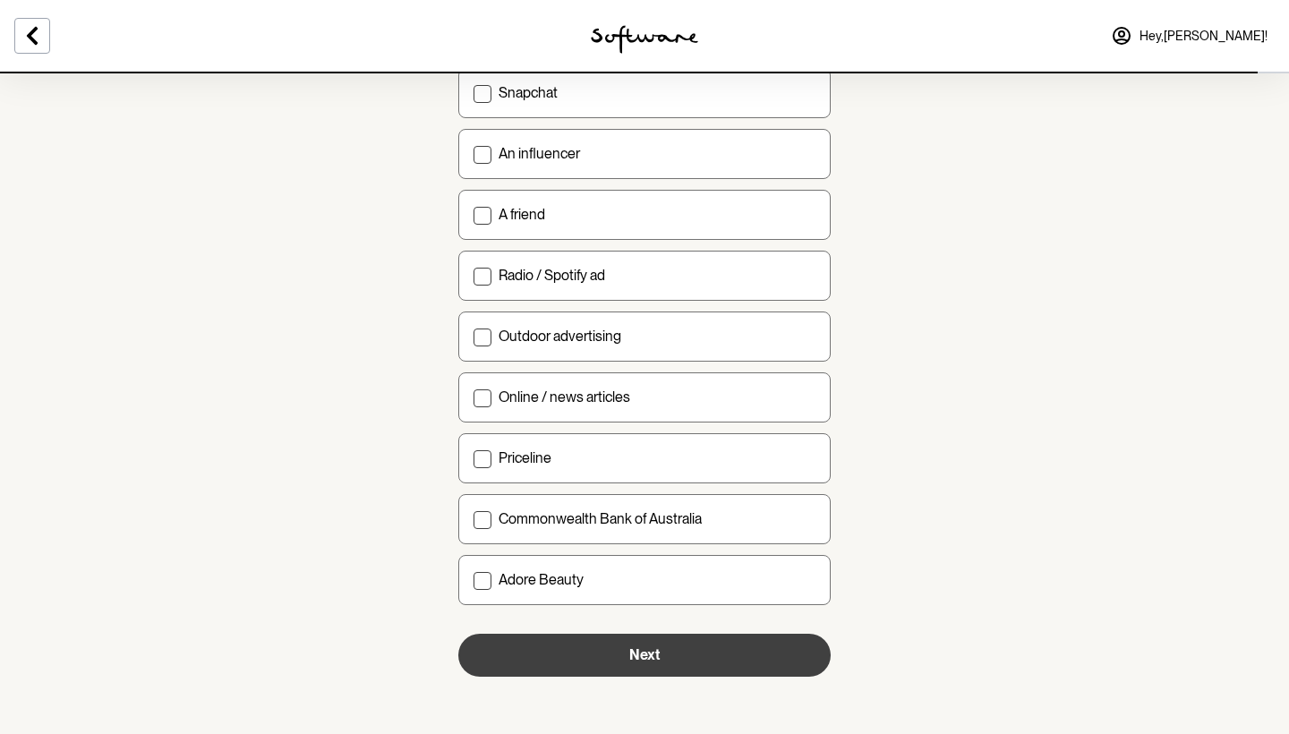
scroll to position [515, 0]
click at [695, 652] on button "Next" at bounding box center [644, 655] width 372 height 43
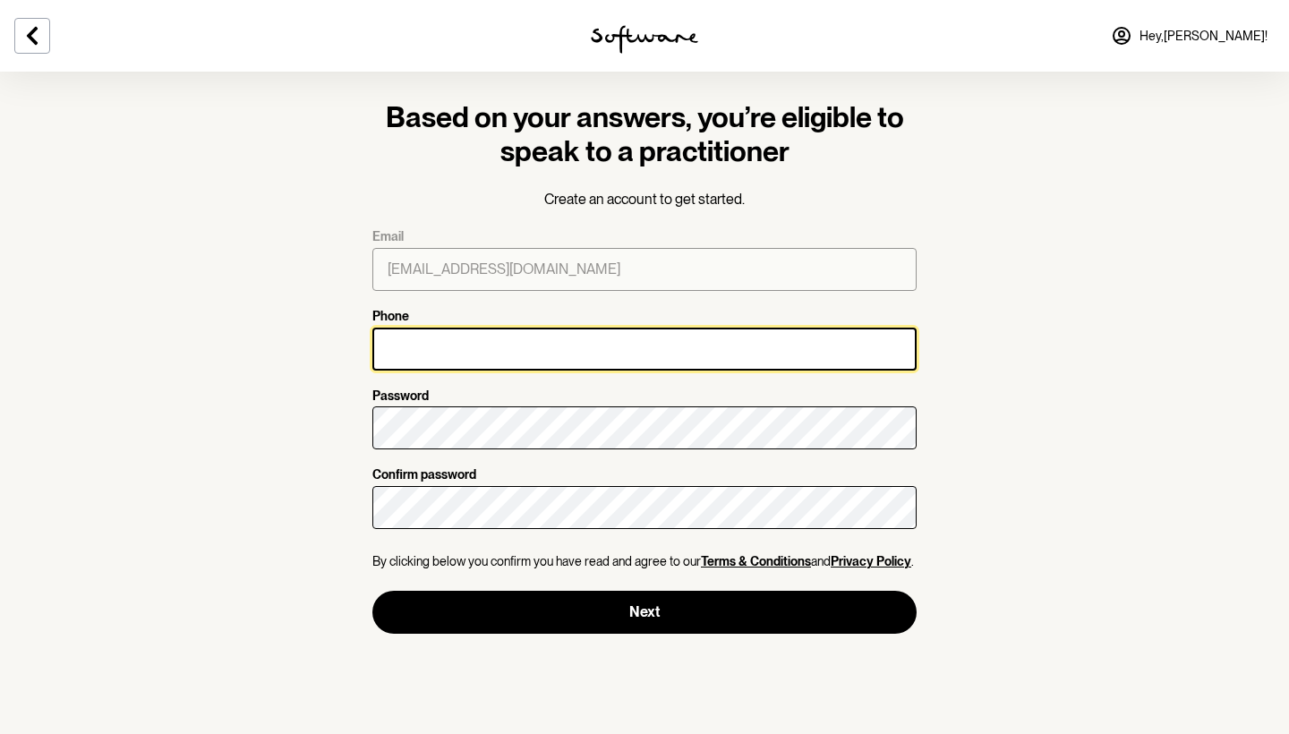
click at [668, 352] on input "Phone" at bounding box center [644, 349] width 544 height 43
type input "0411329376"
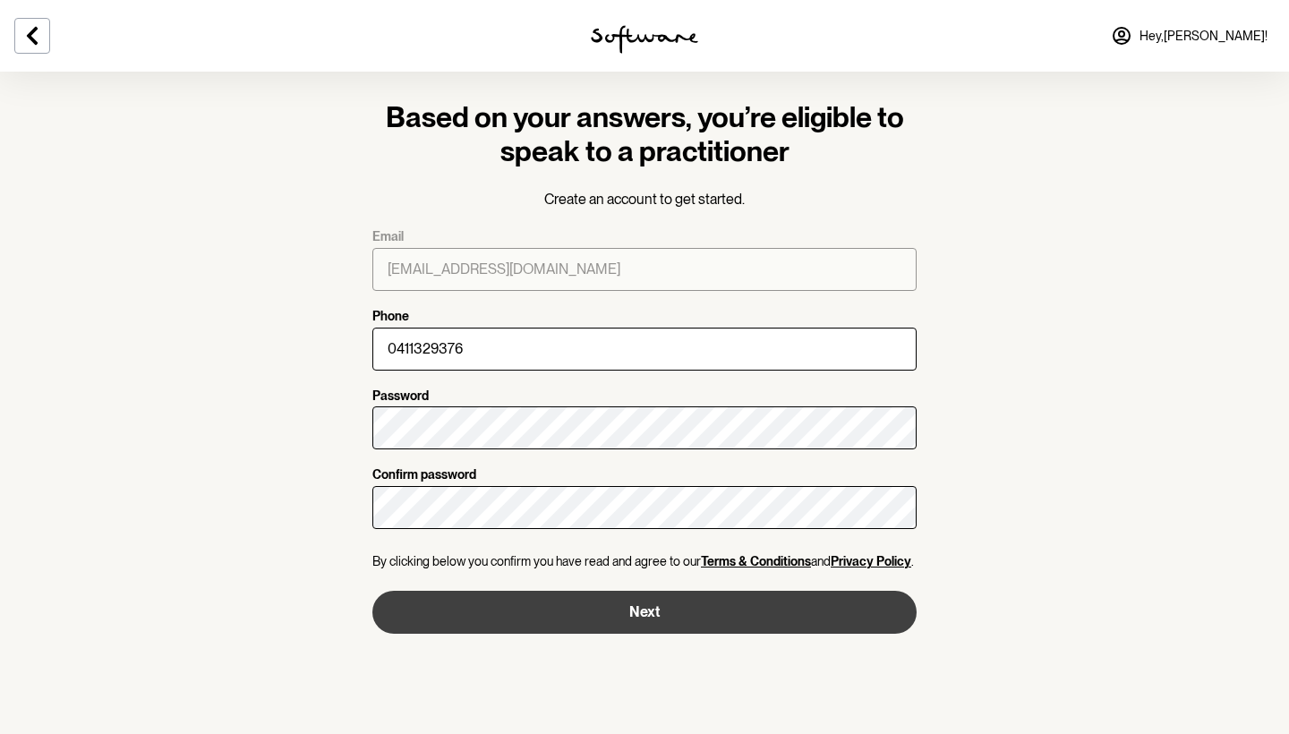
click at [673, 625] on button "Next" at bounding box center [644, 612] width 544 height 43
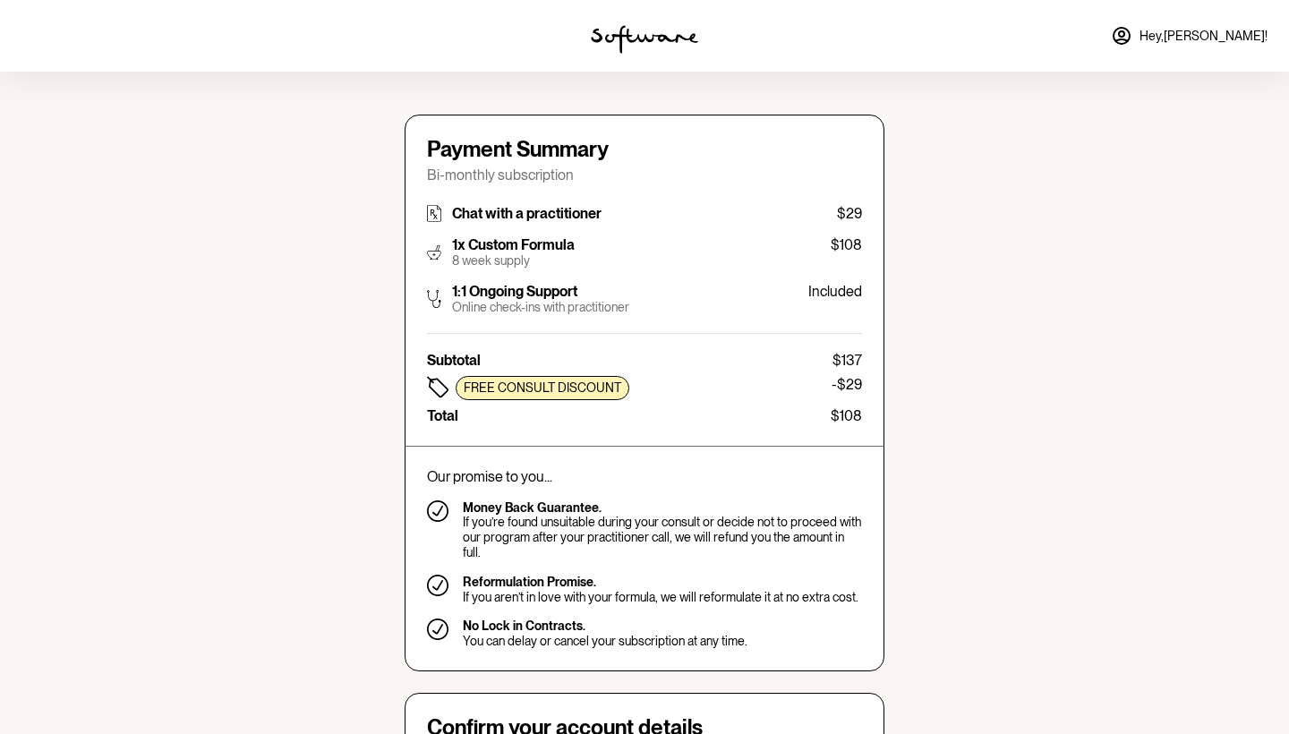
type input "[EMAIL_ADDRESS][DOMAIN_NAME]"
type input "[PHONE_NUMBER]"
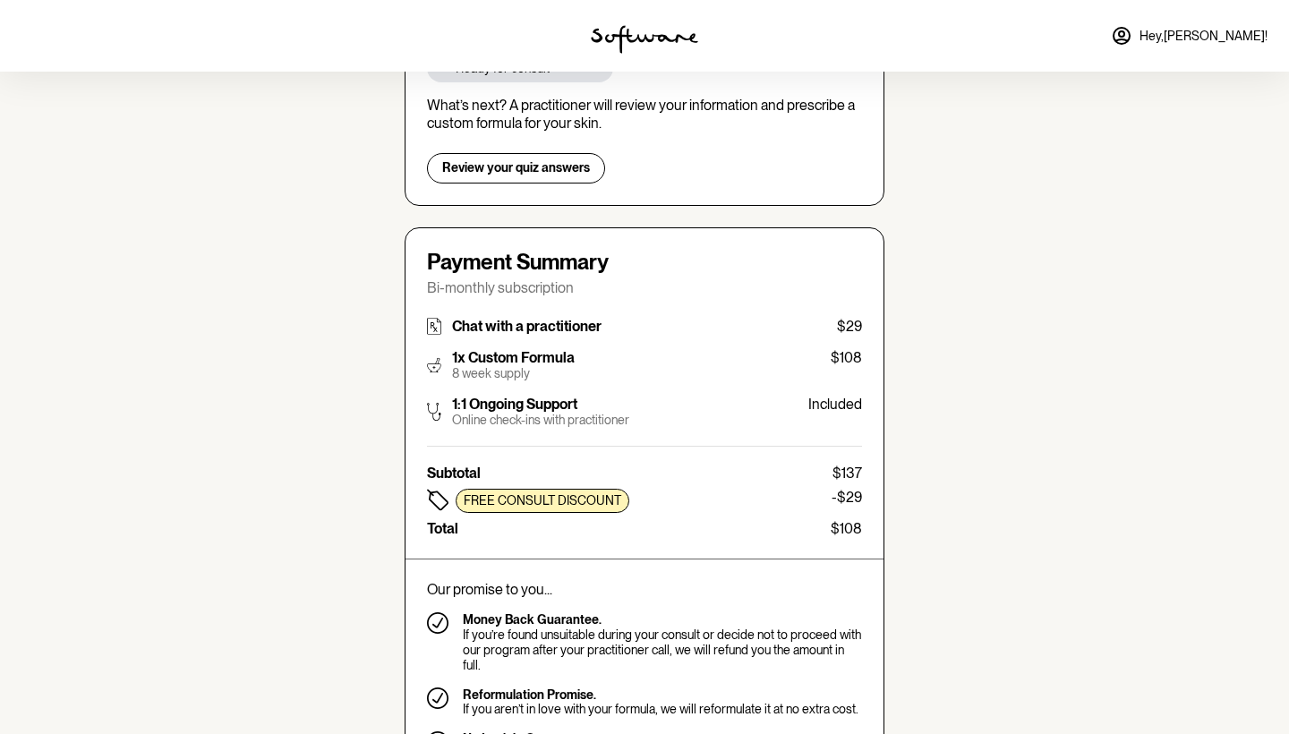
scroll to position [280, 0]
